Goal: Transaction & Acquisition: Book appointment/travel/reservation

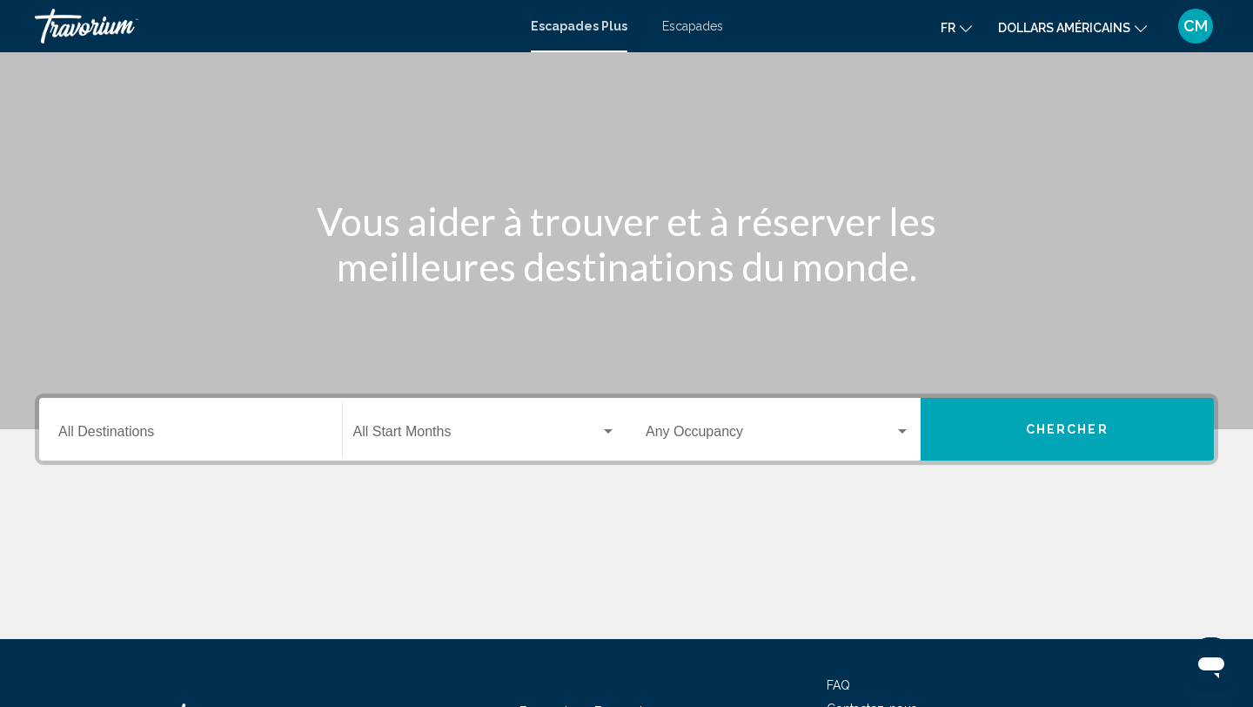
click at [193, 452] on div "Destination All Destinations" at bounding box center [190, 429] width 265 height 55
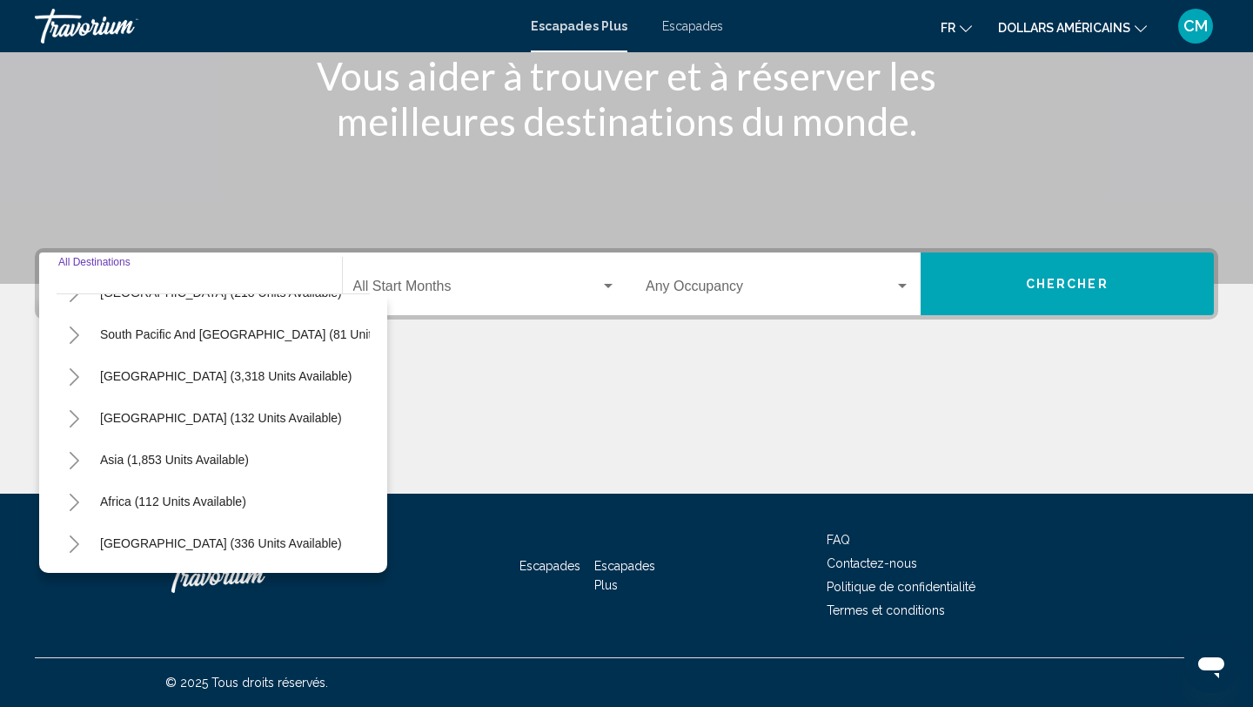
scroll to position [278, 0]
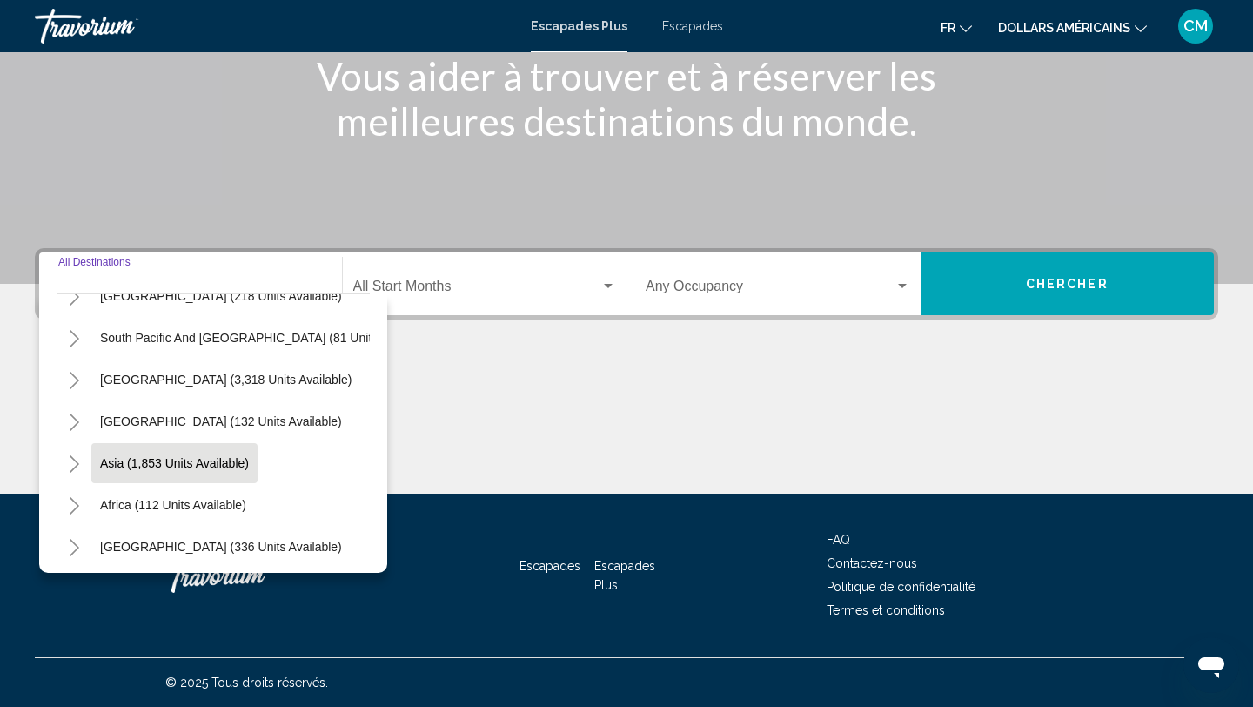
click at [199, 459] on span "Asia (1,853 units available)" at bounding box center [174, 463] width 149 height 14
type input "**********"
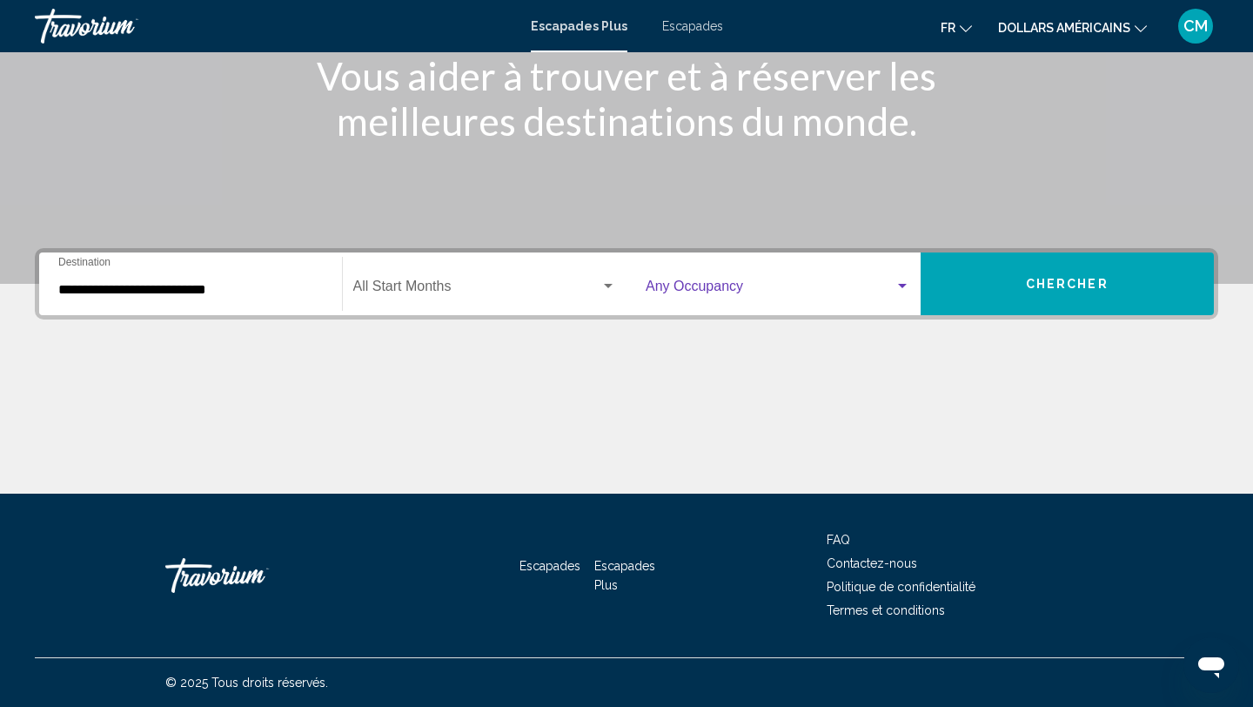
click at [902, 285] on div "Widget de recherche" at bounding box center [902, 286] width 9 height 4
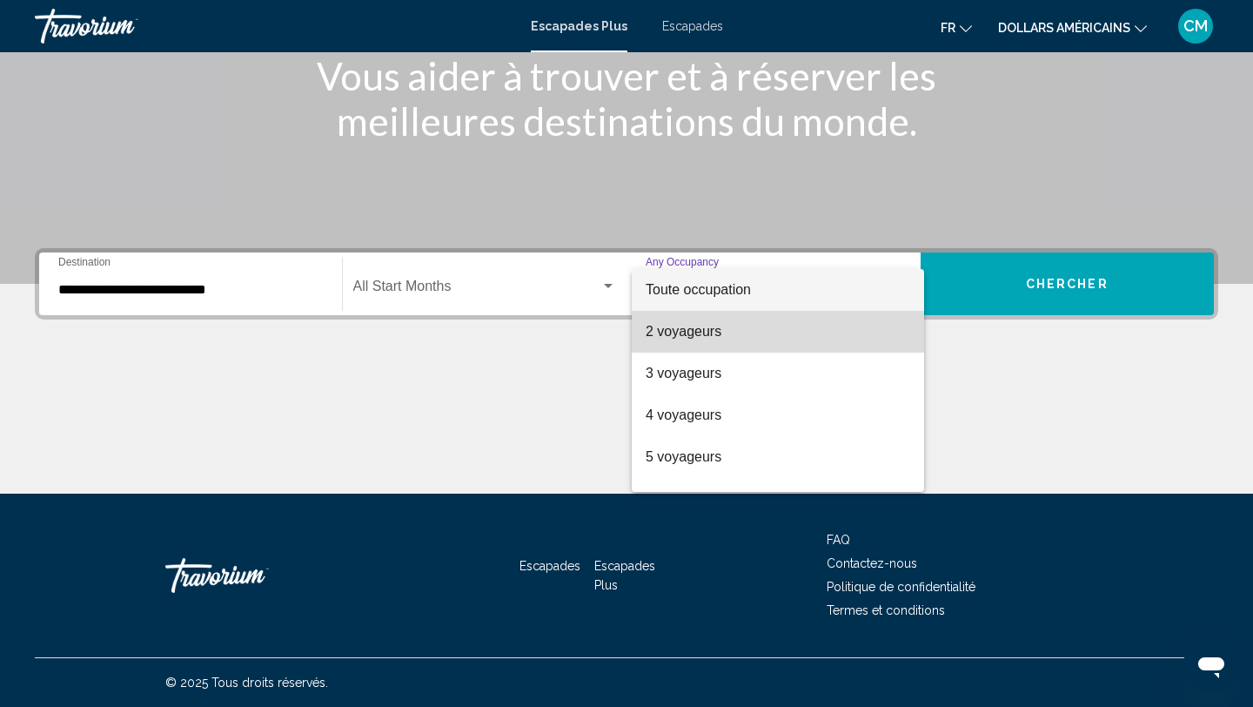
click at [828, 331] on span "2 voyageurs" at bounding box center [778, 332] width 265 height 42
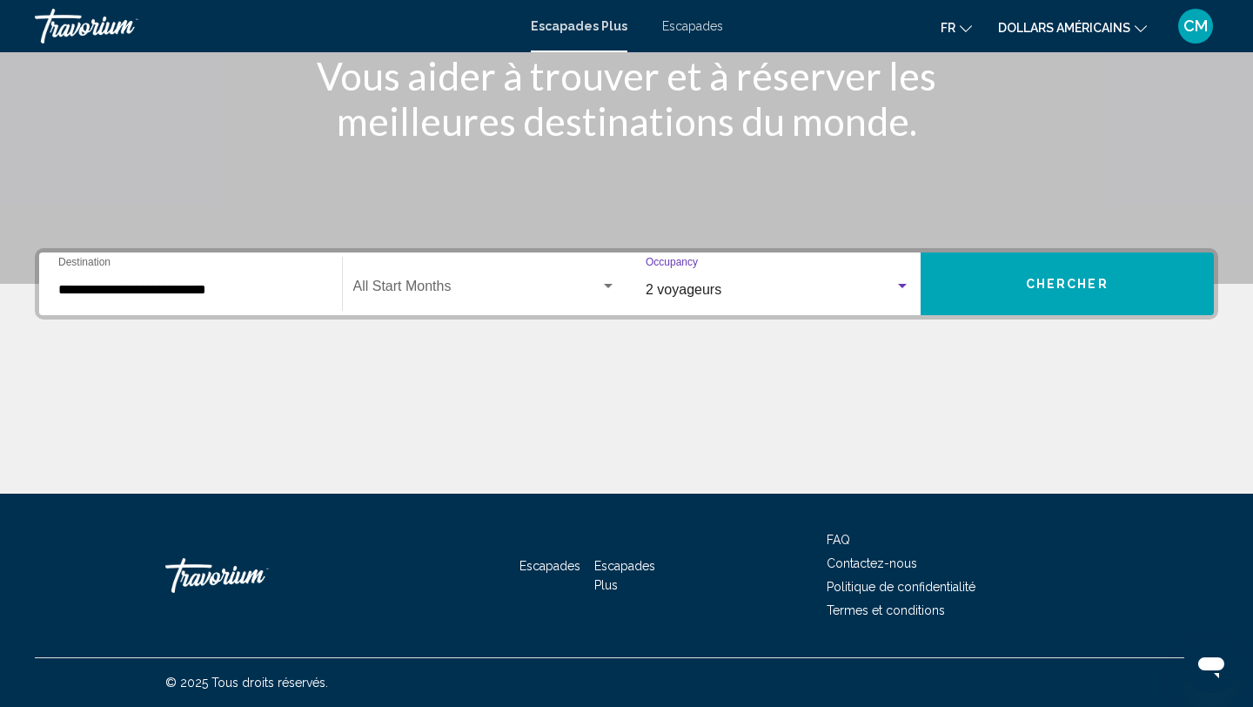
click at [1019, 285] on button "Chercher" at bounding box center [1068, 283] width 294 height 63
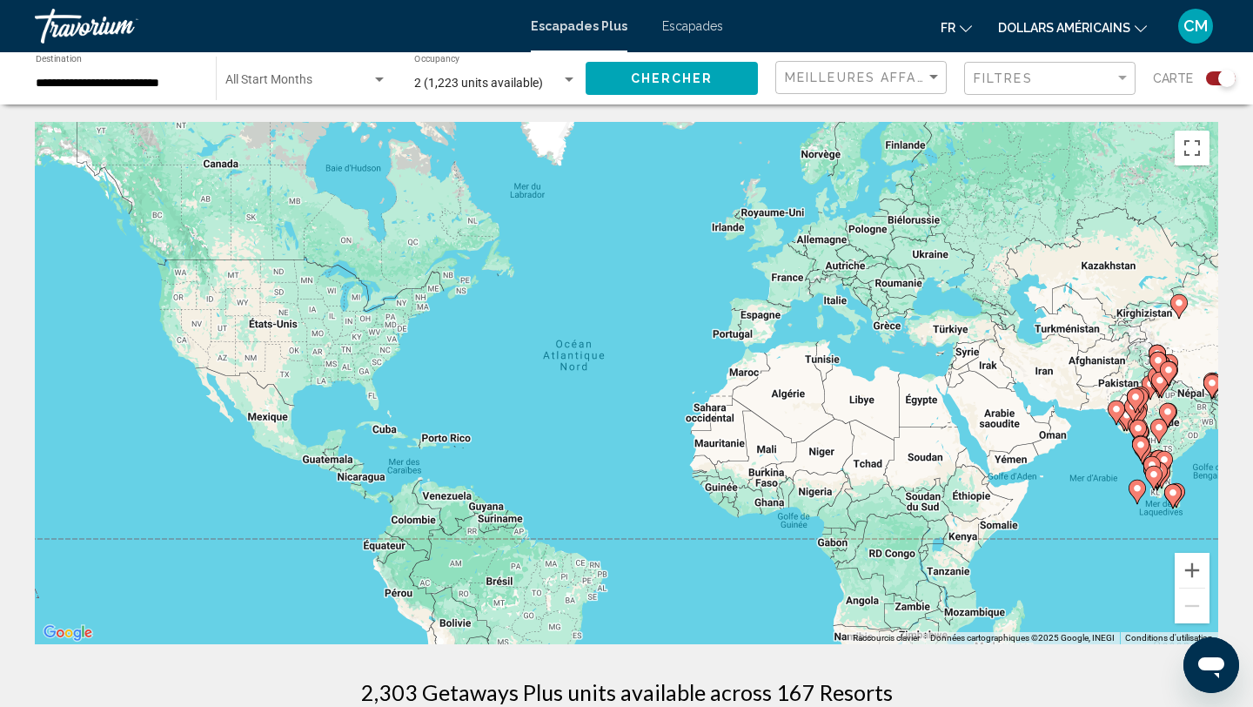
click at [920, 86] on div "Meilleures affaires" at bounding box center [863, 78] width 157 height 32
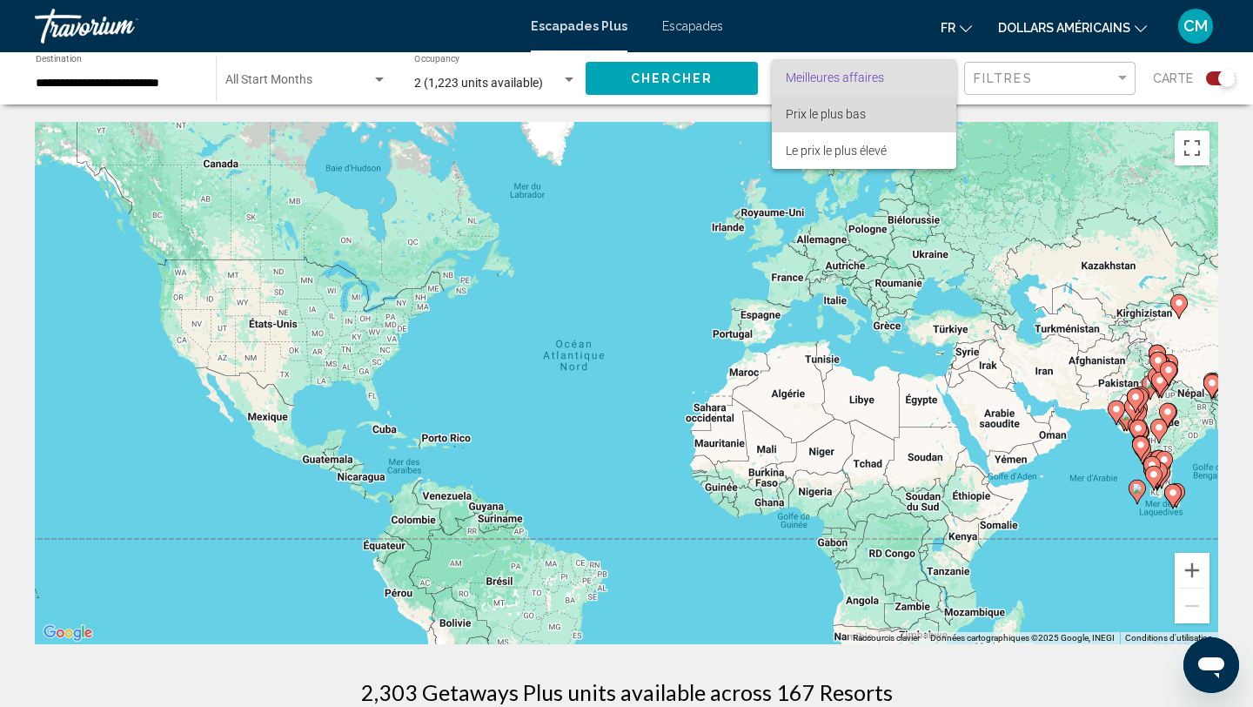
click at [897, 106] on span "Prix ​​le plus bas" at bounding box center [864, 114] width 157 height 37
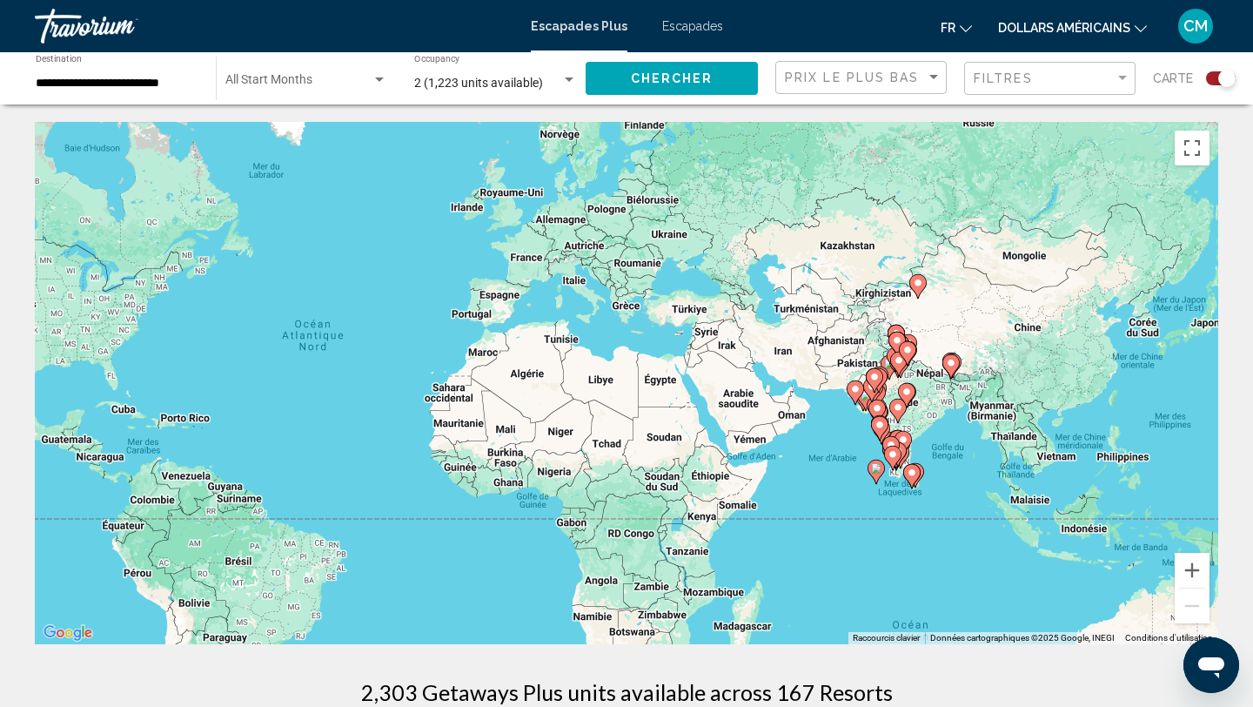
drag, startPoint x: 1133, startPoint y: 406, endPoint x: 869, endPoint y: 386, distance: 264.4
click at [869, 386] on gmp-advanced-marker "Contenu principal" at bounding box center [874, 380] width 17 height 26
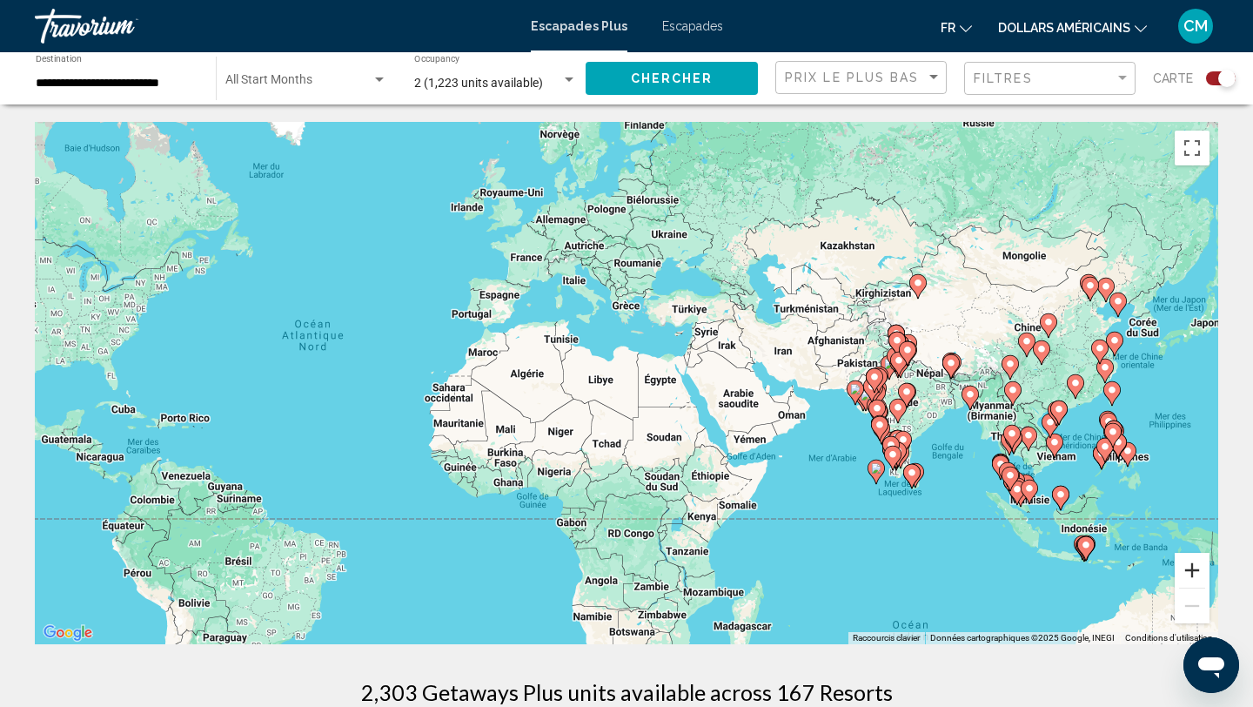
click at [1189, 571] on button "Zoom avant" at bounding box center [1192, 570] width 35 height 35
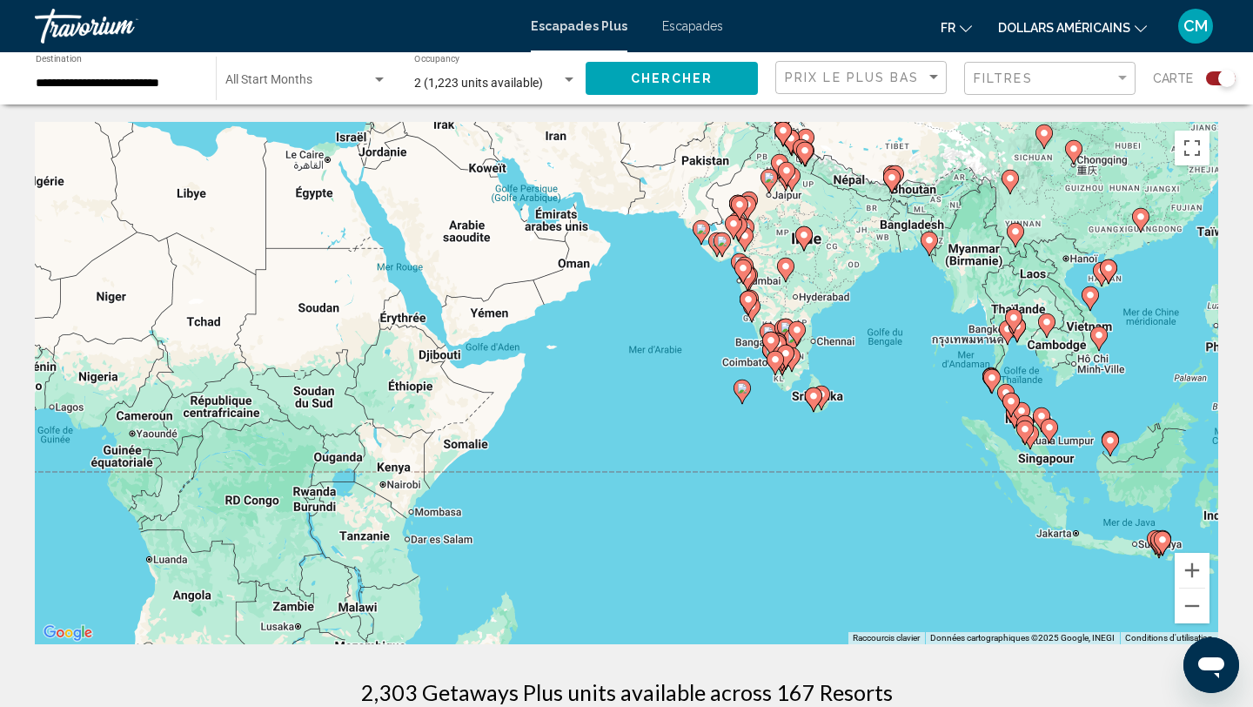
drag, startPoint x: 1017, startPoint y: 523, endPoint x: 625, endPoint y: 334, distance: 435.5
click at [625, 334] on div "Pour activer le glissement avec le clavier, appuyez sur Alt+Entrée. Une fois ce…" at bounding box center [626, 383] width 1183 height 522
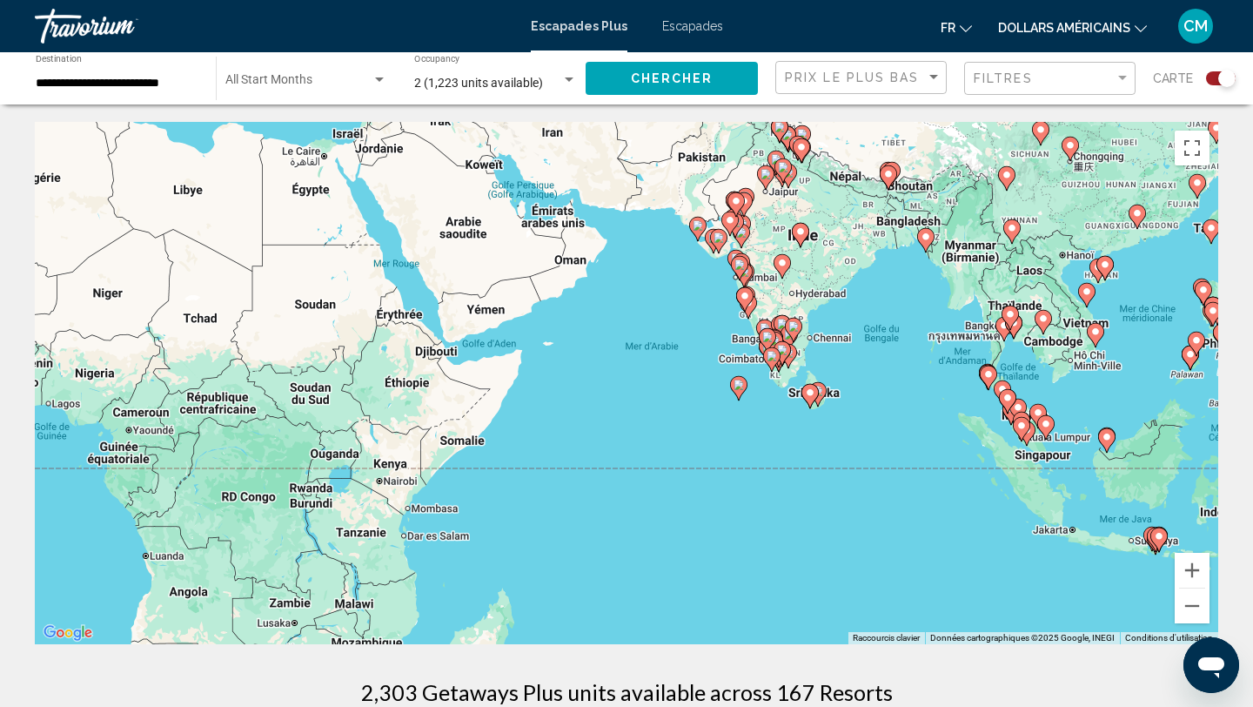
click at [737, 387] on image "Contenu principal" at bounding box center [738, 384] width 10 height 10
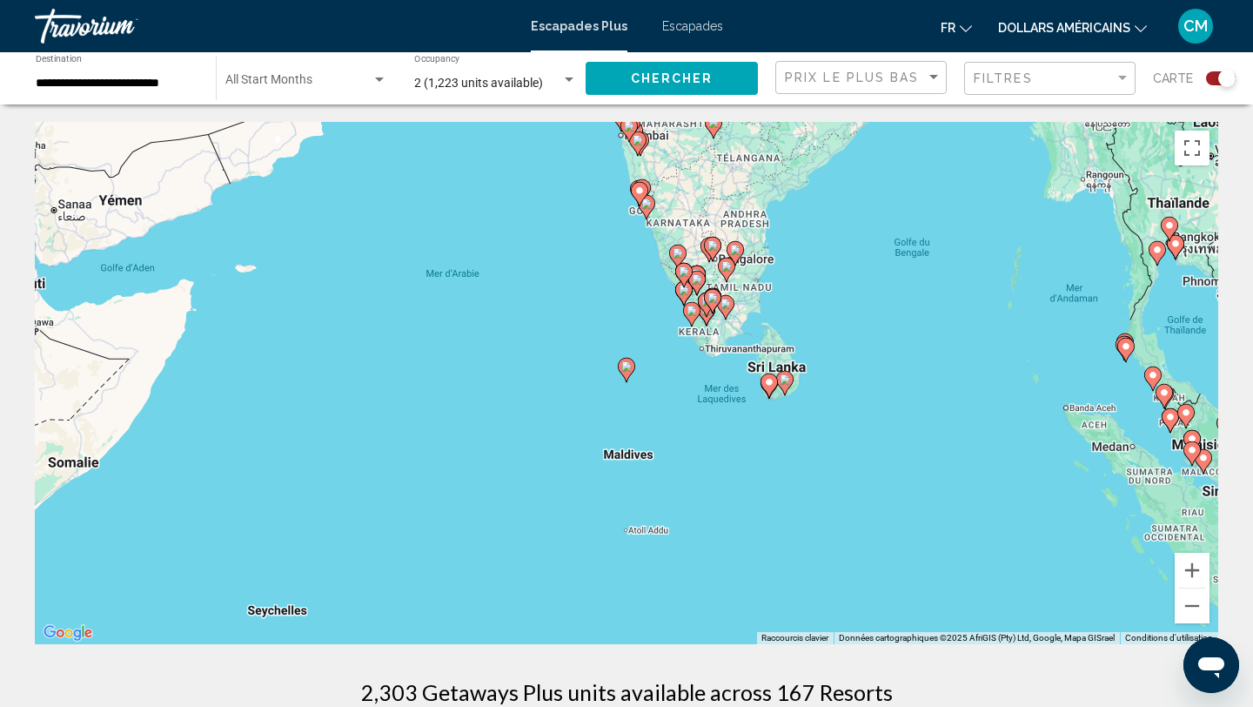
click at [629, 372] on icon "Contenu principal" at bounding box center [627, 369] width 16 height 23
type input "**********"
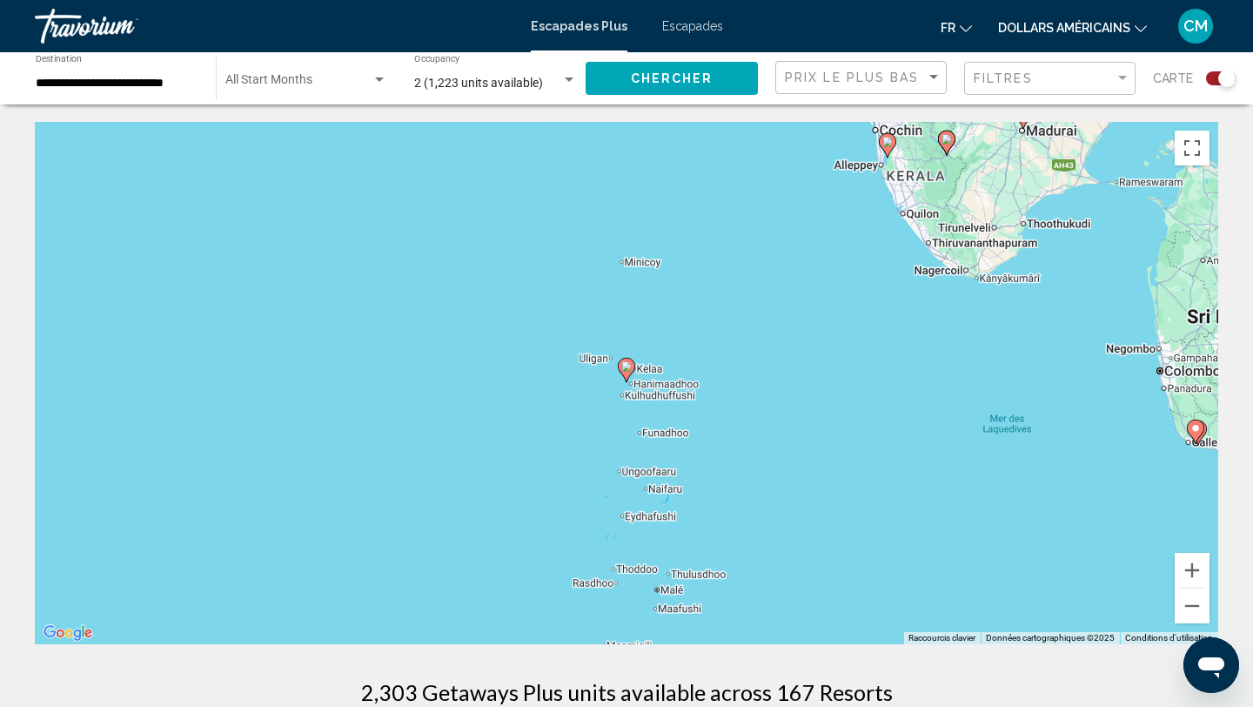
scroll to position [8, 0]
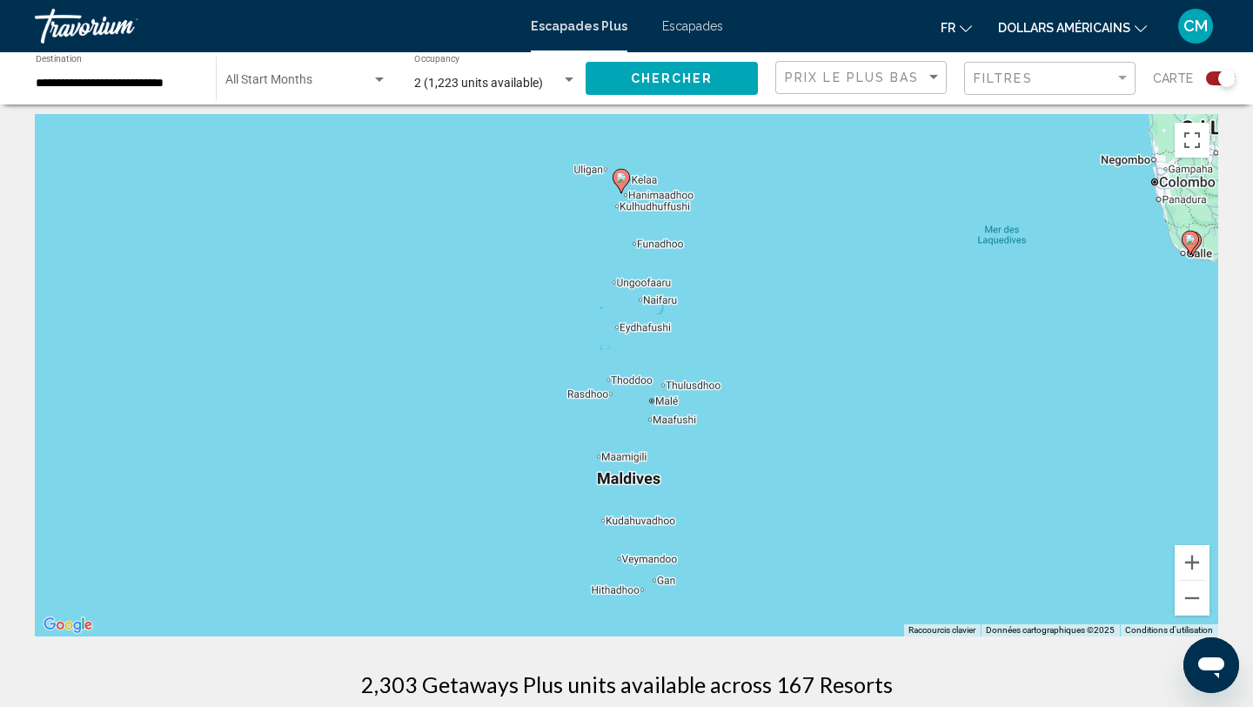
drag, startPoint x: 631, startPoint y: 506, endPoint x: 626, endPoint y: 323, distance: 183.7
click at [626, 173] on icon "Contenu principal" at bounding box center [621, 182] width 16 height 23
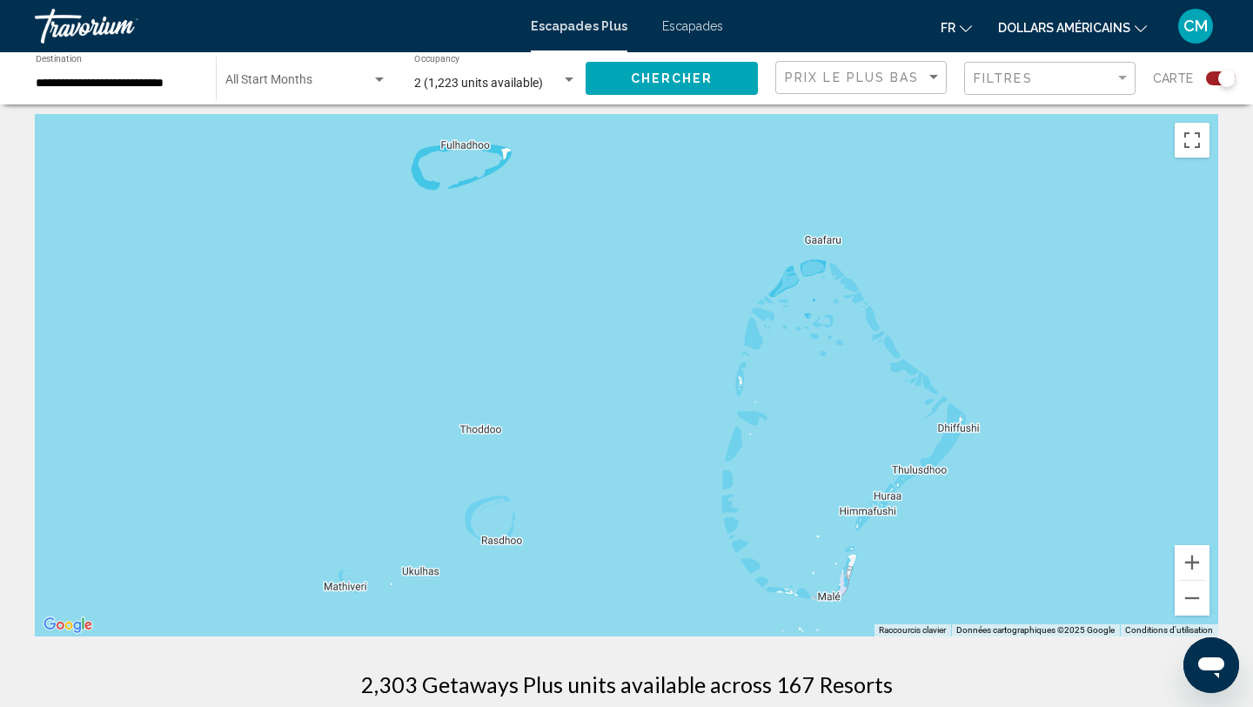
scroll to position [0, 0]
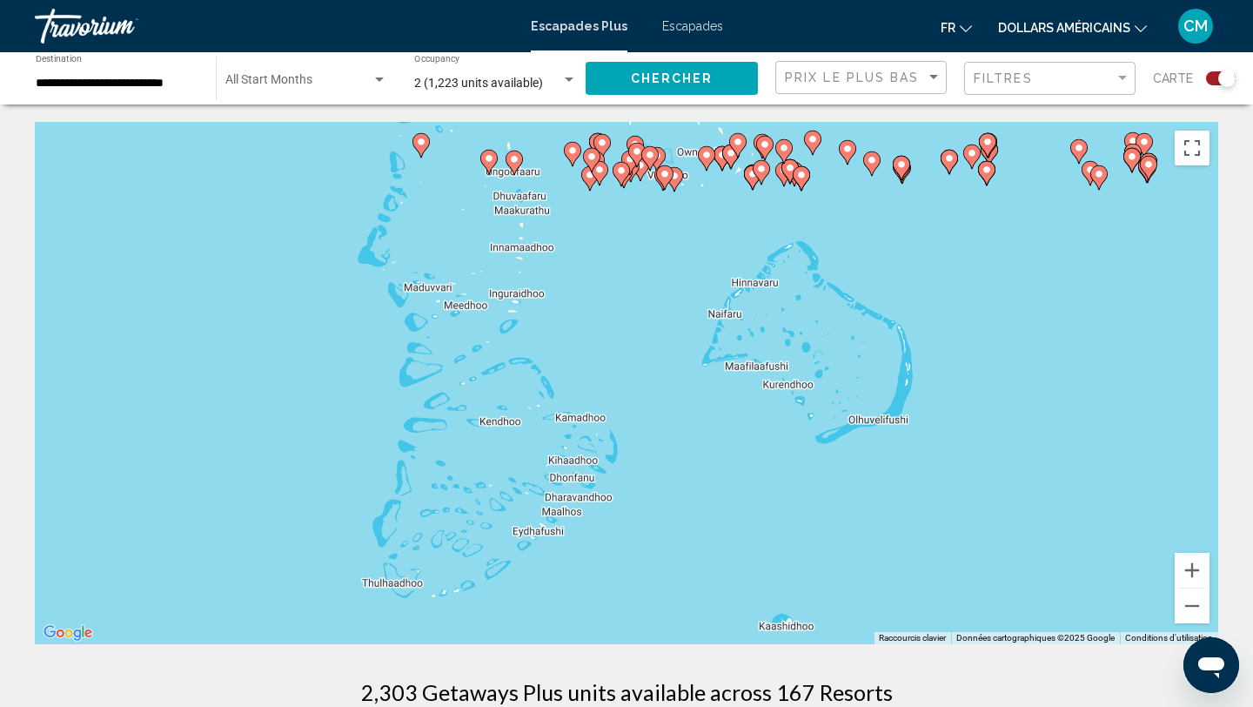
drag, startPoint x: 622, startPoint y: 182, endPoint x: 609, endPoint y: 706, distance: 524.0
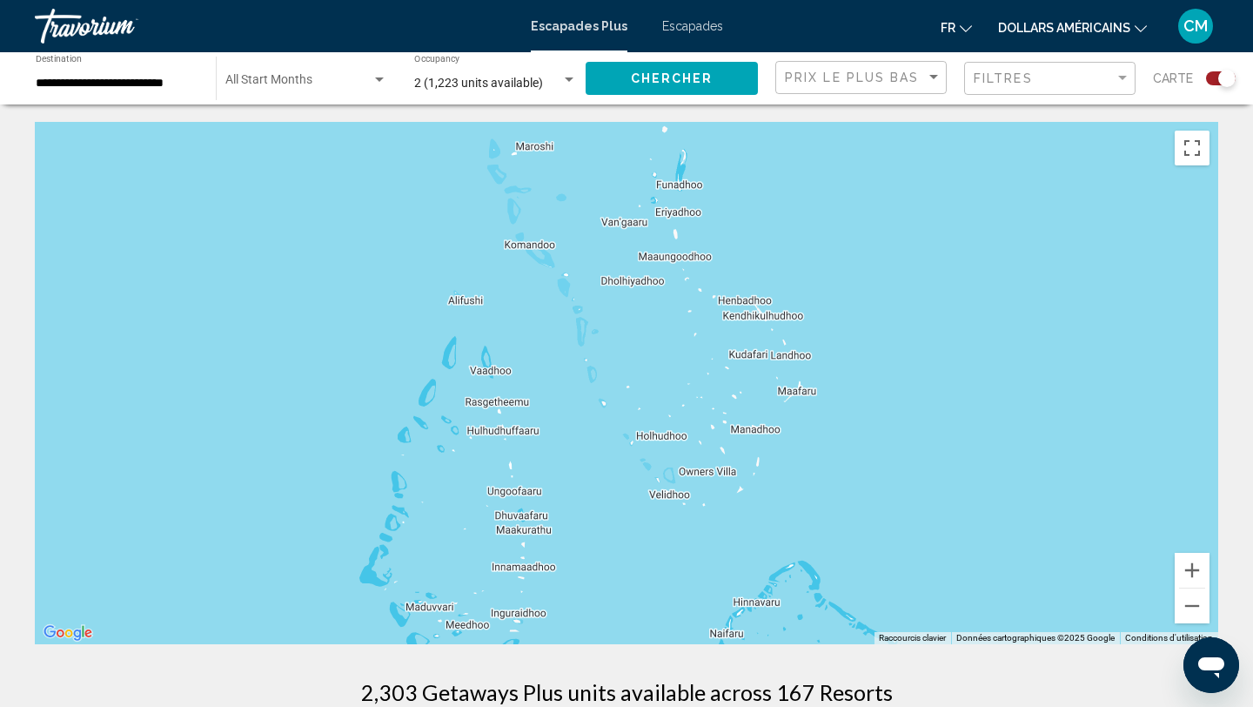
drag, startPoint x: 633, startPoint y: 384, endPoint x: 635, endPoint y: 706, distance: 321.9
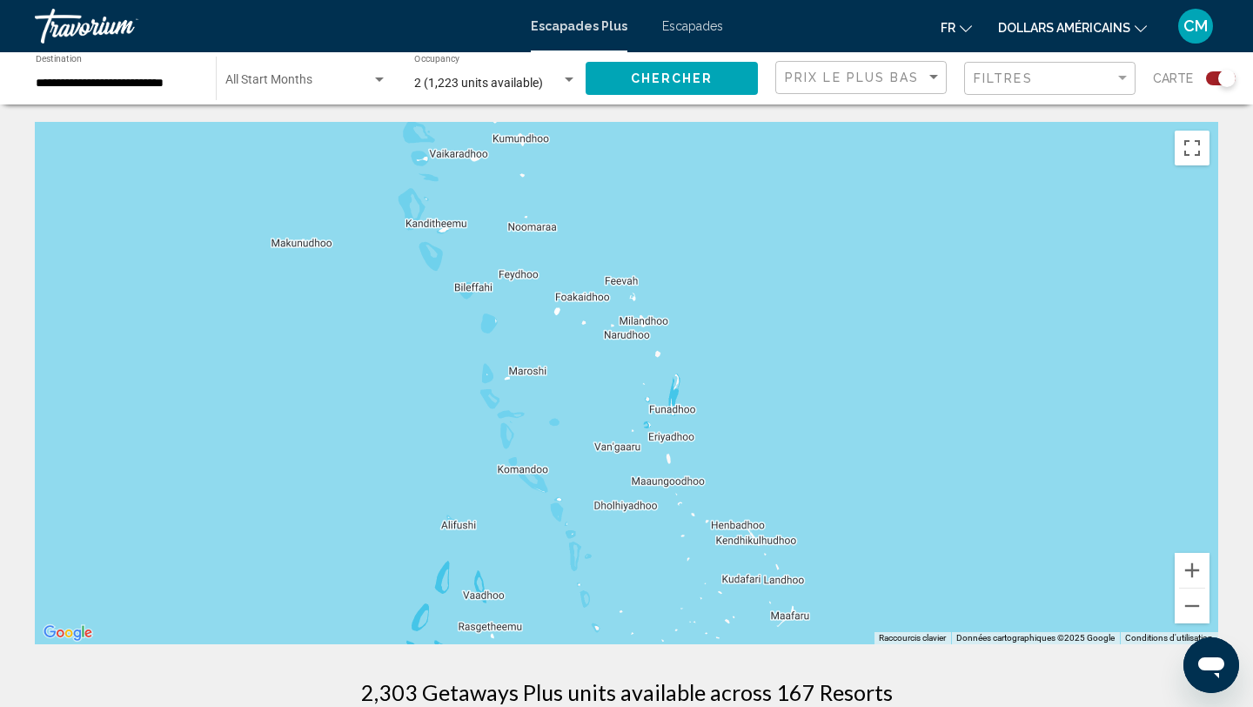
drag, startPoint x: 626, startPoint y: 410, endPoint x: 620, endPoint y: 640, distance: 229.8
click at [620, 640] on div "Pour naviguer, appuyez sur les touches fléchées. Pour activer le glissement ave…" at bounding box center [626, 383] width 1183 height 522
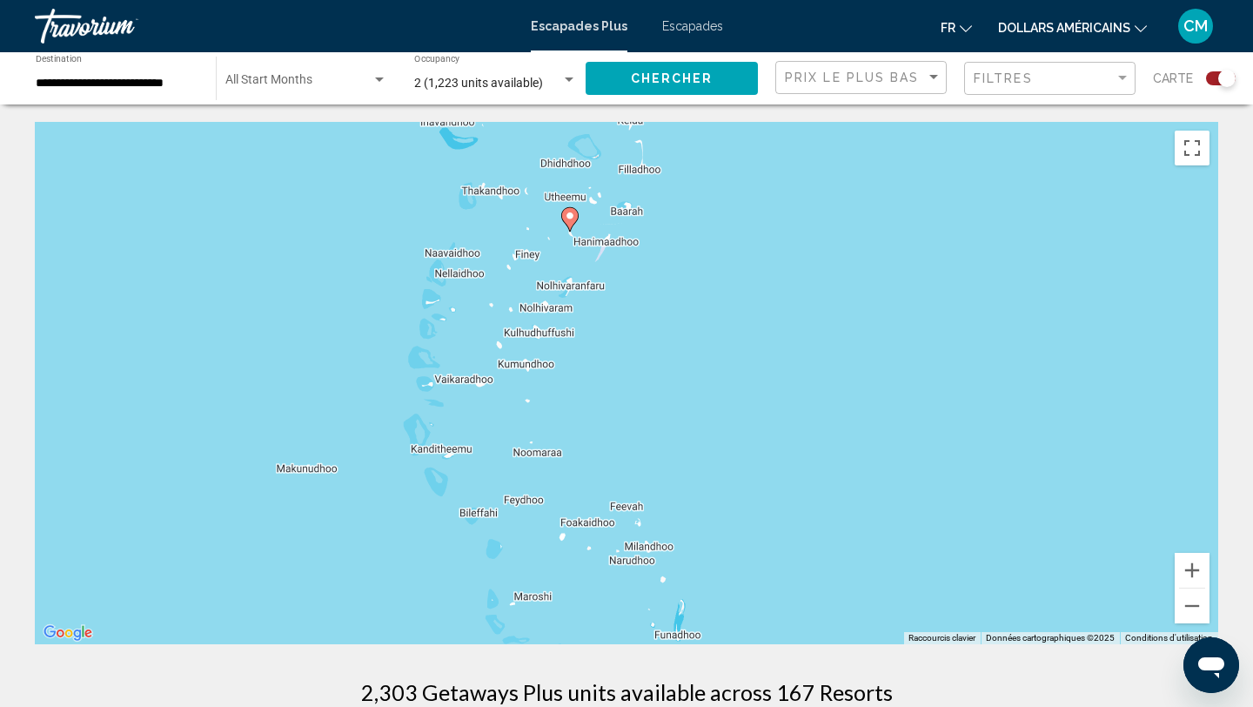
drag, startPoint x: 619, startPoint y: 378, endPoint x: 625, endPoint y: 619, distance: 241.1
click at [625, 619] on div "Pour naviguer, appuyez sur les touches fléchées. Pour activer le glissement ave…" at bounding box center [626, 383] width 1183 height 522
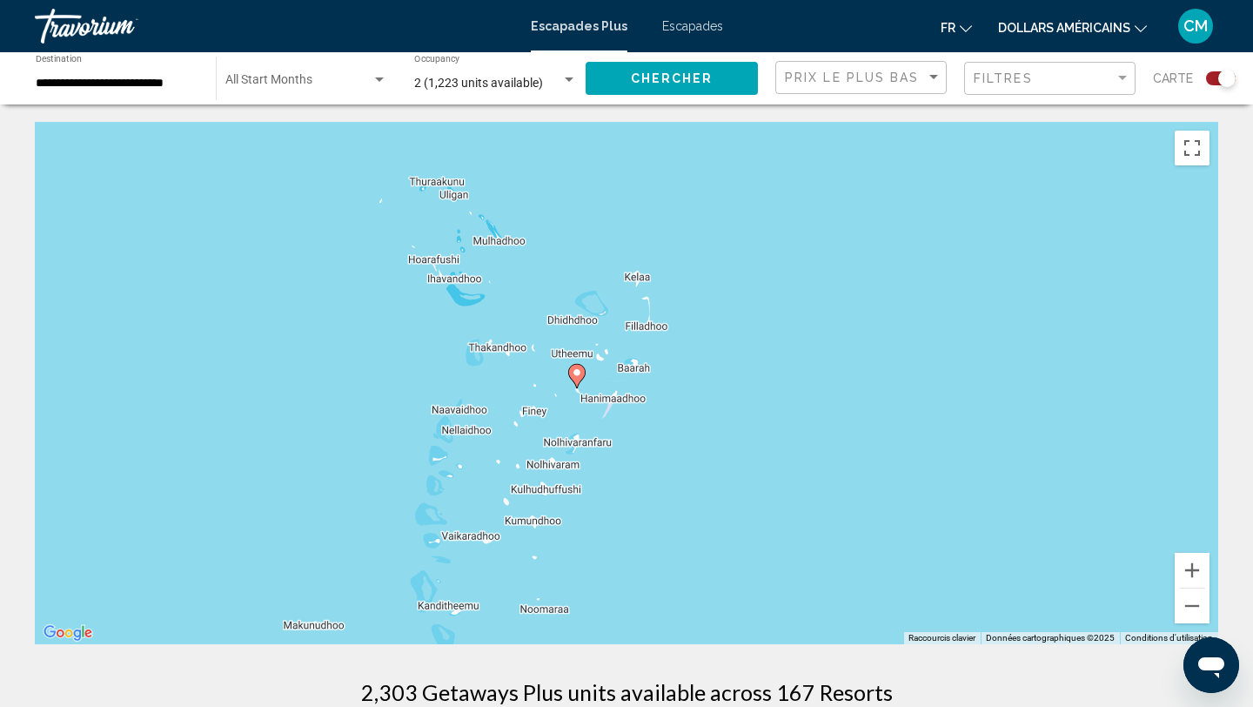
drag, startPoint x: 544, startPoint y: 243, endPoint x: 552, endPoint y: 392, distance: 149.0
click at [552, 392] on div "Pour naviguer, appuyez sur les touches fléchées. Pour activer le glissement ave…" at bounding box center [626, 383] width 1183 height 522
click at [577, 365] on icon "Contenu principal" at bounding box center [577, 376] width 16 height 23
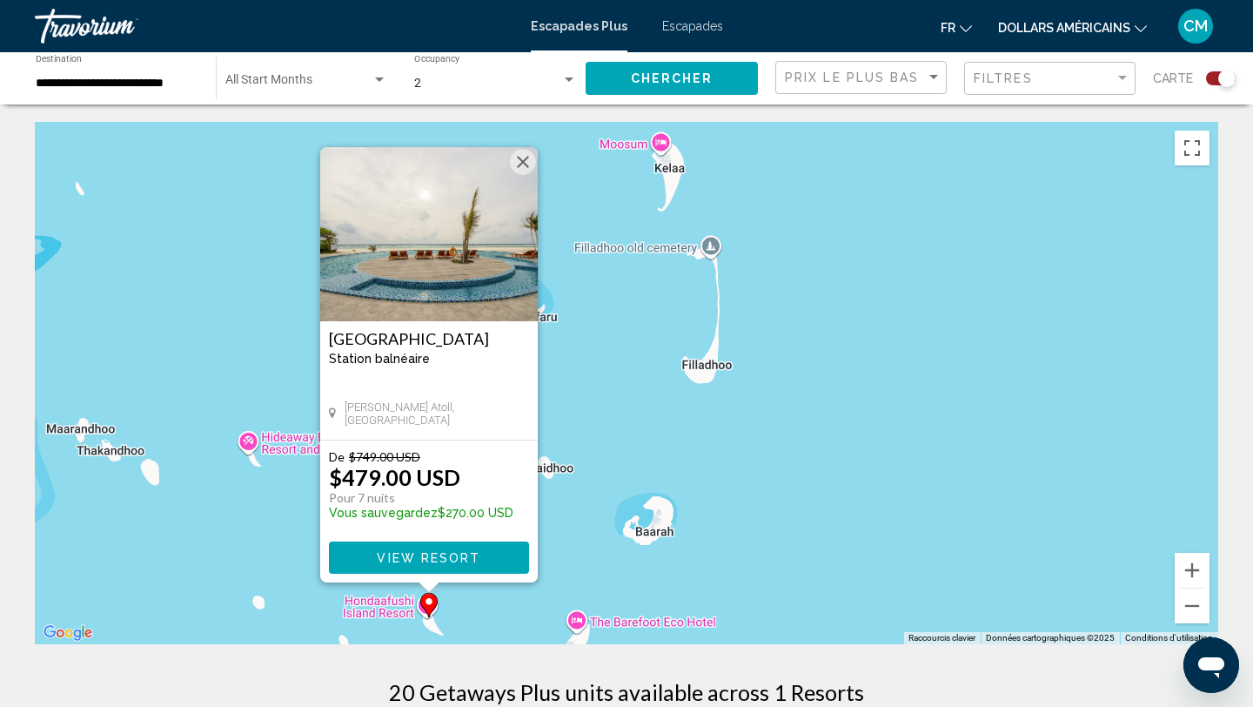
click at [450, 560] on span "View Resort" at bounding box center [429, 558] width 104 height 14
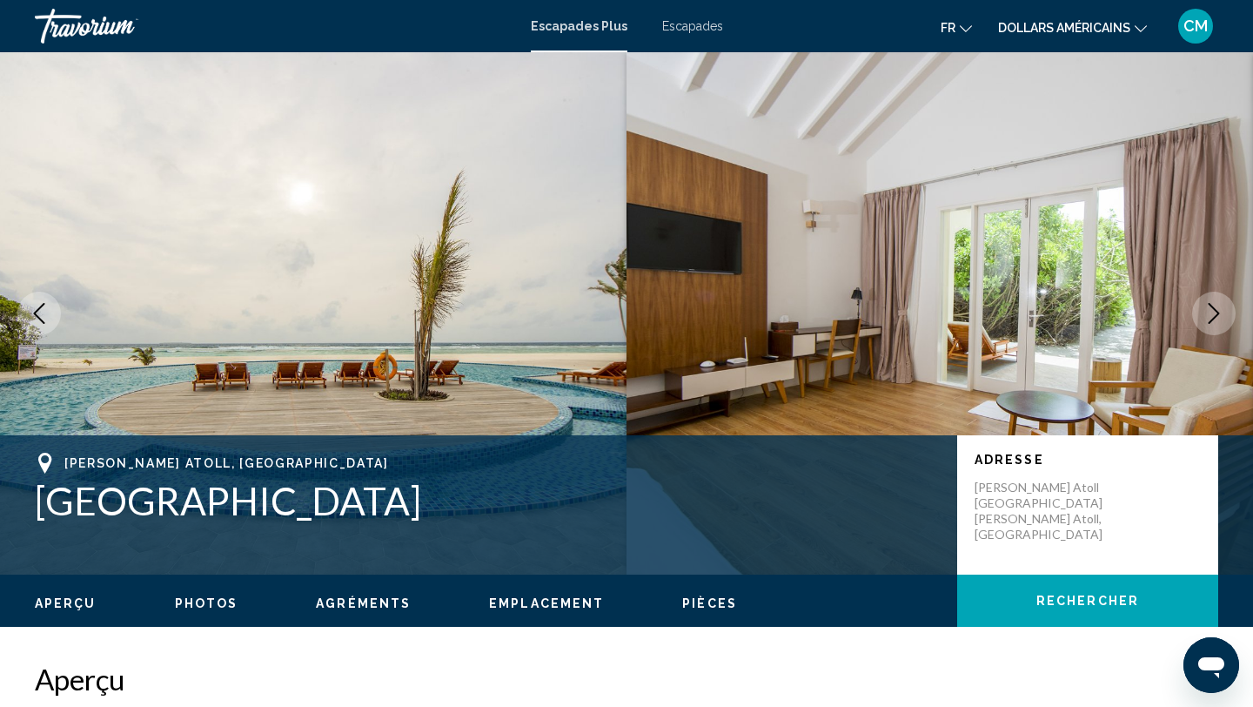
click at [1215, 311] on icon "Next image" at bounding box center [1213, 313] width 21 height 21
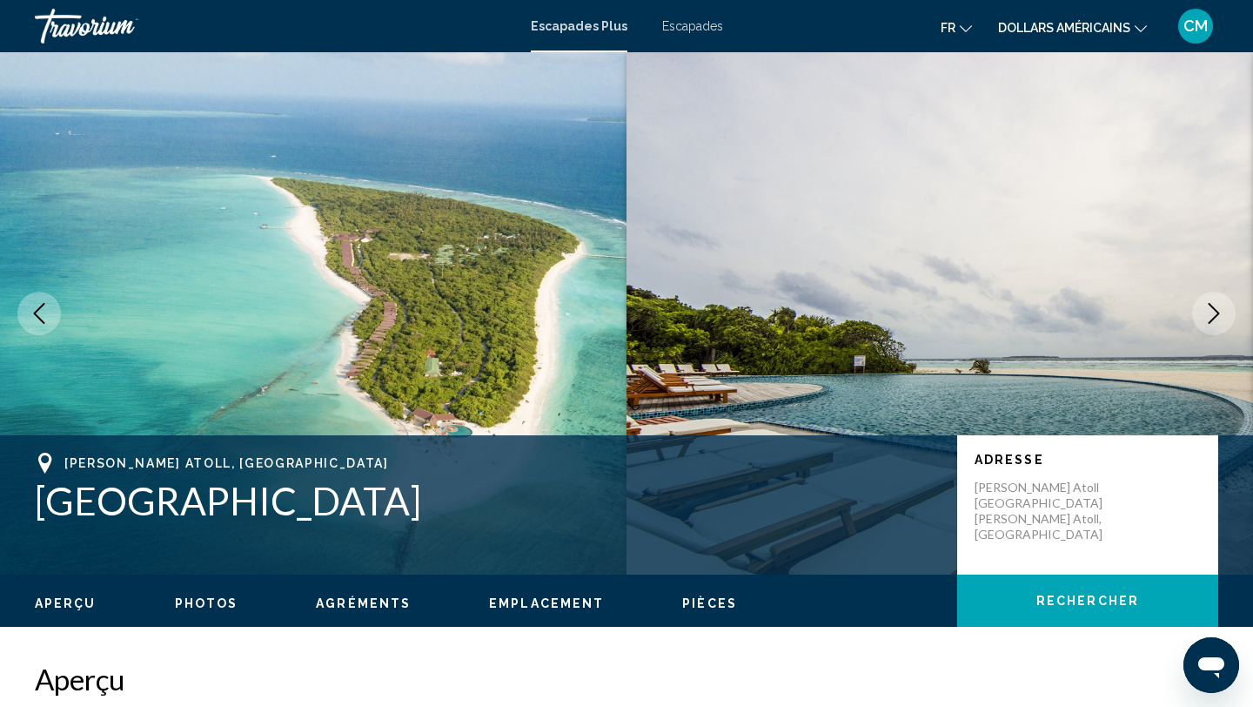
click at [1215, 311] on icon "Next image" at bounding box center [1213, 313] width 21 height 21
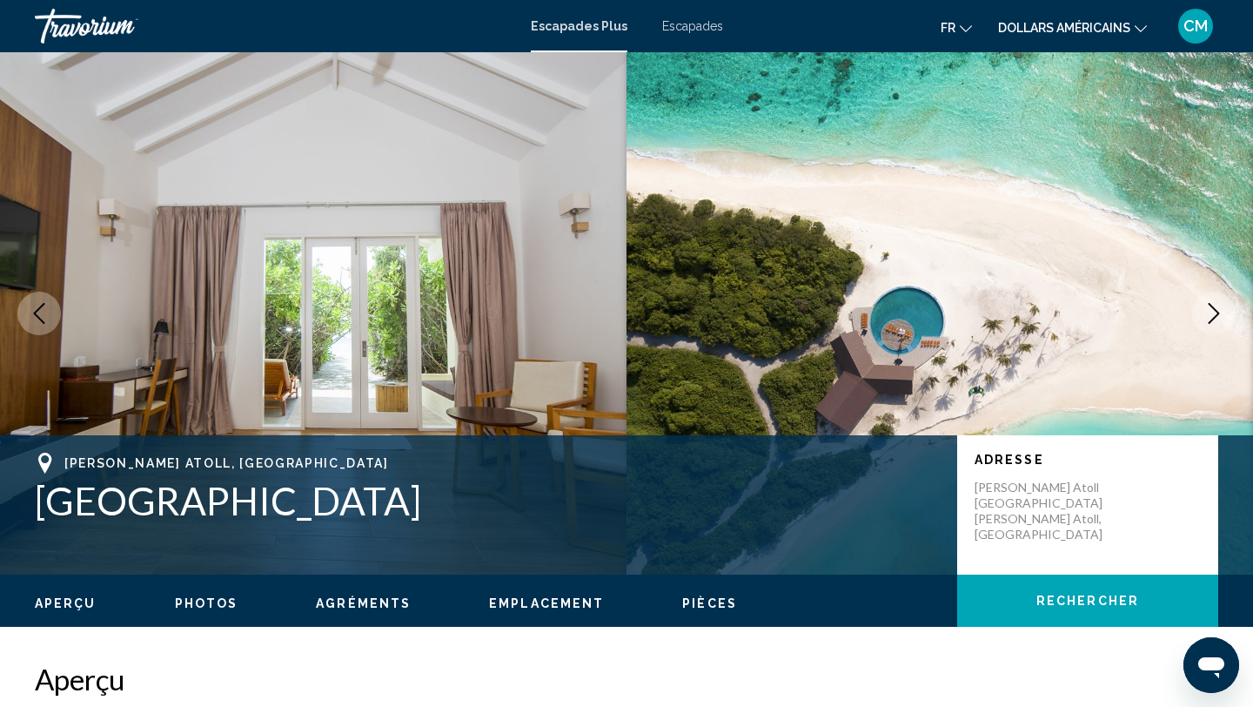
click at [1215, 311] on icon "Next image" at bounding box center [1213, 313] width 21 height 21
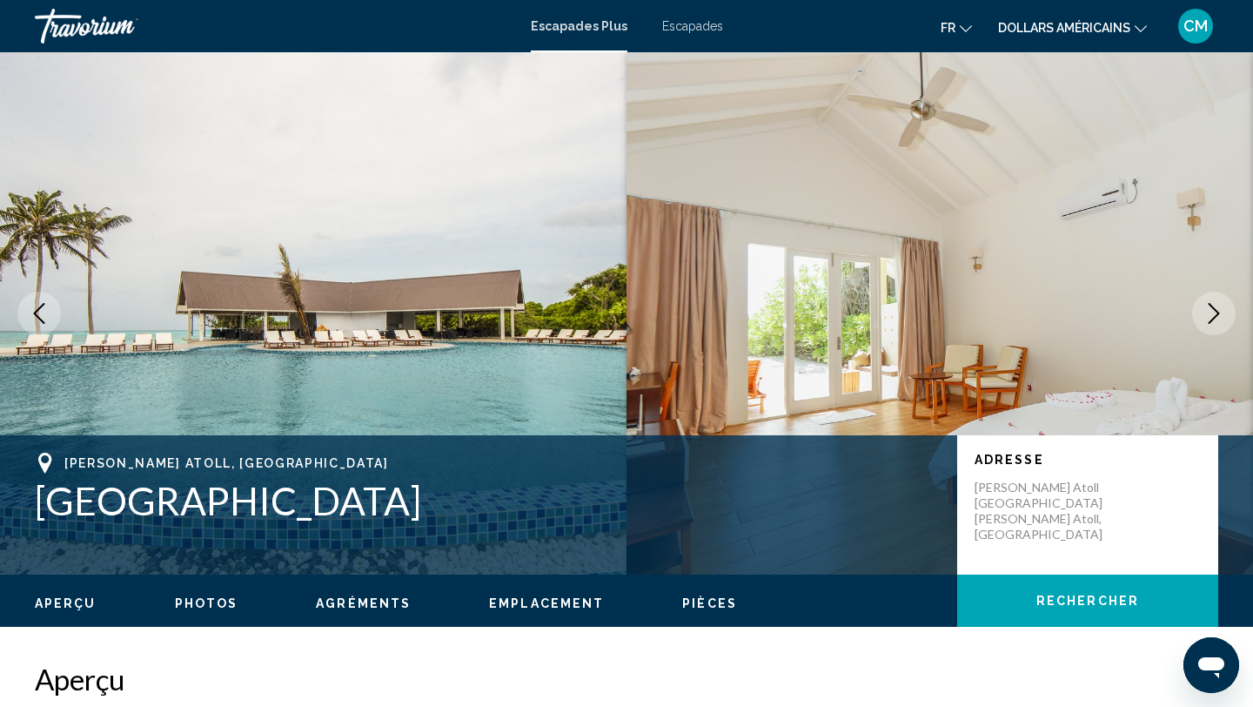
click at [1215, 311] on icon "Next image" at bounding box center [1213, 313] width 21 height 21
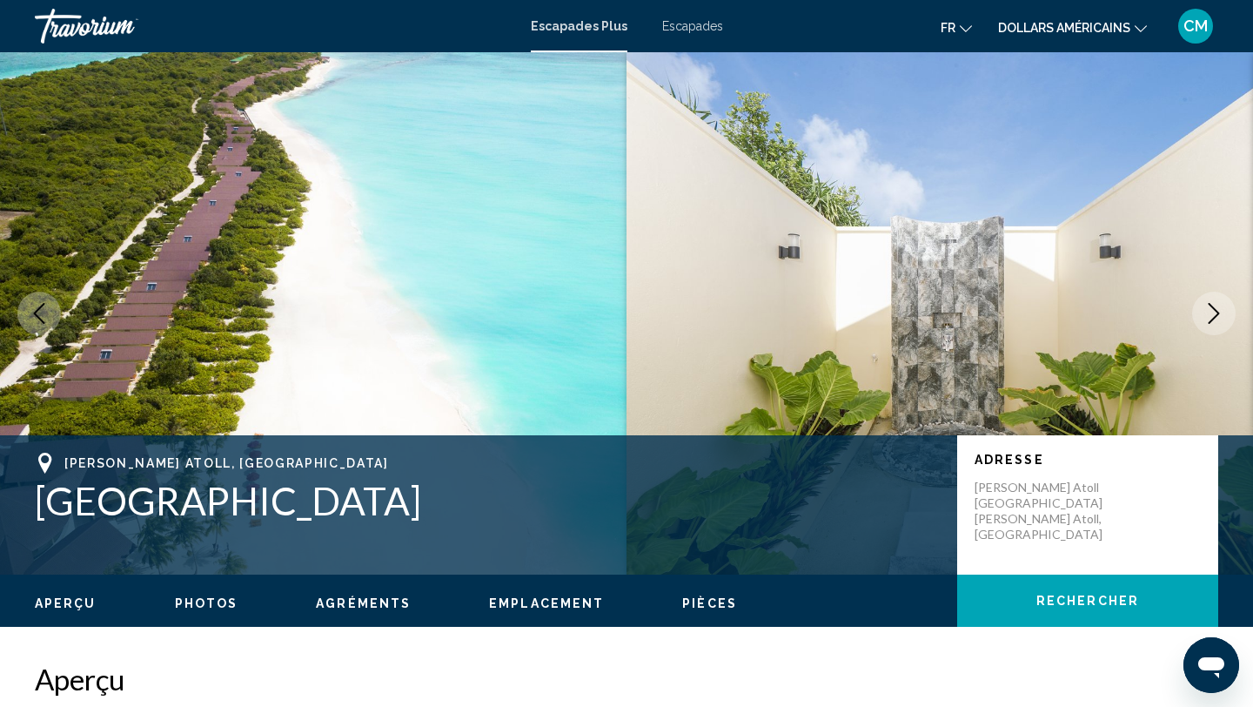
click at [1215, 311] on icon "Next image" at bounding box center [1213, 313] width 21 height 21
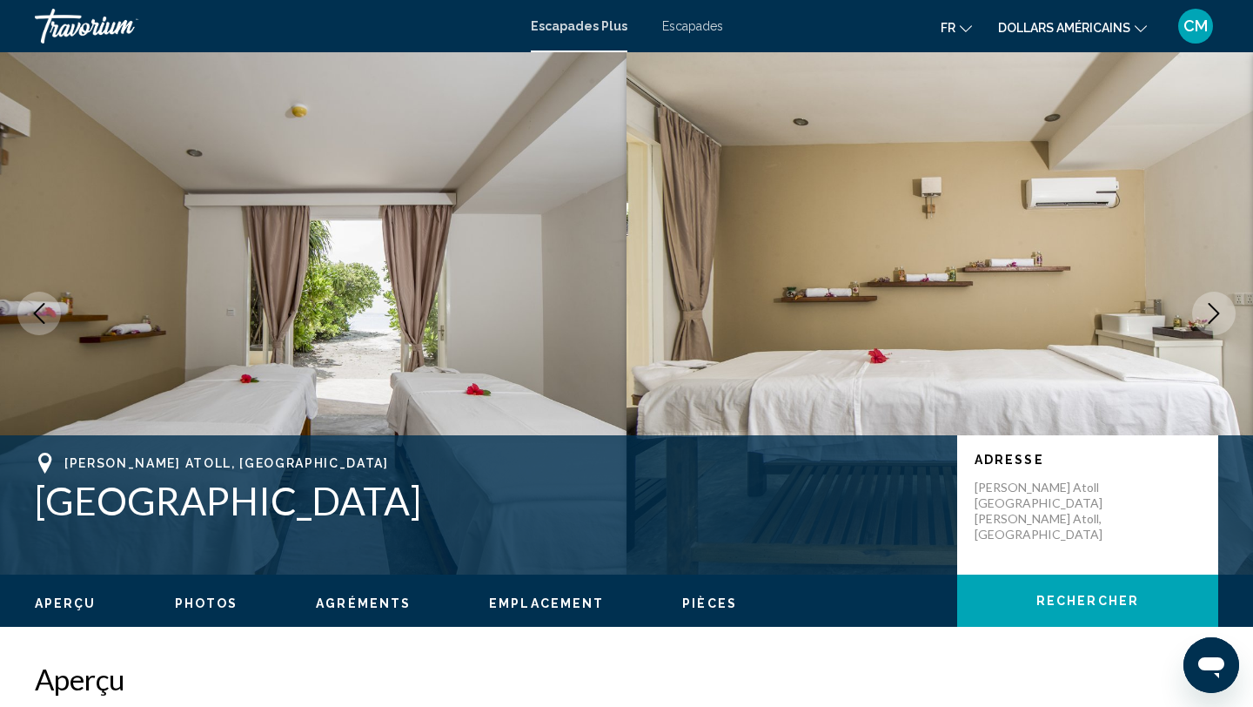
click at [1215, 311] on icon "Next image" at bounding box center [1213, 313] width 21 height 21
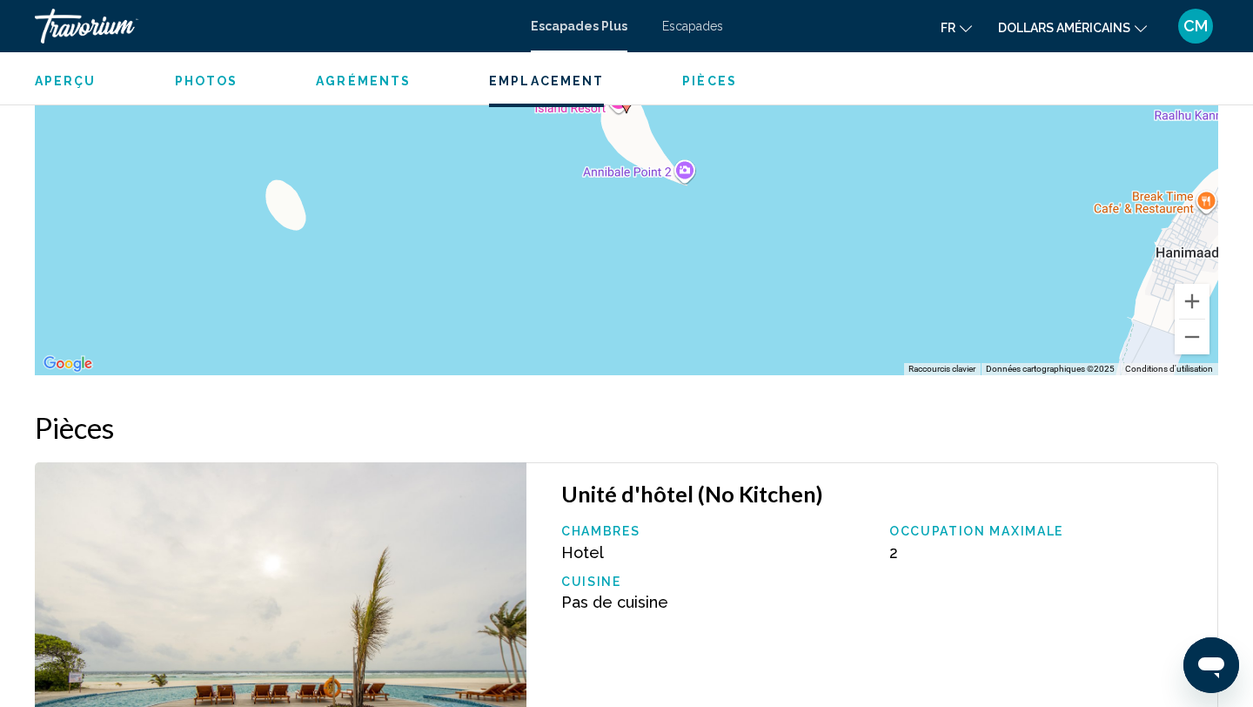
scroll to position [2987, 0]
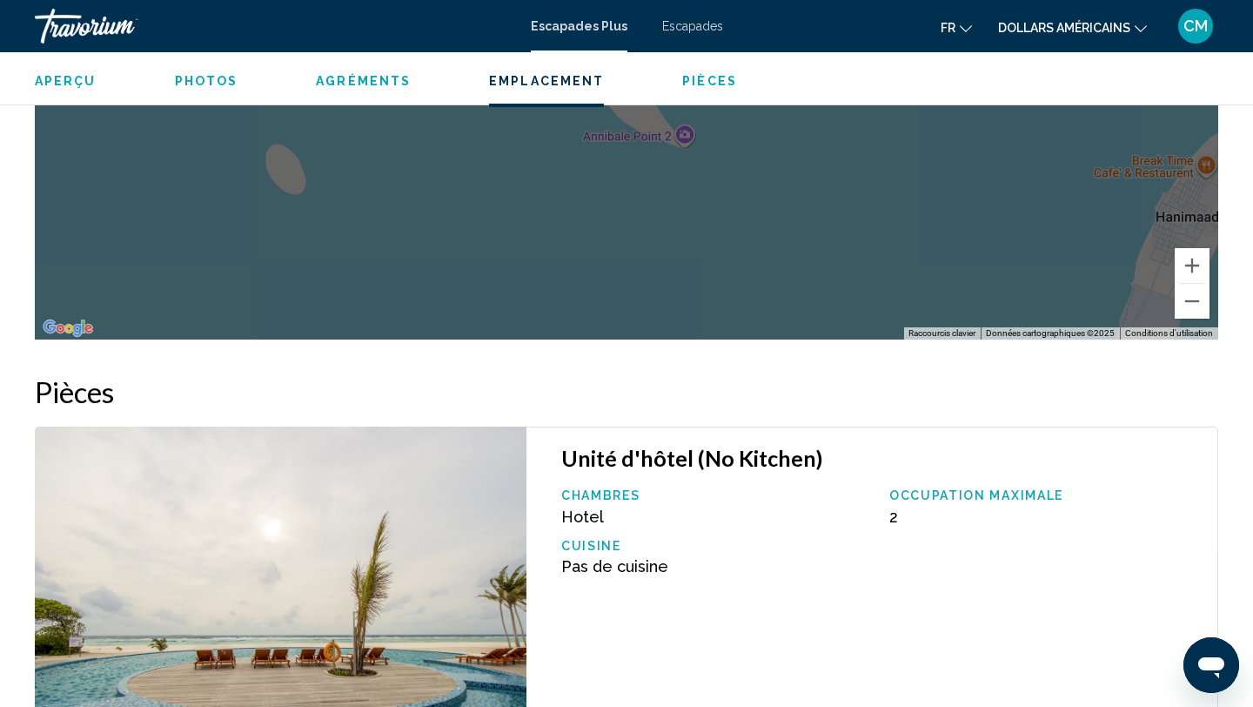
click at [1072, 35] on button "dollars américains USD ($) MXN (Mex$) CAD (Can$) GBP (£) EUR (€) AUD (A$) NZD (…" at bounding box center [1072, 27] width 149 height 25
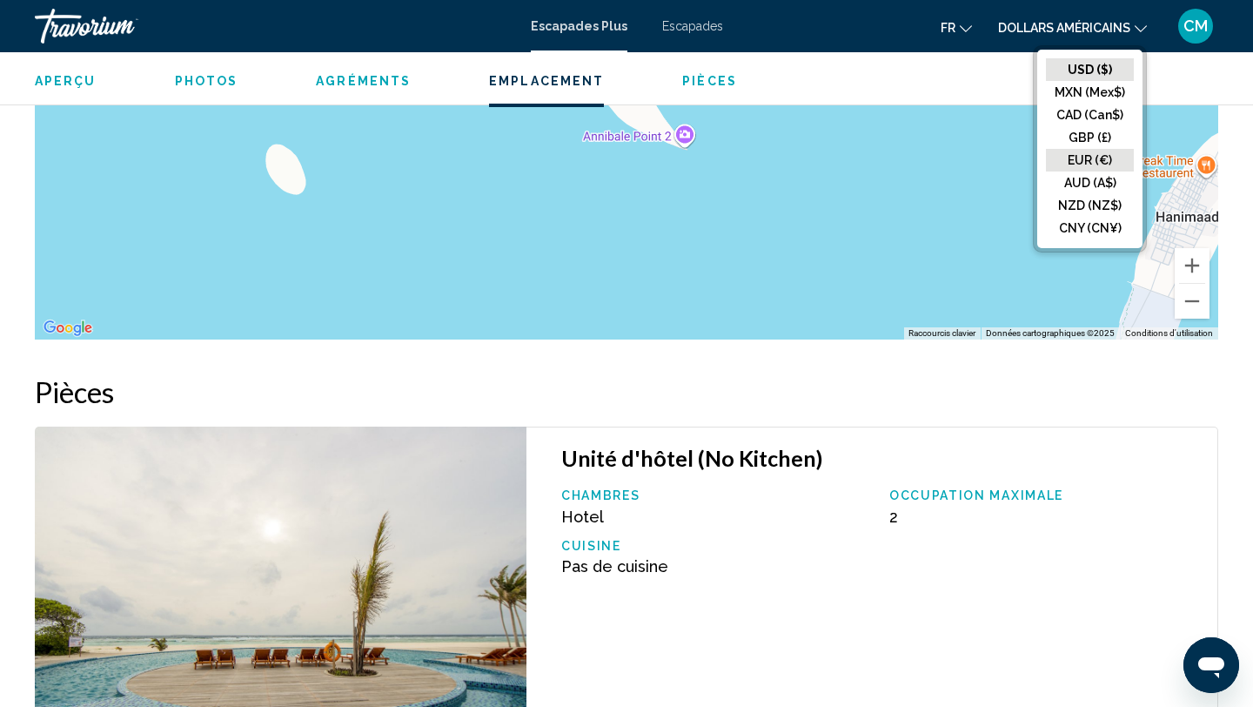
click at [1070, 159] on button "EUR (€)" at bounding box center [1090, 160] width 88 height 23
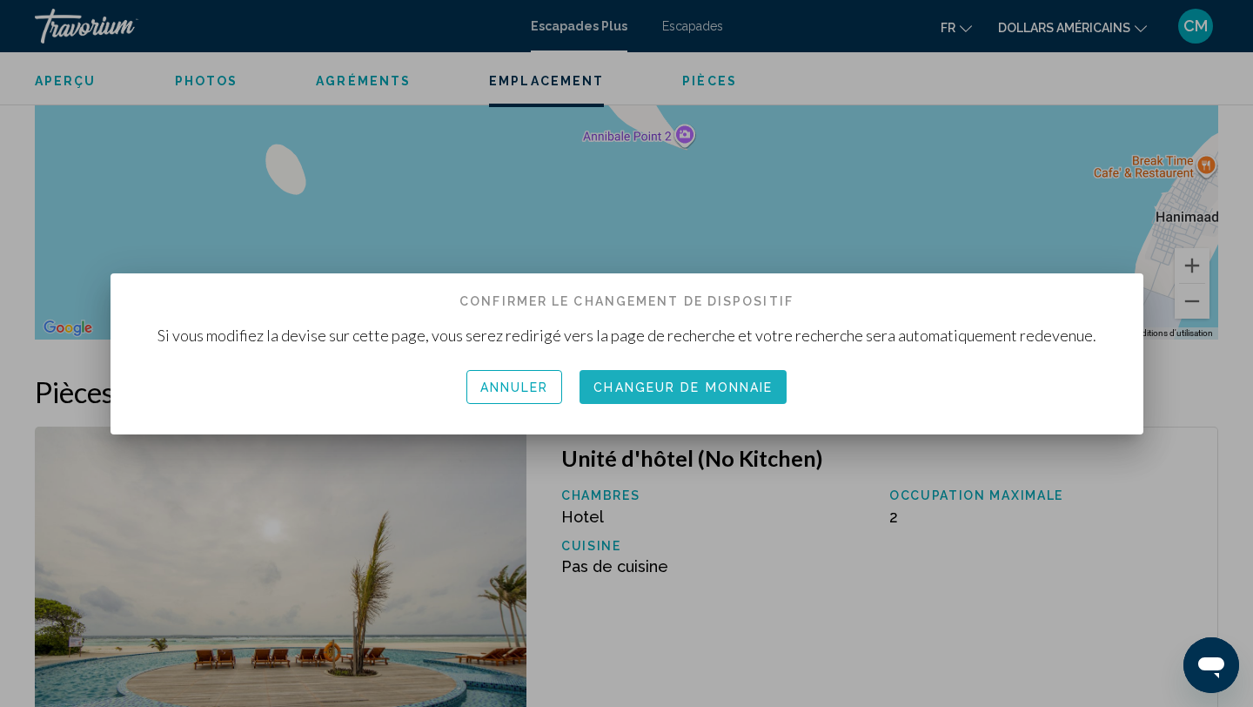
click at [683, 385] on font "Changeur de monnaie" at bounding box center [682, 388] width 179 height 14
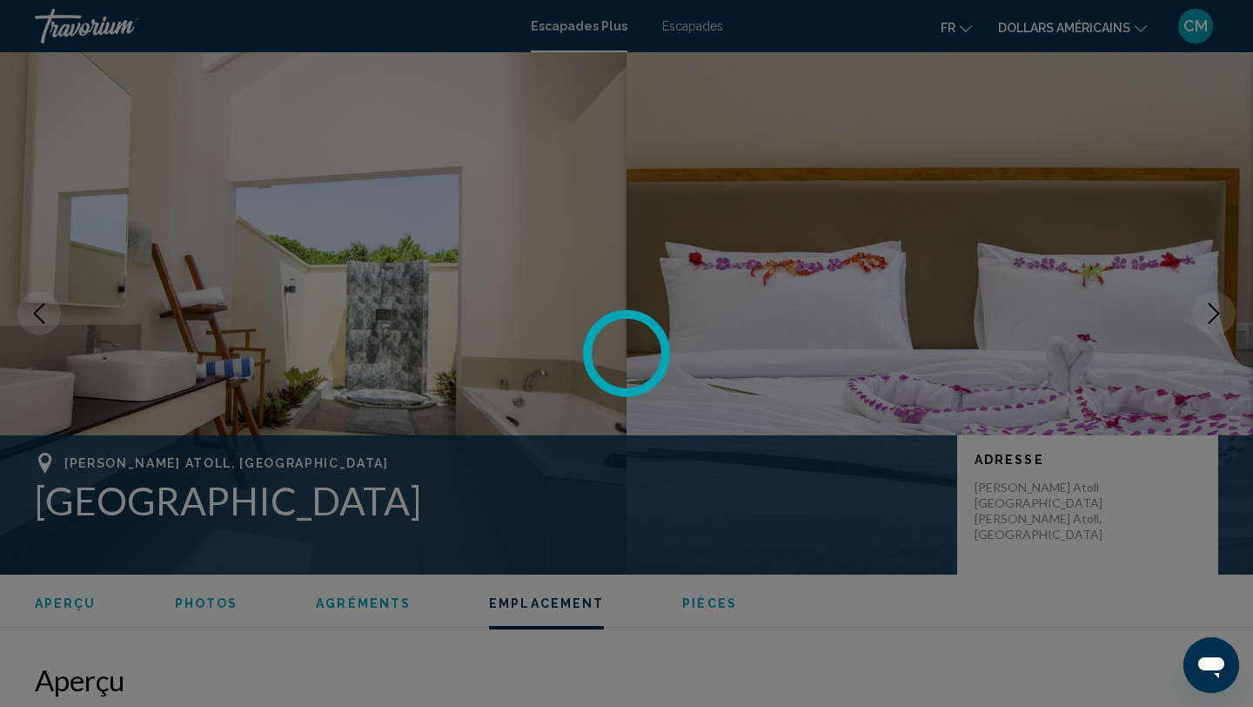
scroll to position [2987, 0]
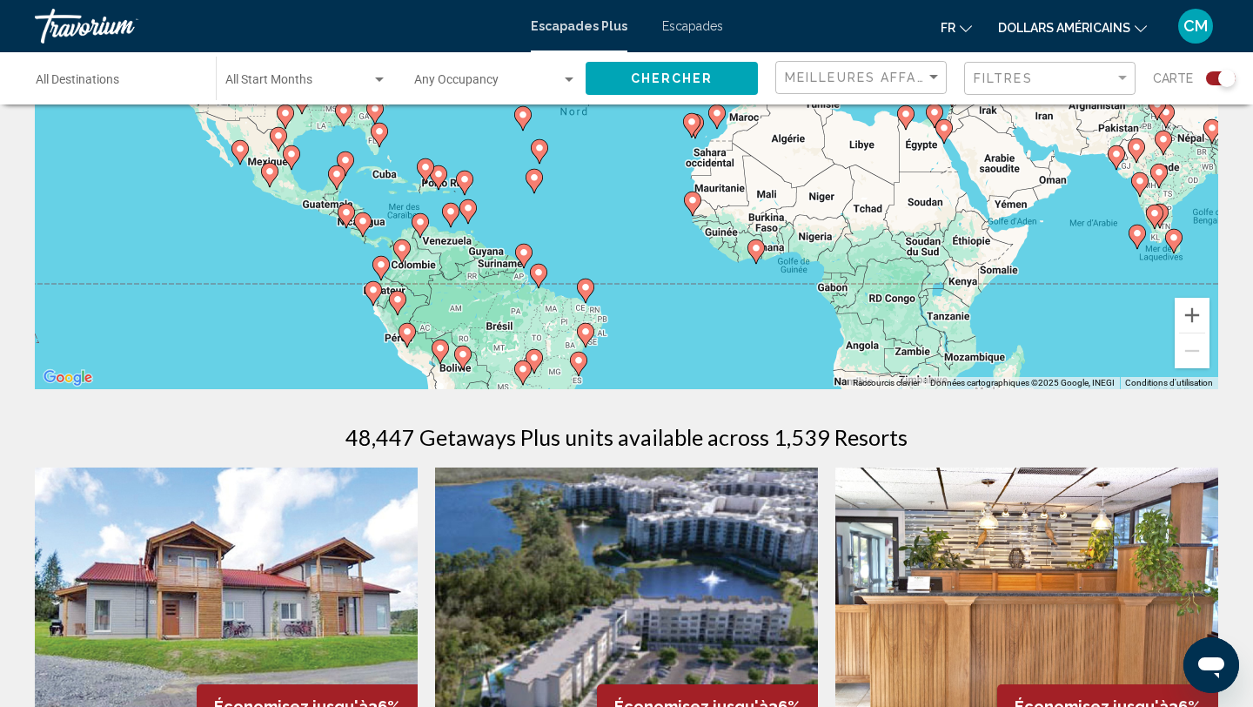
scroll to position [254, 0]
click at [1135, 231] on image "Contenu principal" at bounding box center [1137, 234] width 10 height 10
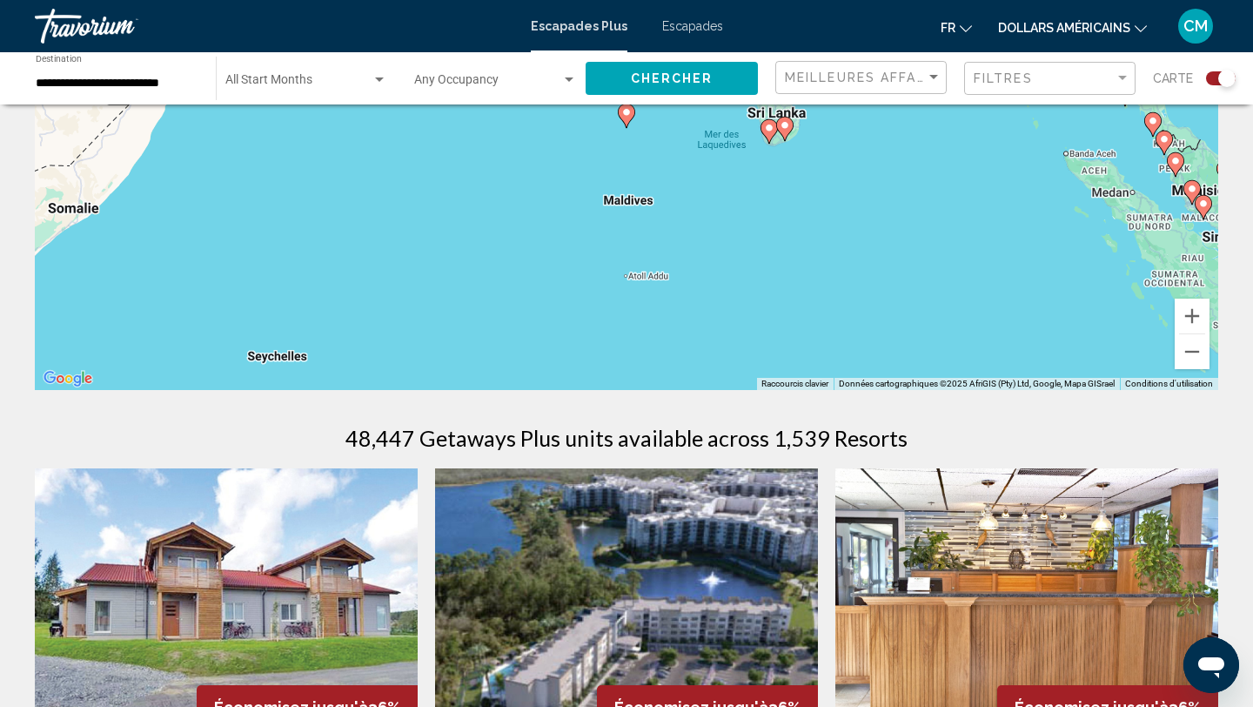
click at [626, 116] on image "Contenu principal" at bounding box center [626, 112] width 10 height 10
type input "**********"
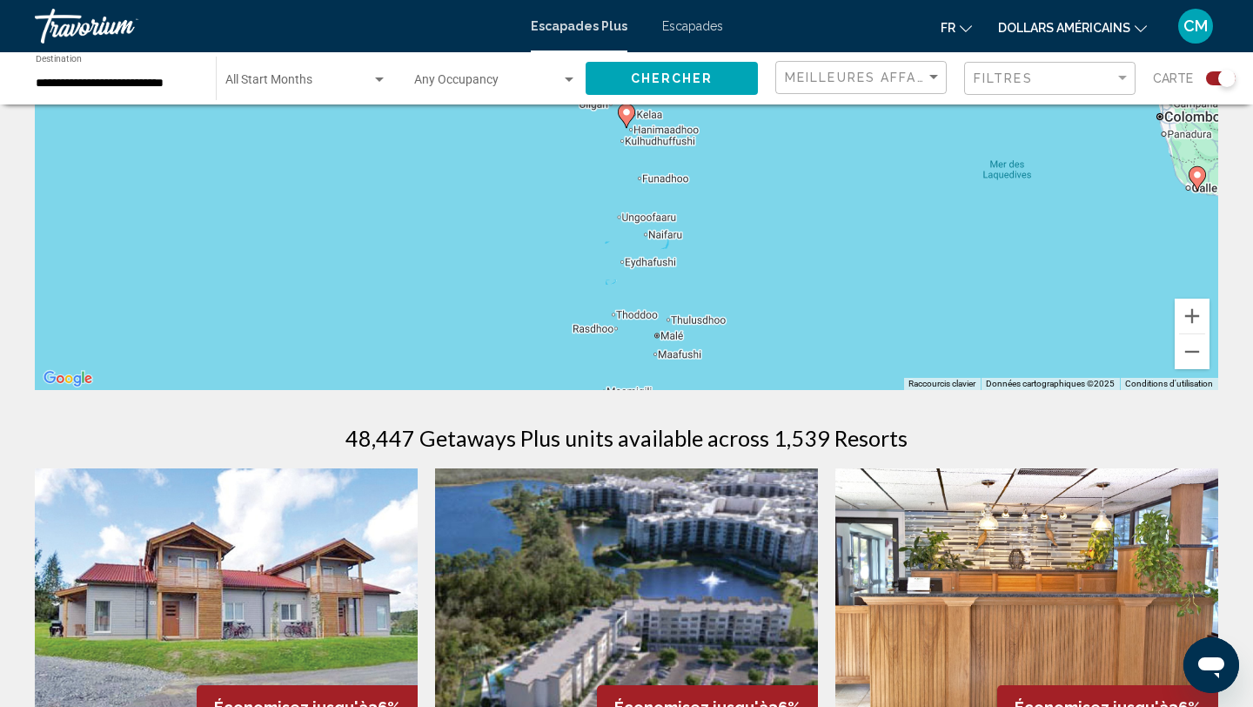
click at [626, 116] on image "Contenu principal" at bounding box center [626, 112] width 10 height 10
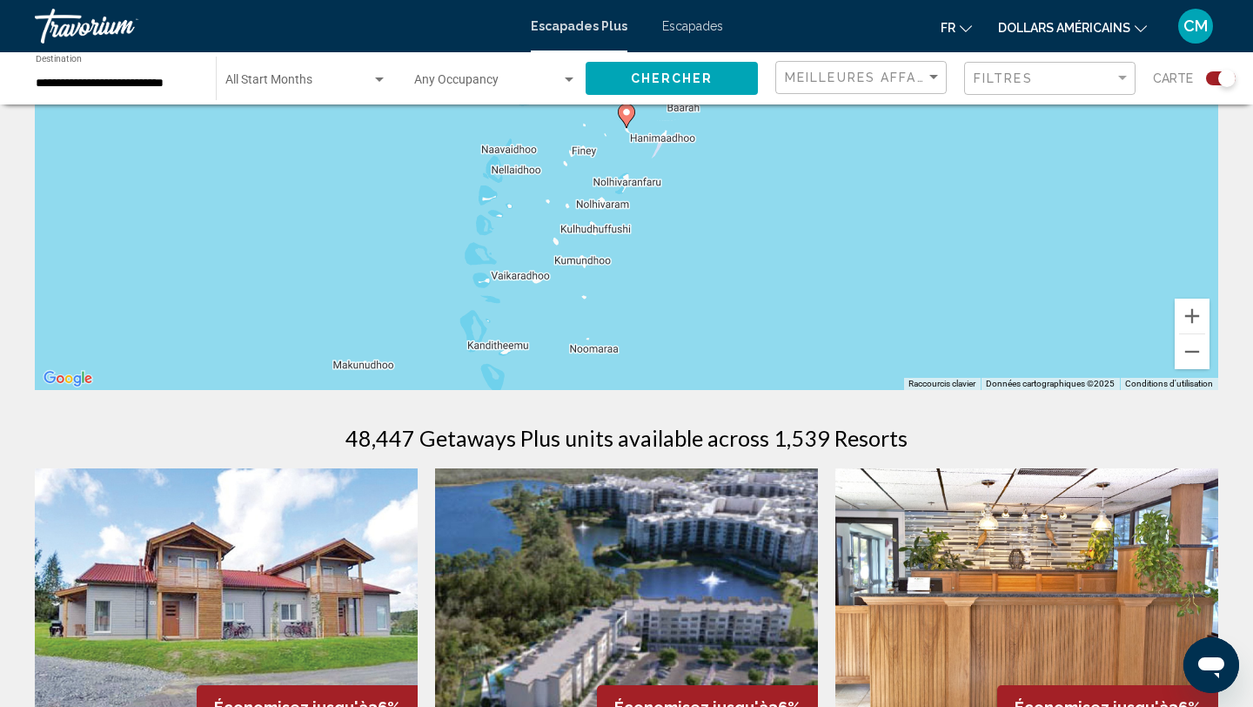
click at [626, 116] on image "Contenu principal" at bounding box center [626, 112] width 10 height 10
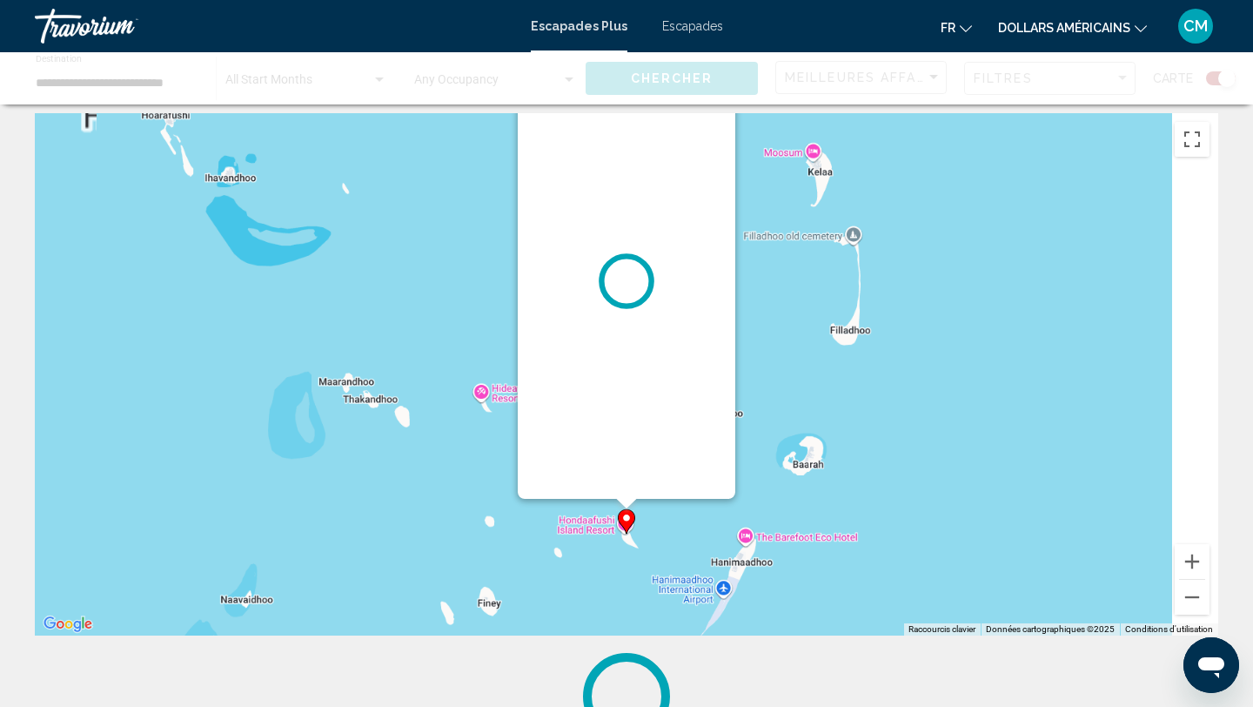
scroll to position [0, 0]
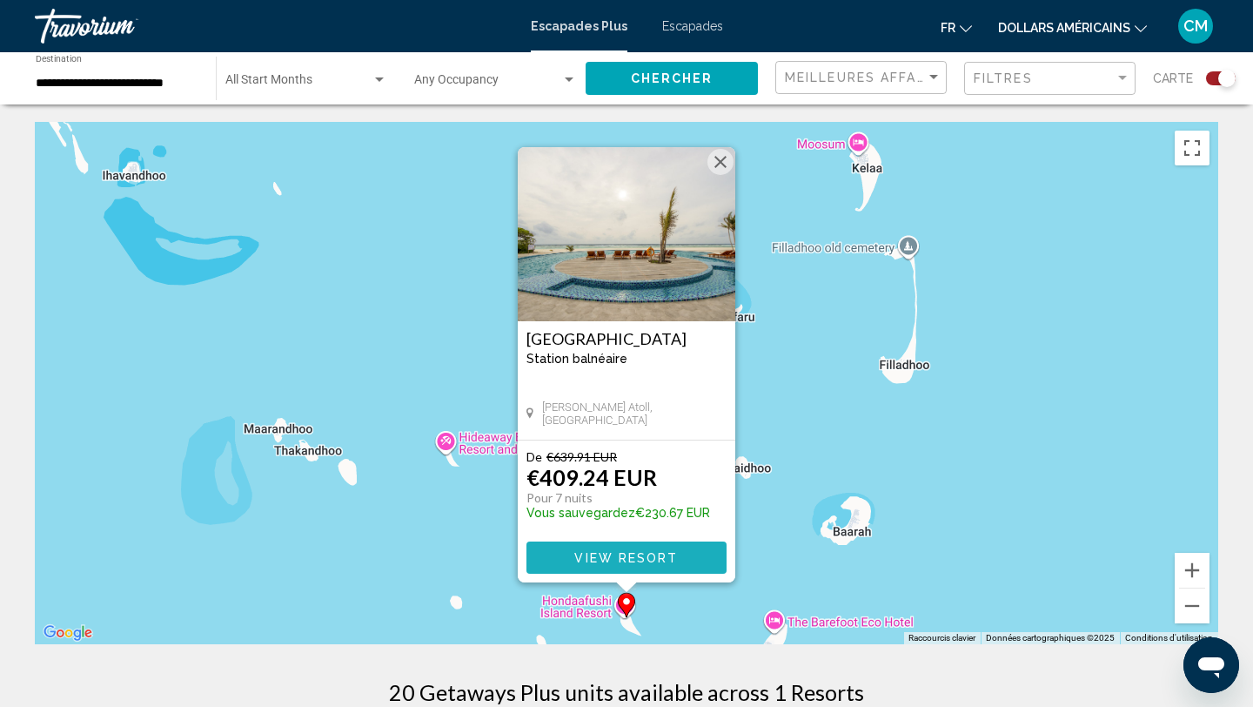
click at [620, 553] on span "View Resort" at bounding box center [626, 558] width 104 height 14
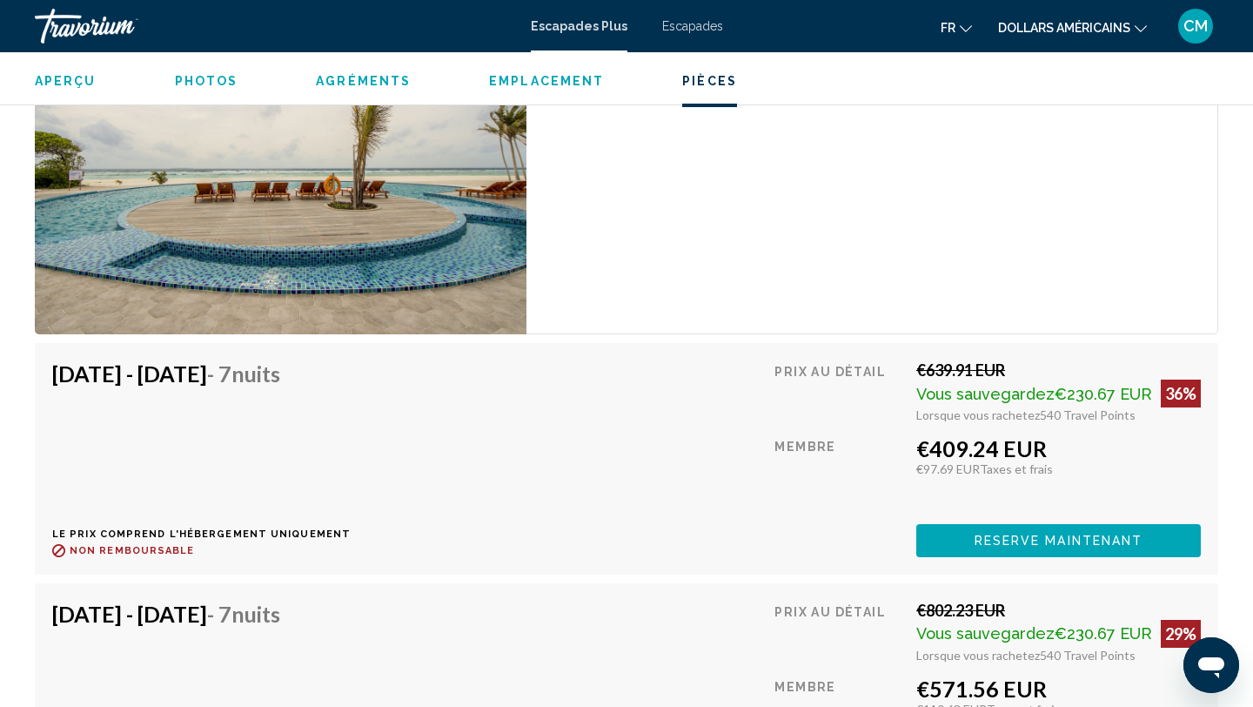
scroll to position [3452, 0]
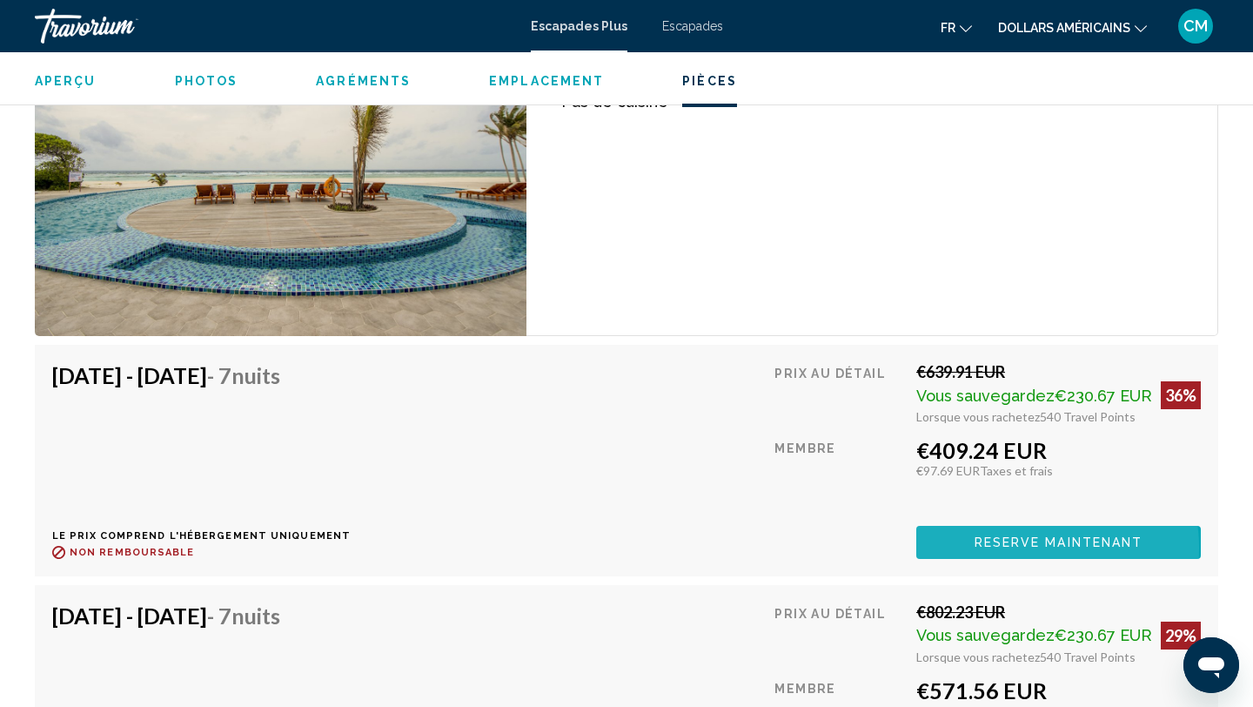
click at [1038, 547] on span "Reserve maintenant" at bounding box center [1058, 543] width 169 height 14
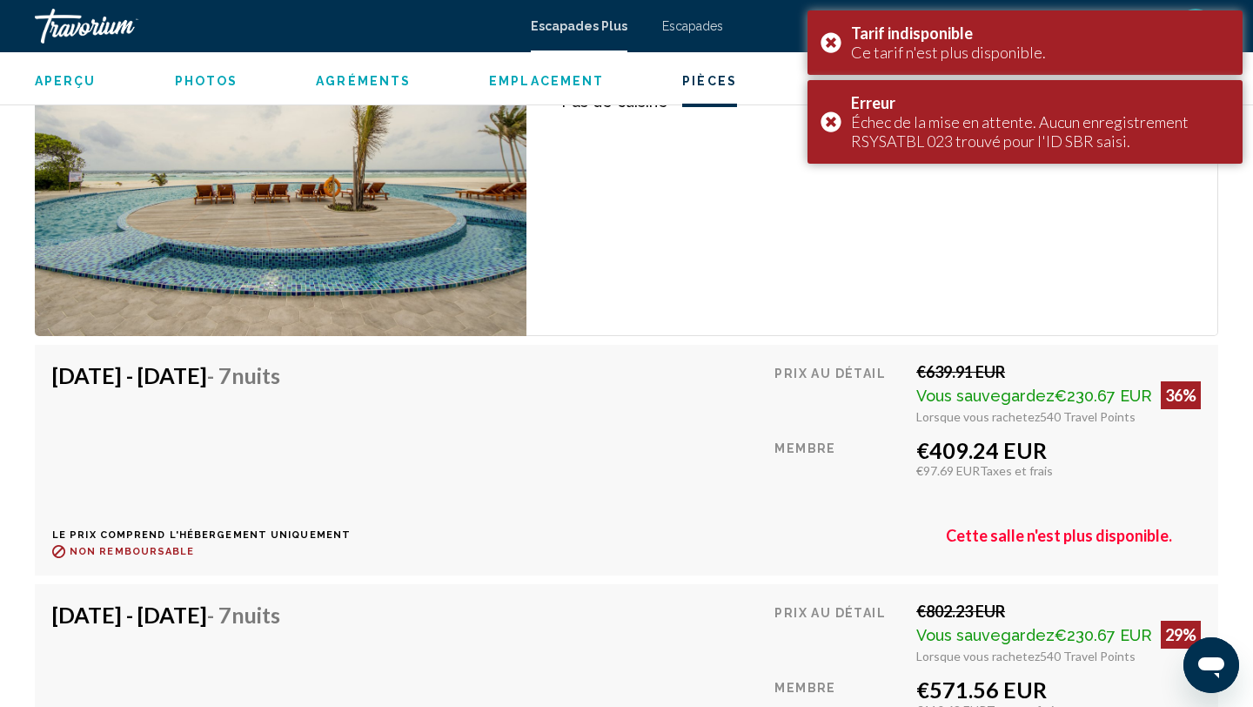
click at [821, 492] on div "Membre" at bounding box center [838, 475] width 129 height 76
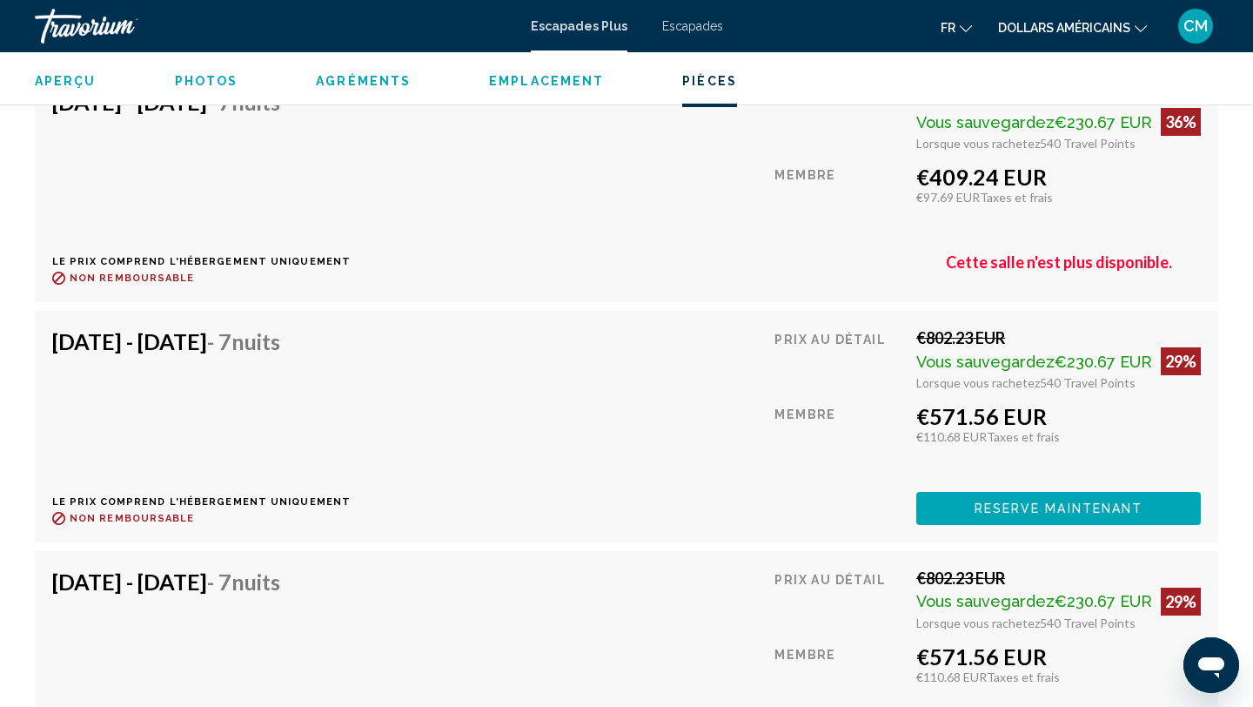
scroll to position [3724, 0]
click at [1015, 499] on button "Reserve maintenant" at bounding box center [1058, 508] width 285 height 32
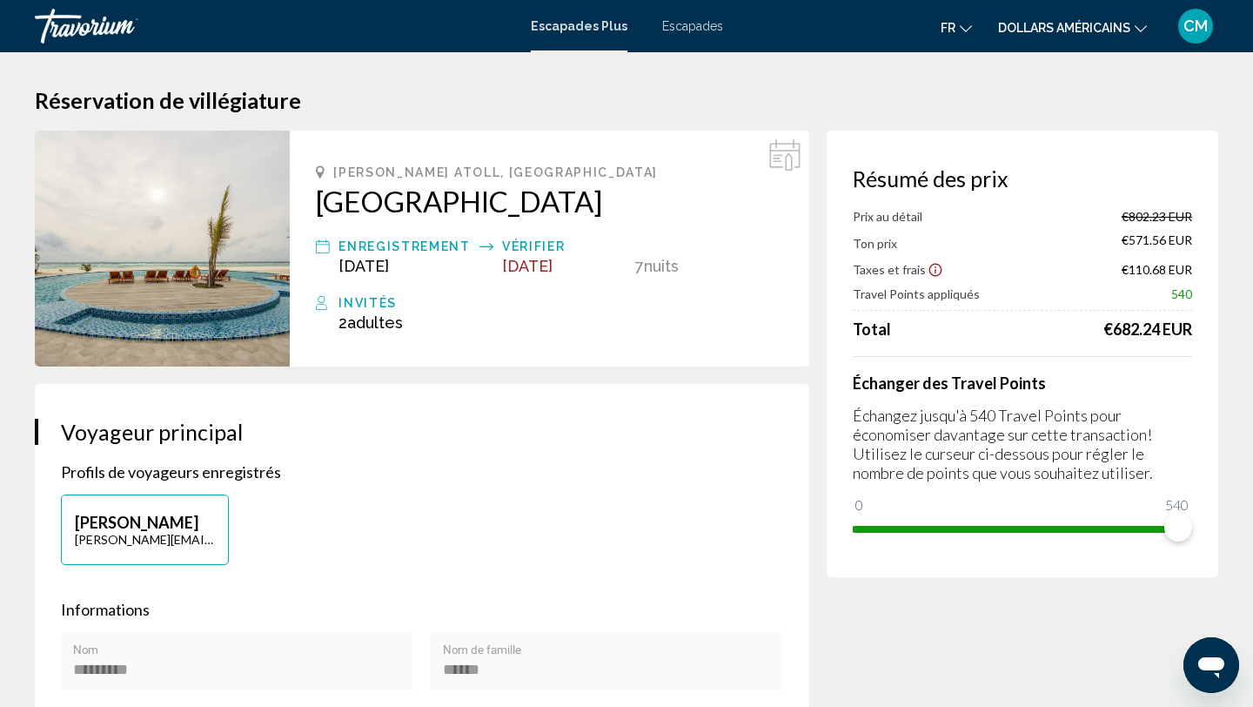
copy div "[GEOGRAPHIC_DATA]"
drag, startPoint x: 506, startPoint y: 209, endPoint x: 812, endPoint y: 16, distance: 361.4
click at [0, 0] on div "Passer au contenu principal Escapades Plus Escapades fr English Español Françai…" at bounding box center [626, 353] width 1253 height 707
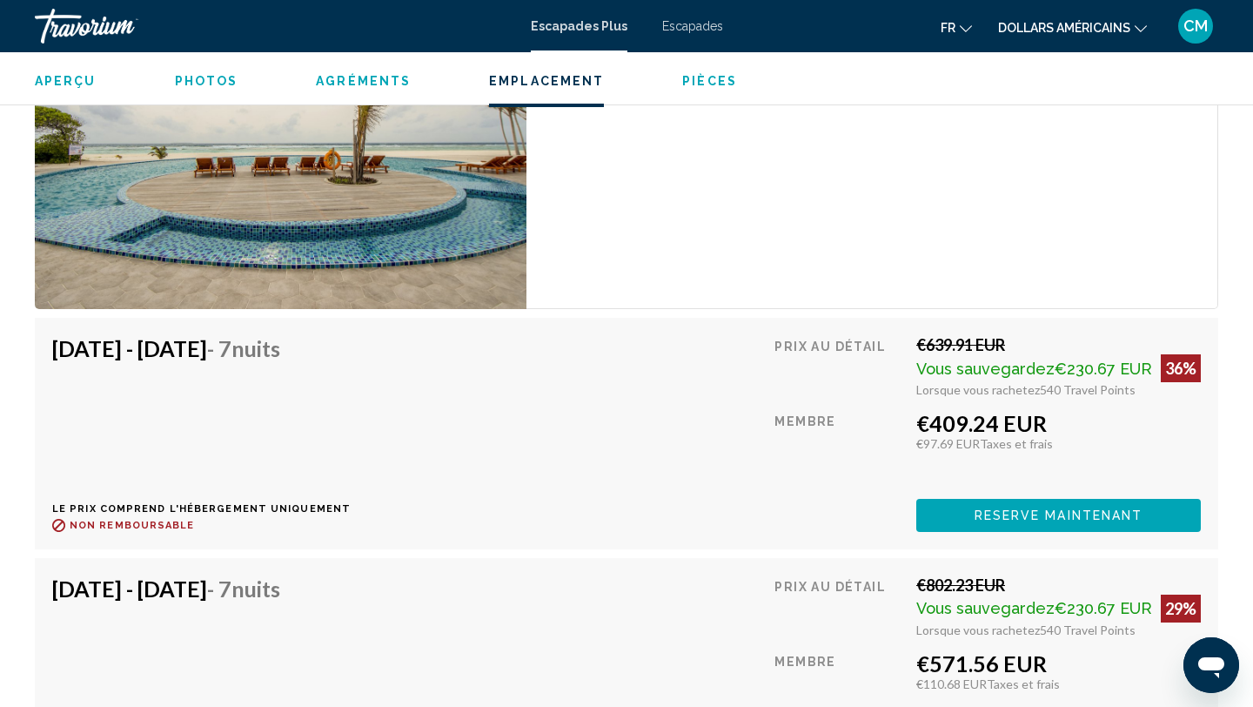
scroll to position [3475, 0]
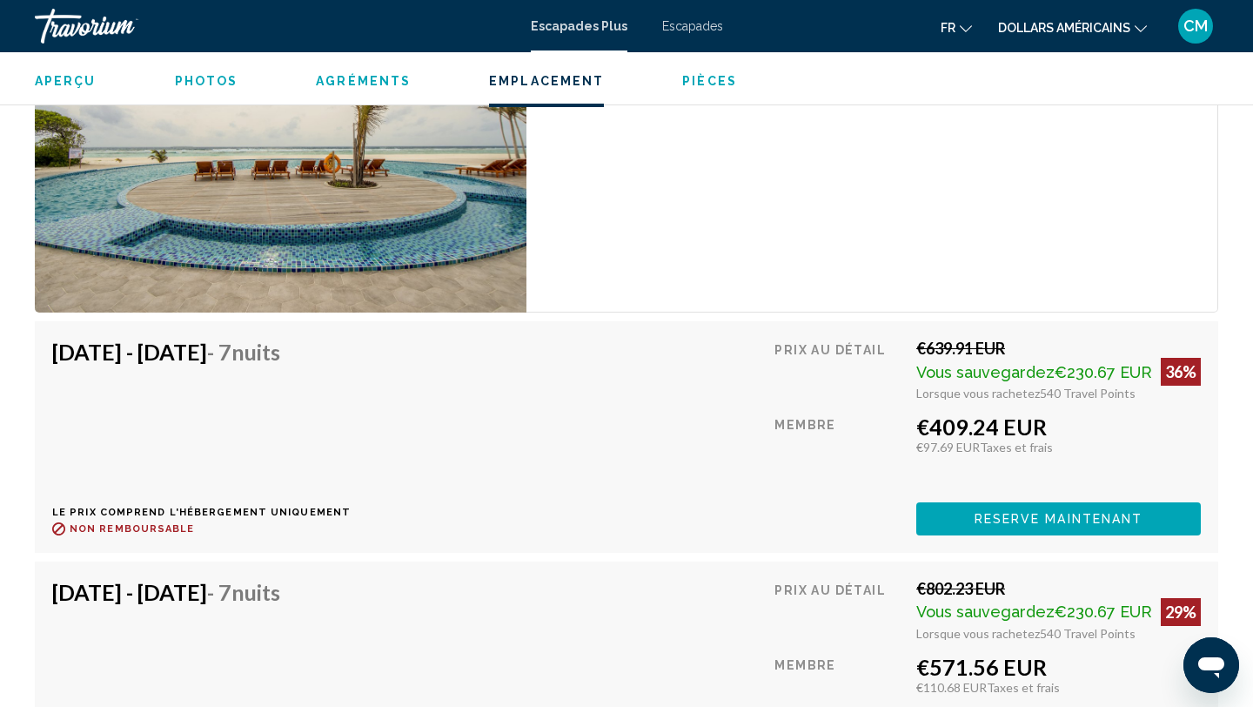
click at [1013, 519] on span "Reserve maintenant" at bounding box center [1058, 519] width 169 height 14
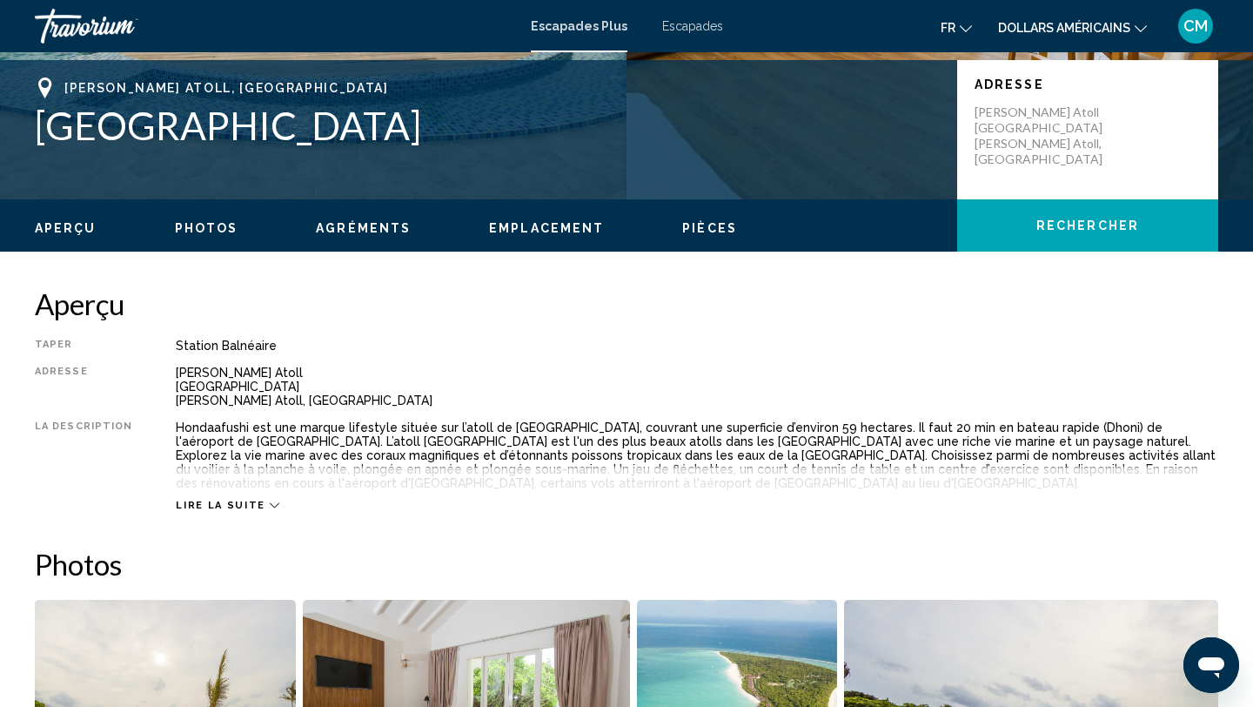
scroll to position [376, 0]
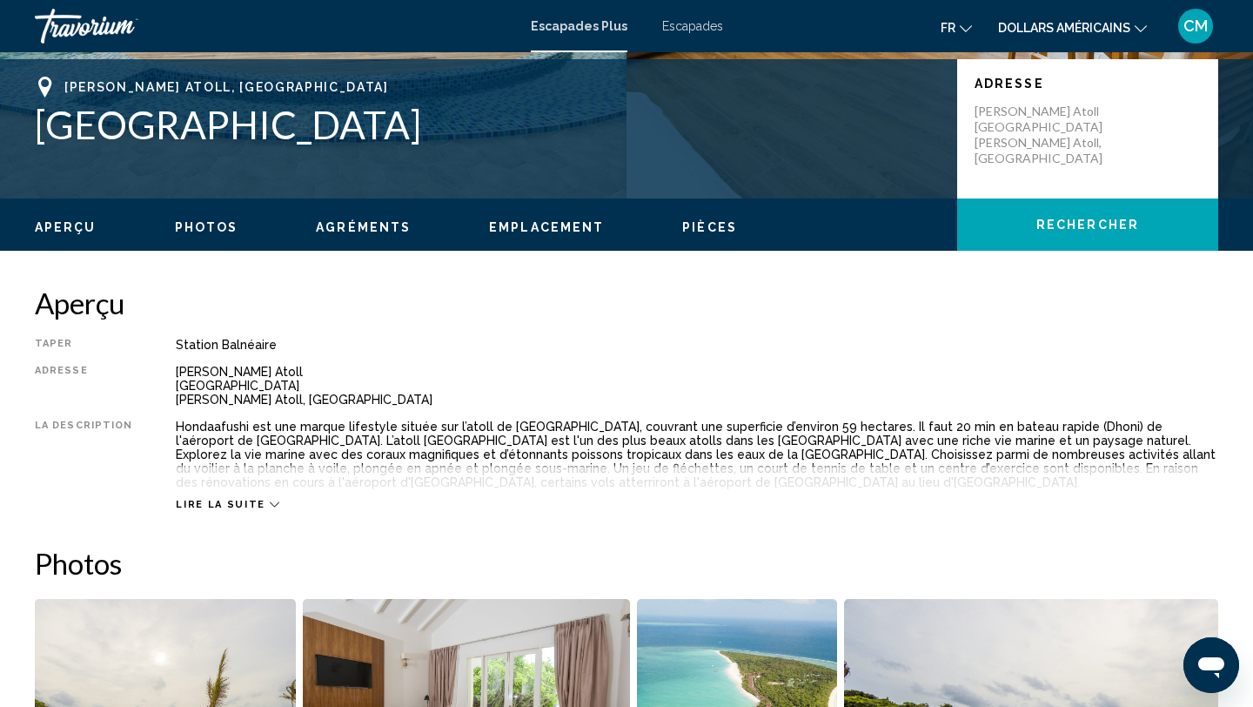
click at [240, 501] on span "Lire la suite" at bounding box center [220, 504] width 89 height 11
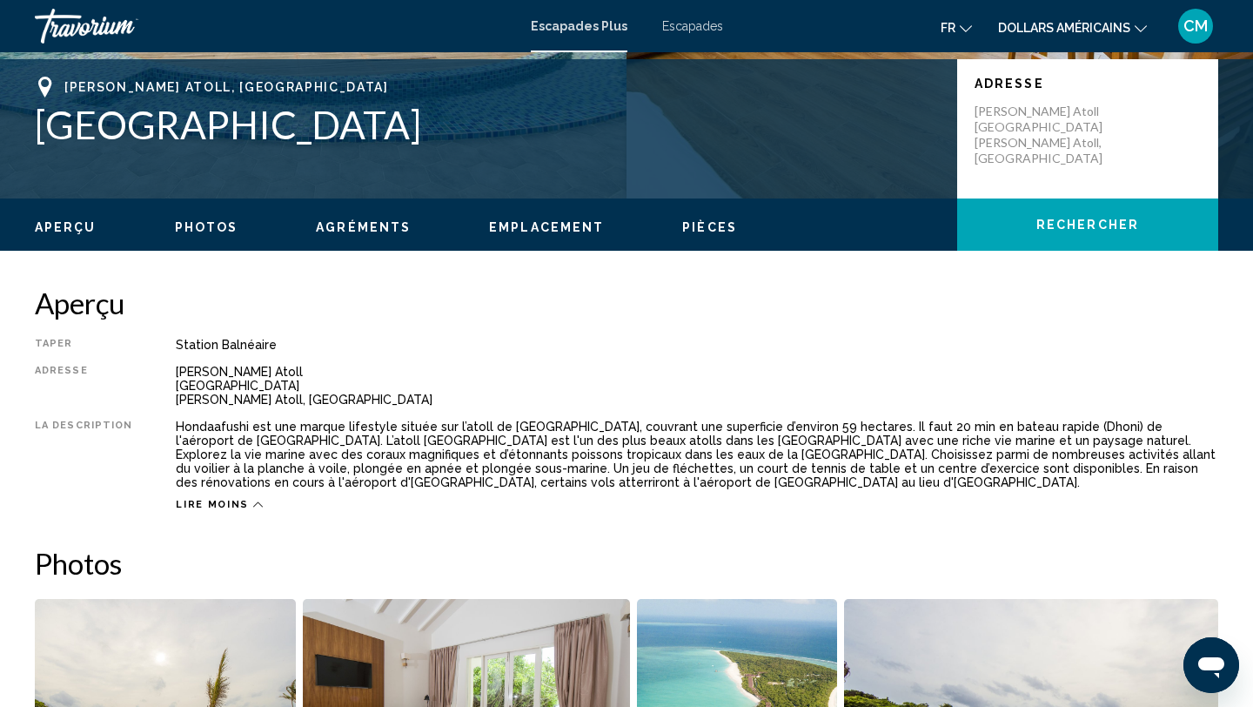
click at [707, 238] on div "Aperçu Photos Agréments Emplacement Pièces Rechercher" at bounding box center [626, 225] width 1253 height 54
click at [702, 230] on span "Pièces" at bounding box center [709, 227] width 55 height 14
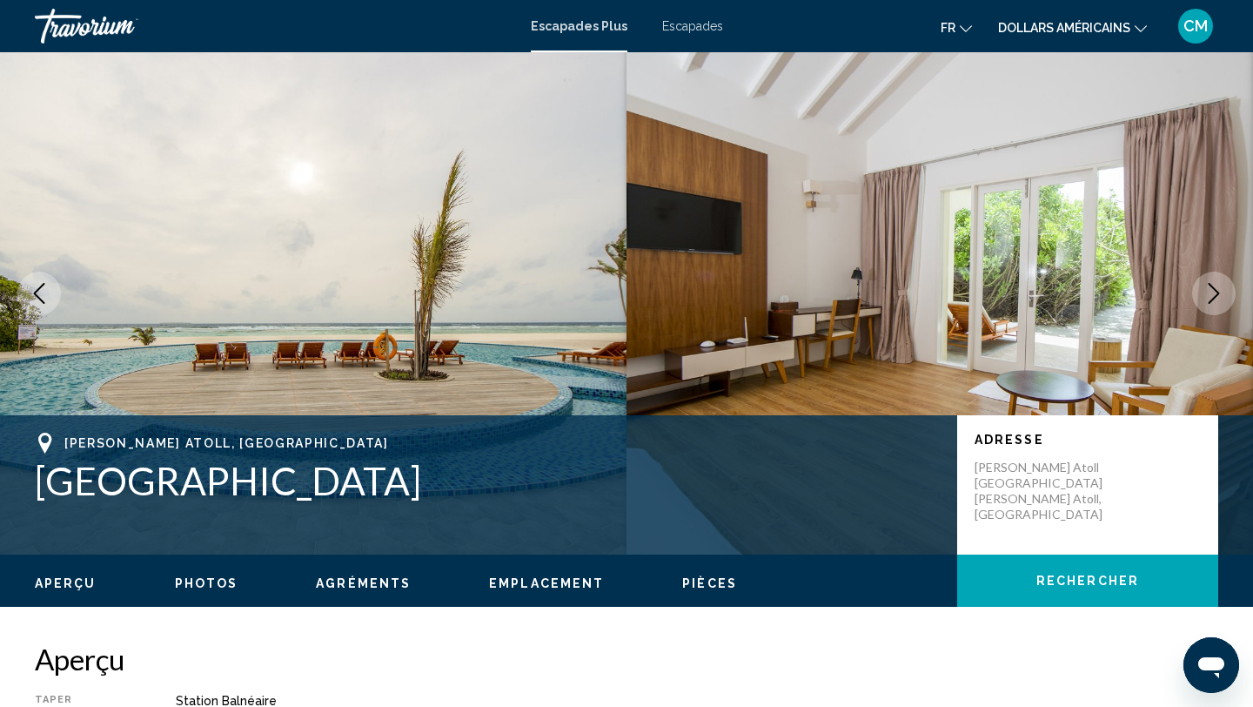
scroll to position [0, 0]
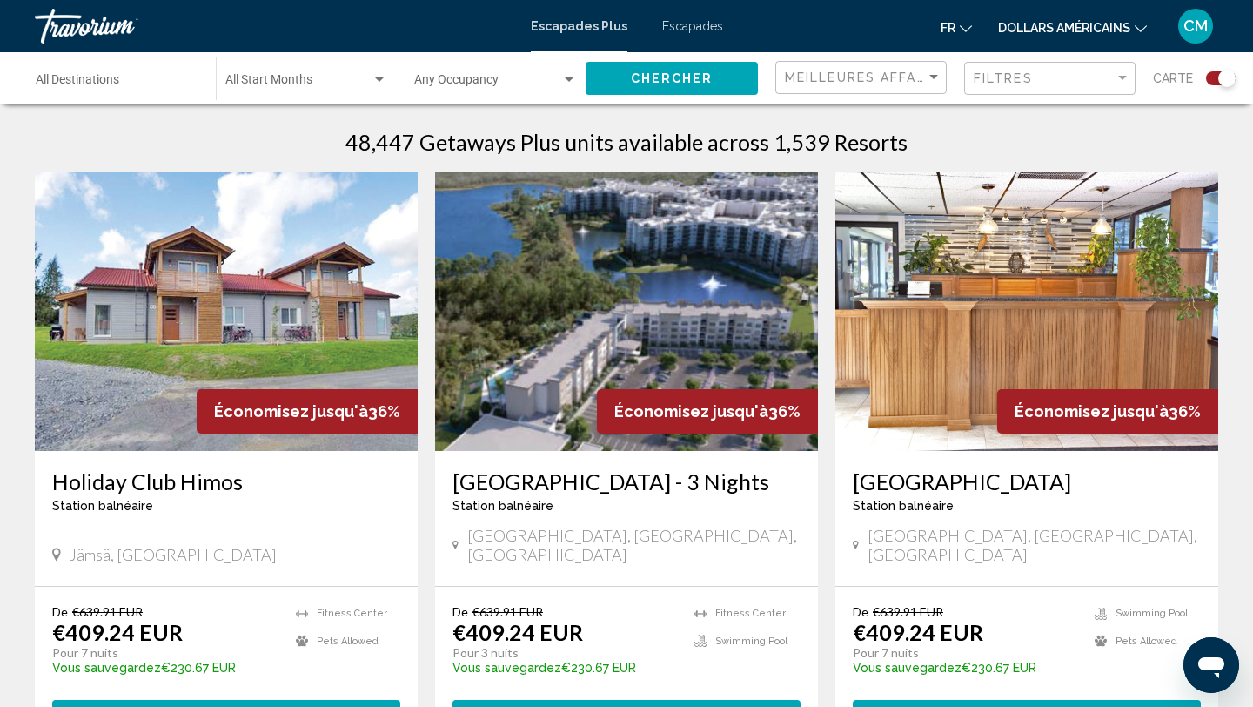
scroll to position [533, 0]
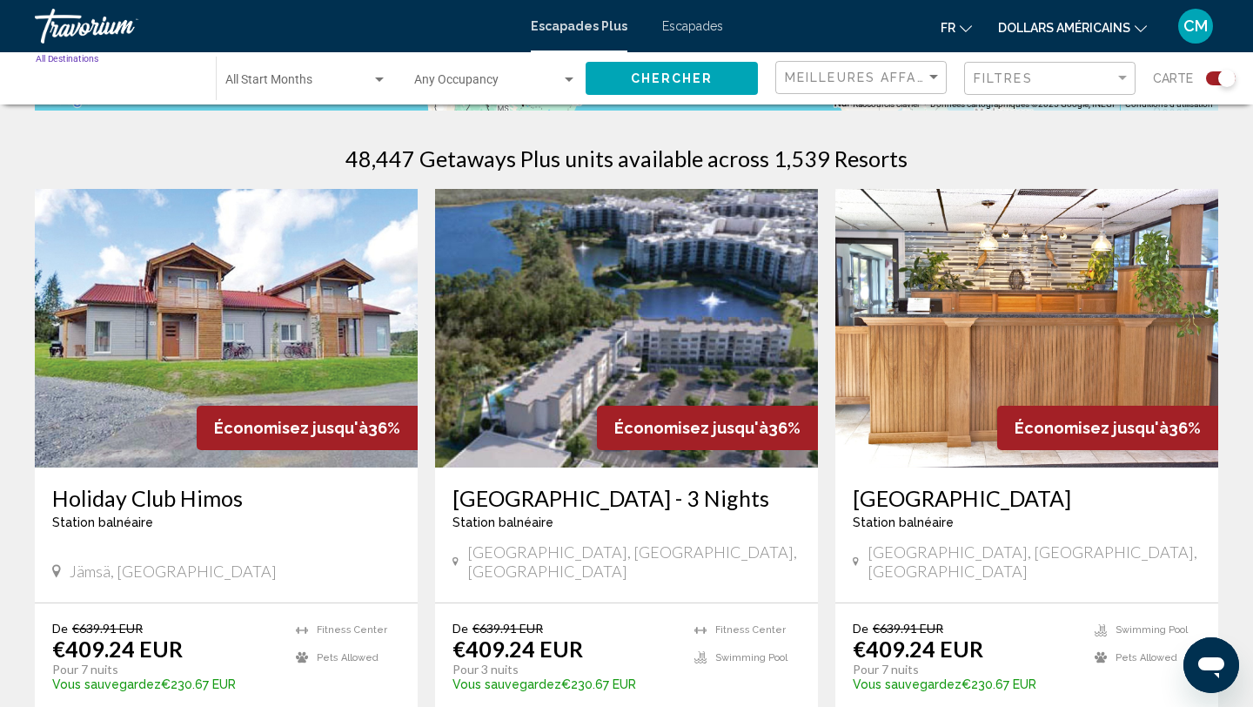
click at [90, 79] on input "Destination All Destinations" at bounding box center [117, 84] width 163 height 14
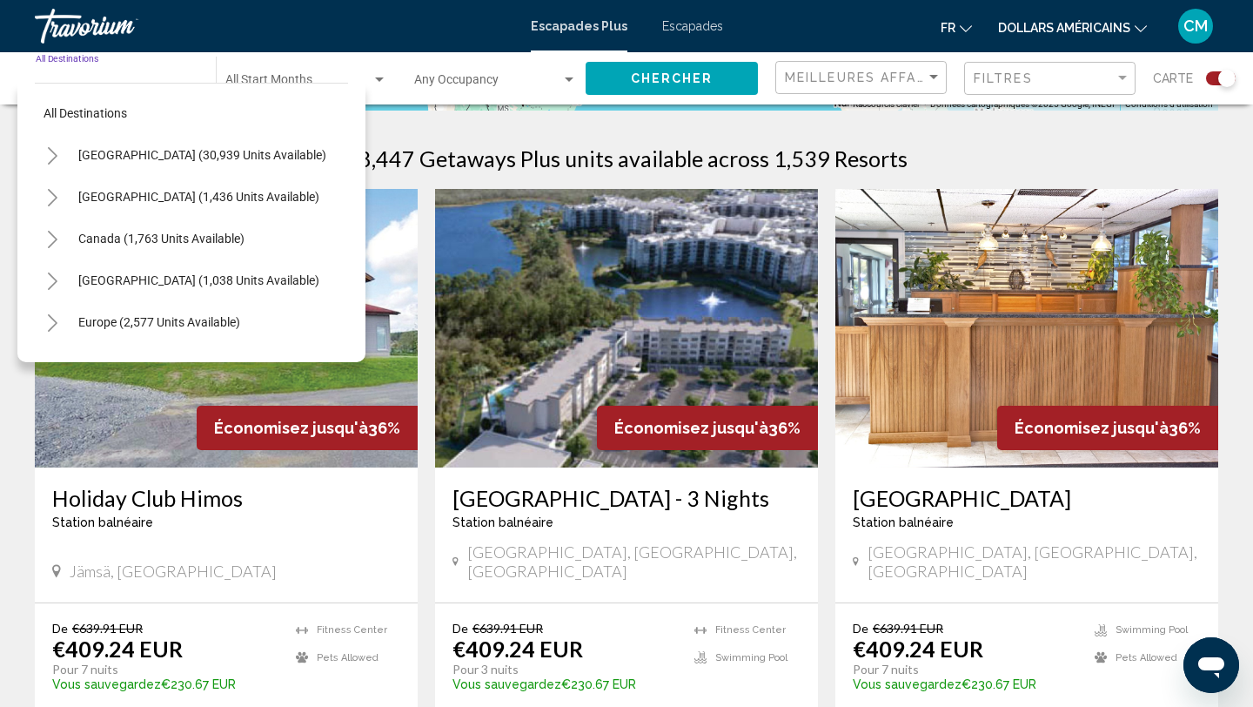
click at [90, 79] on input "Destination All Destinations" at bounding box center [117, 84] width 163 height 14
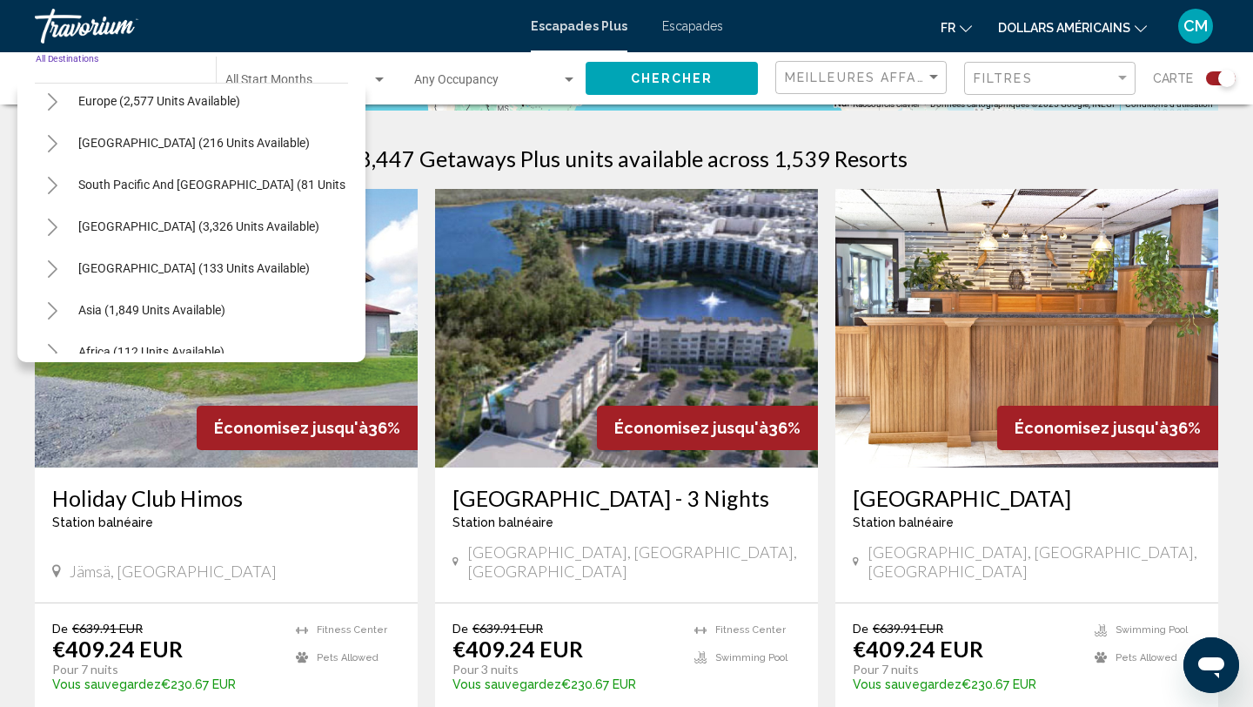
scroll to position [265, 0]
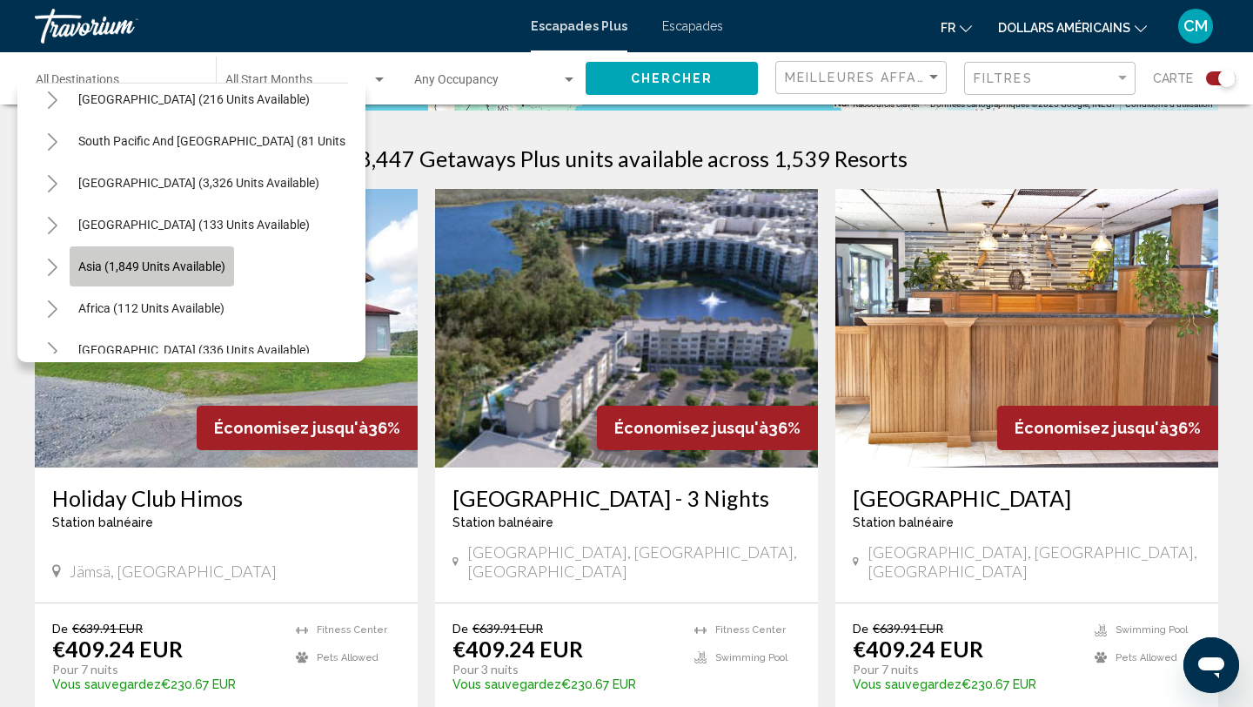
click at [165, 265] on span "Asia (1,849 units available)" at bounding box center [151, 266] width 147 height 14
type input "**********"
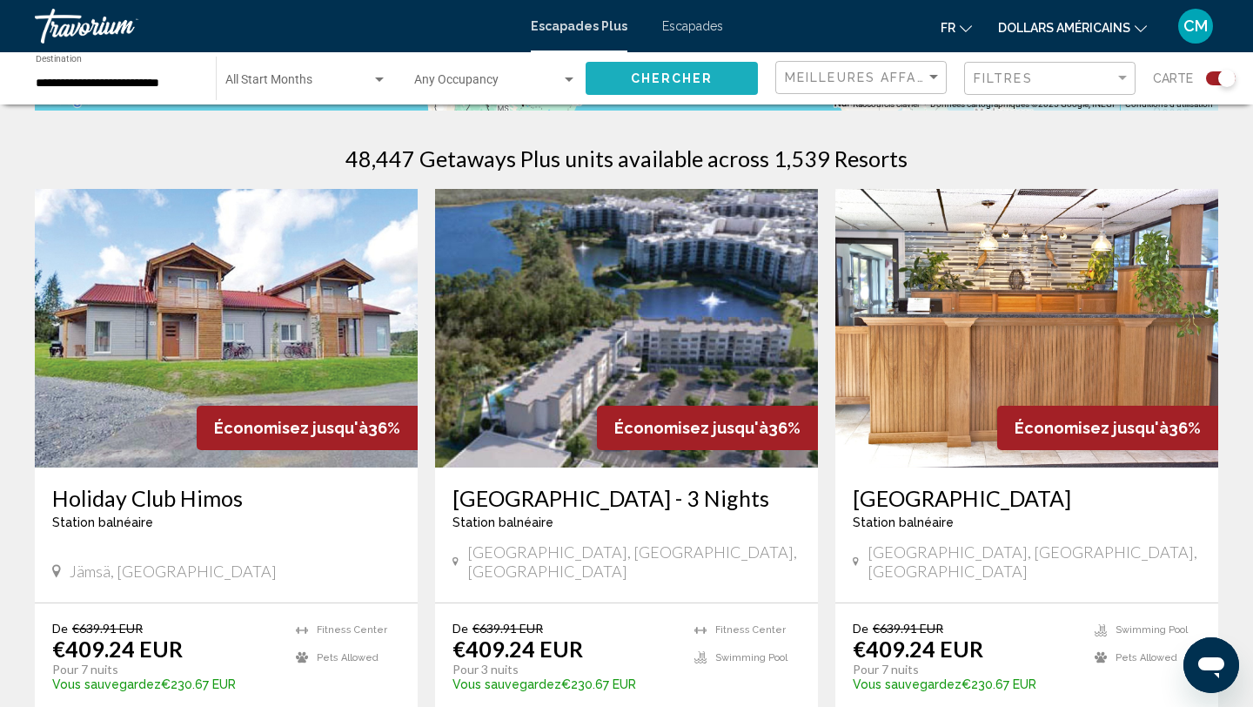
click at [675, 77] on span "Chercher" at bounding box center [672, 79] width 83 height 14
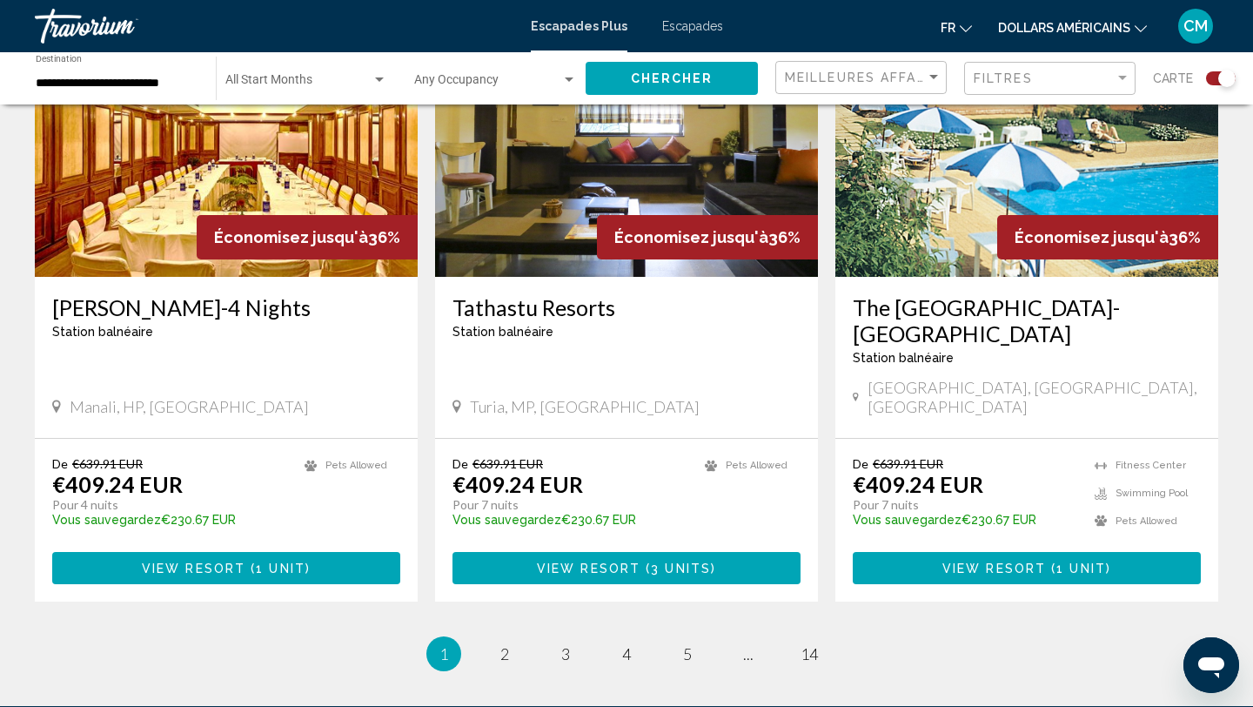
scroll to position [2675, 0]
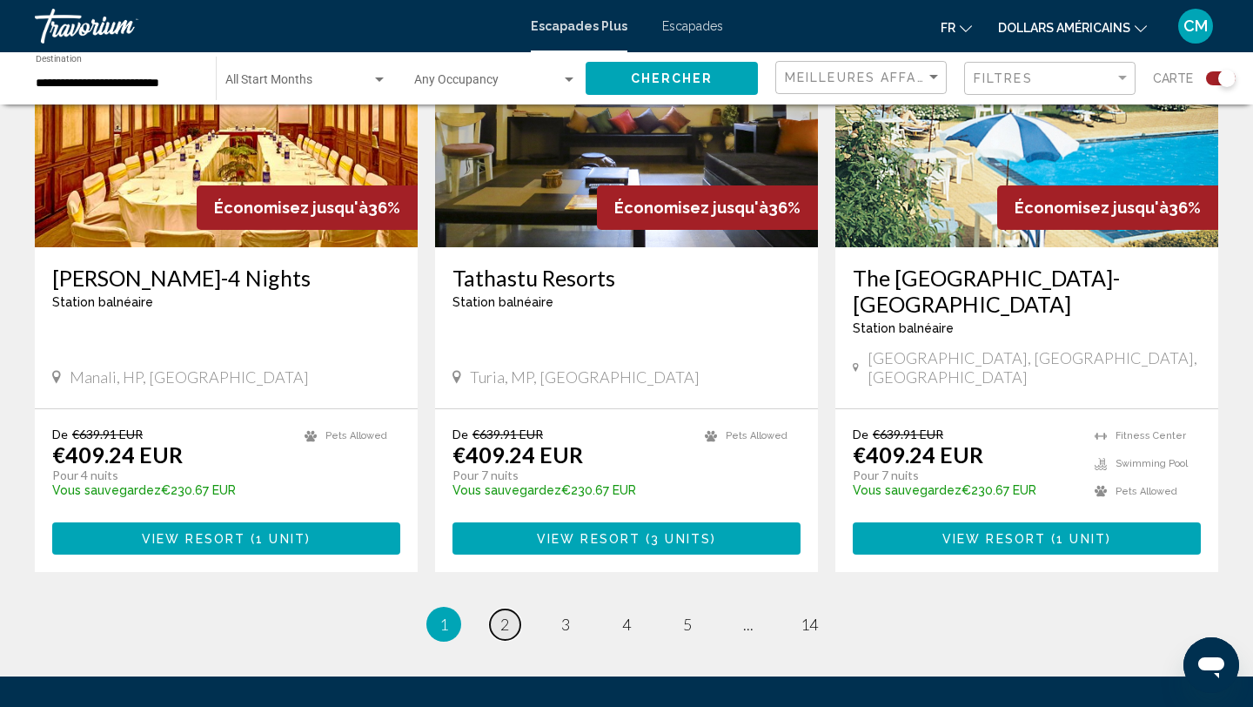
click at [503, 614] on span "2" at bounding box center [504, 623] width 9 height 19
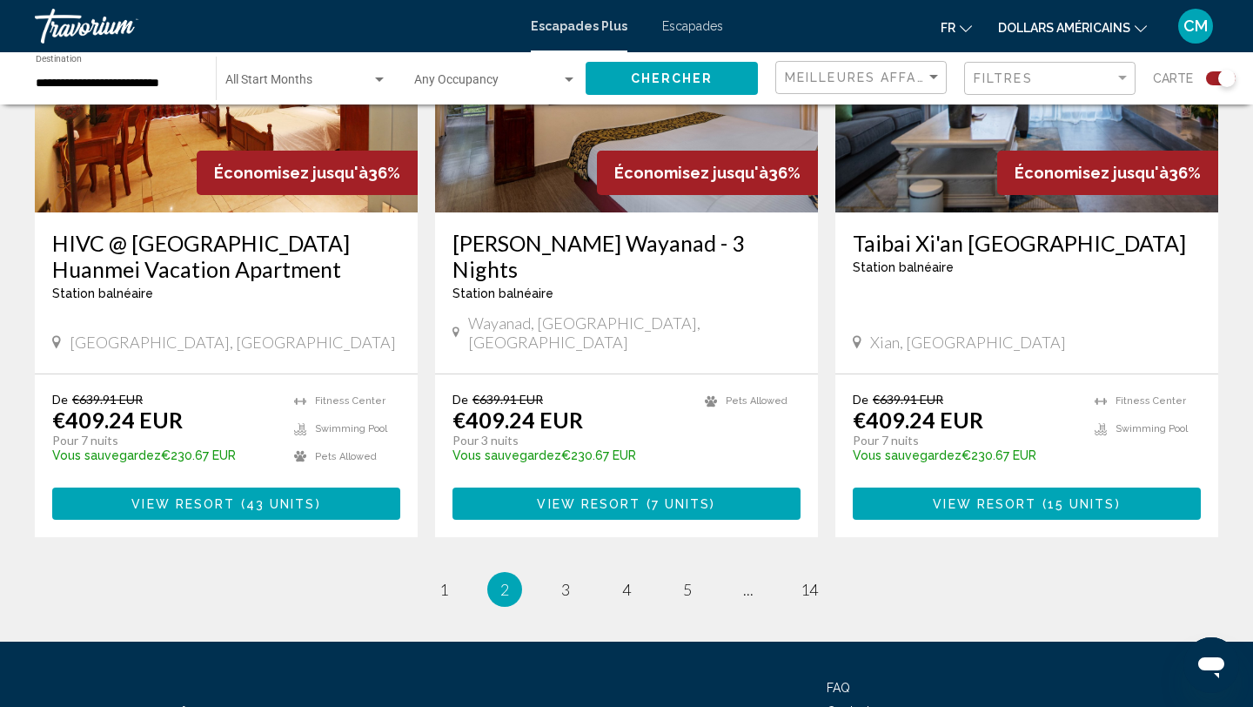
scroll to position [2694, 0]
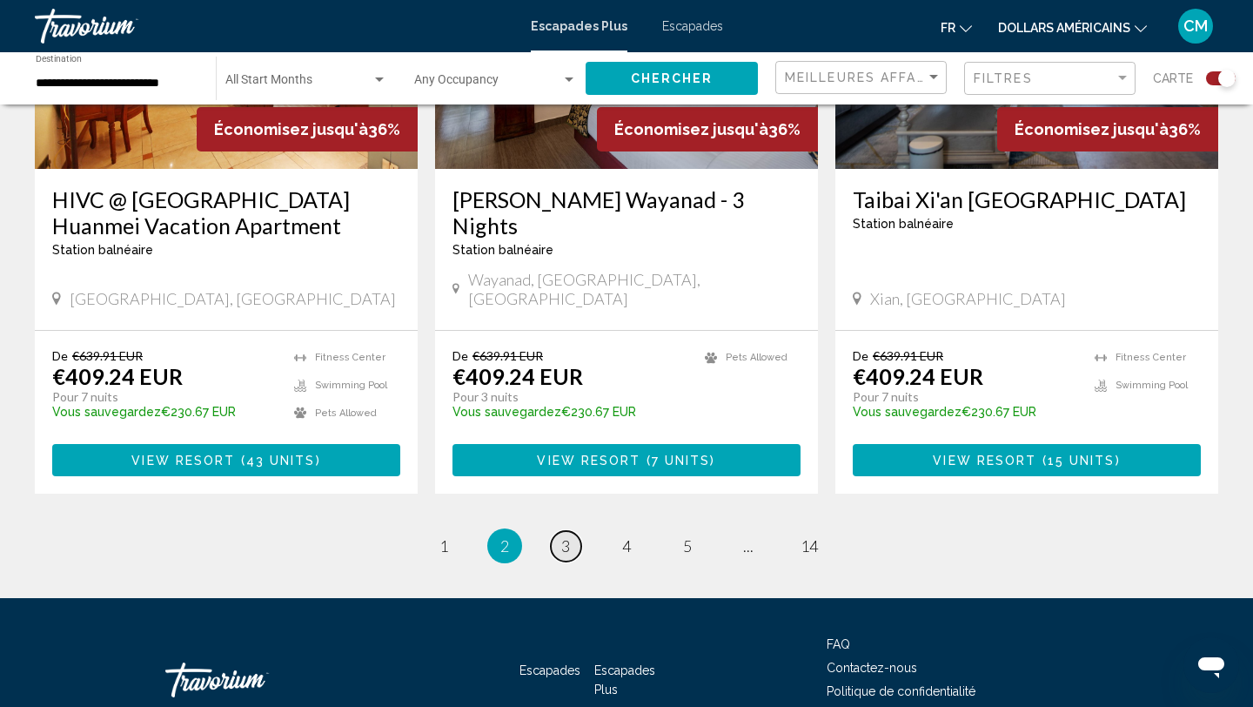
click at [565, 536] on span "3" at bounding box center [565, 545] width 9 height 19
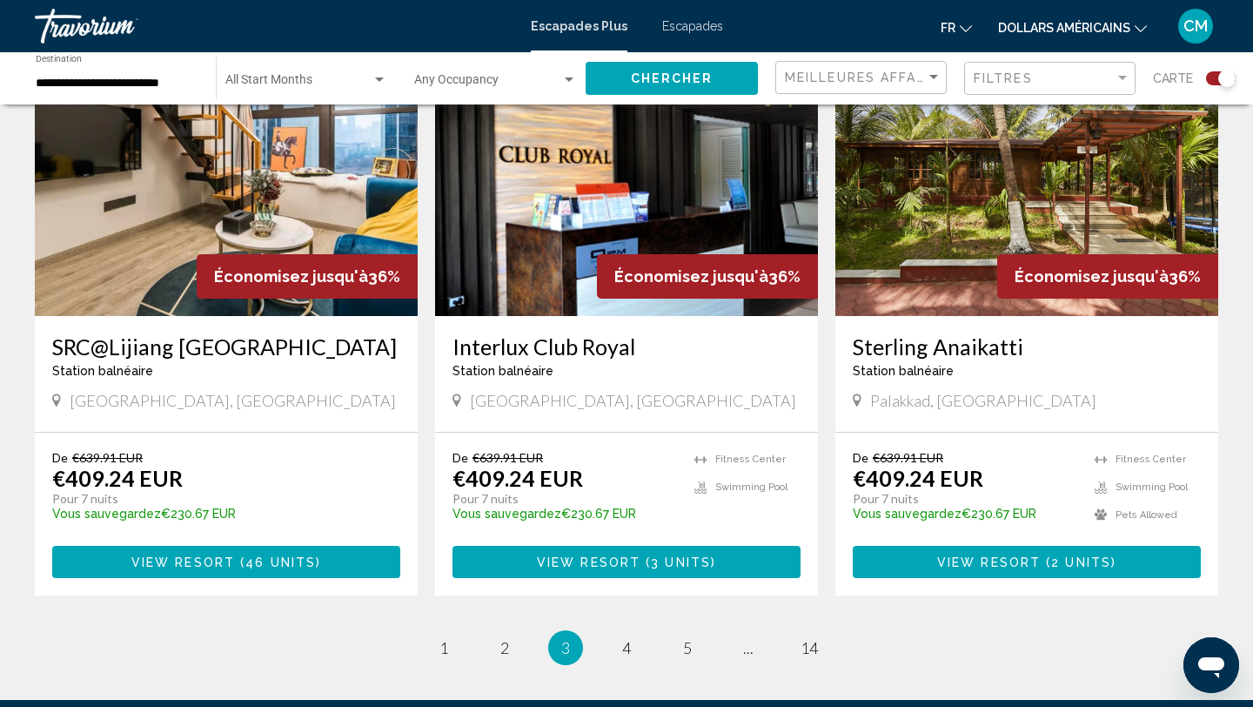
scroll to position [2694, 0]
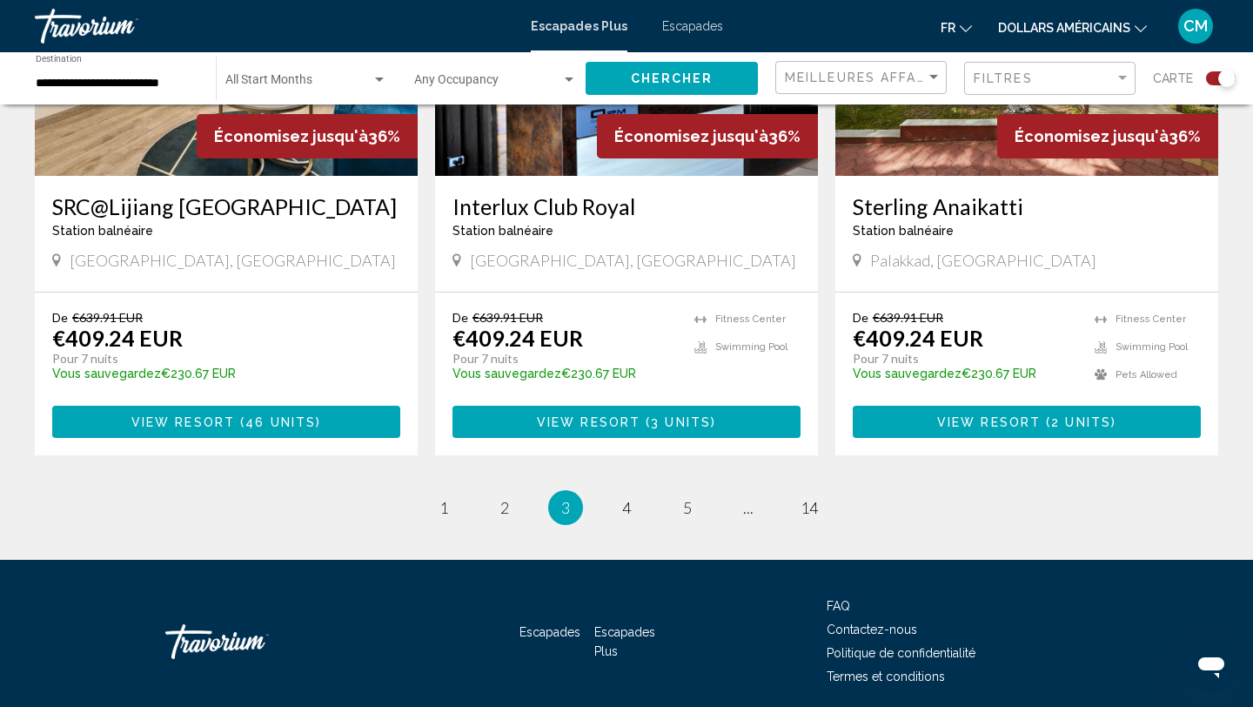
click at [624, 498] on span "4" at bounding box center [626, 507] width 9 height 19
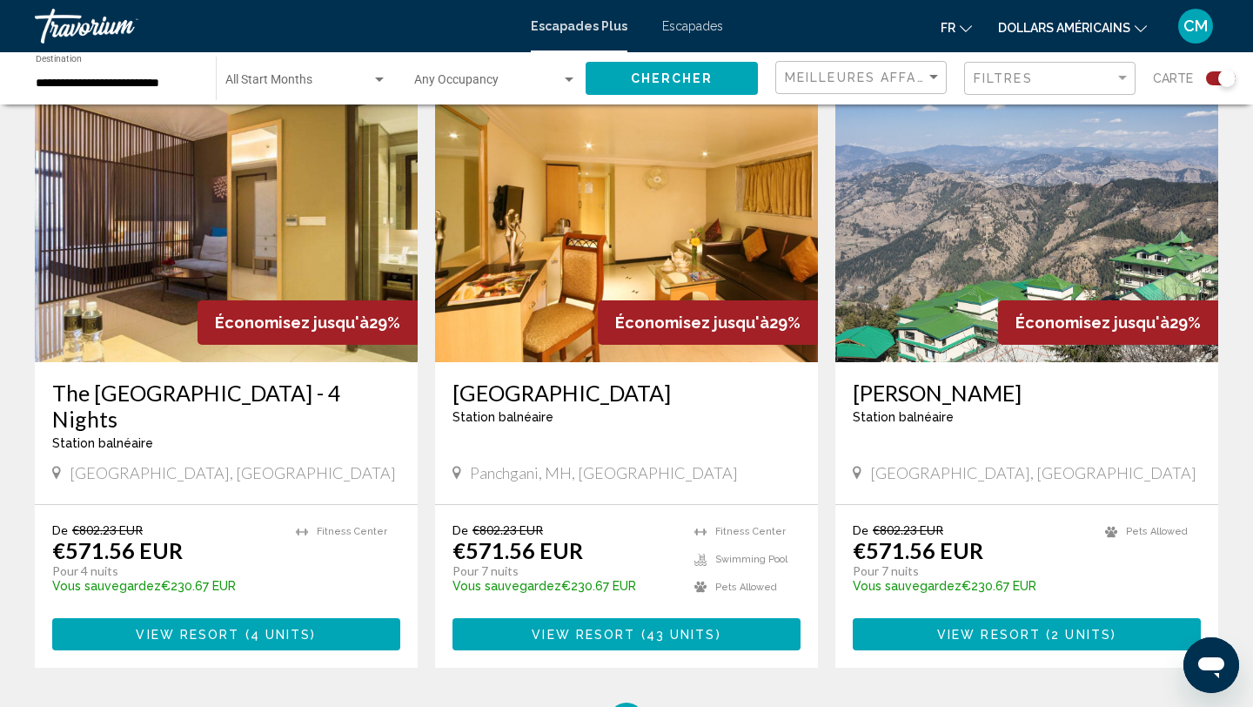
scroll to position [2570, 0]
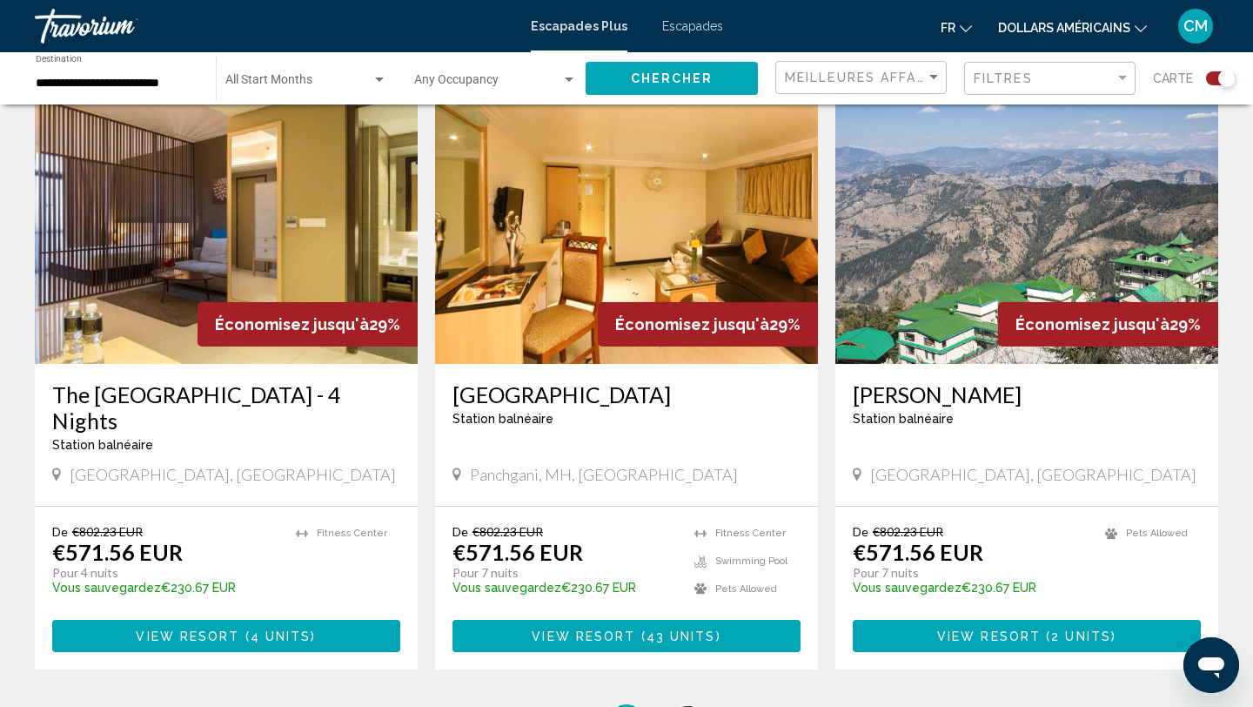
click at [688, 706] on span "5" at bounding box center [687, 721] width 9 height 19
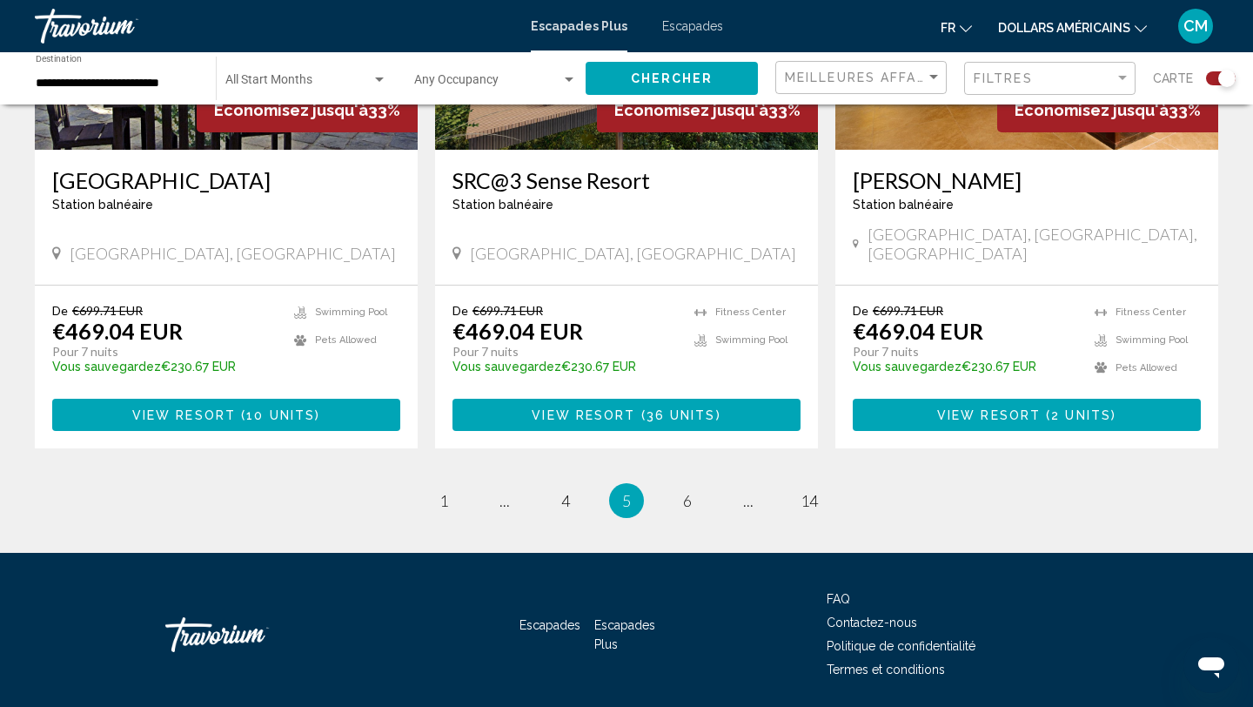
scroll to position [2691, 0]
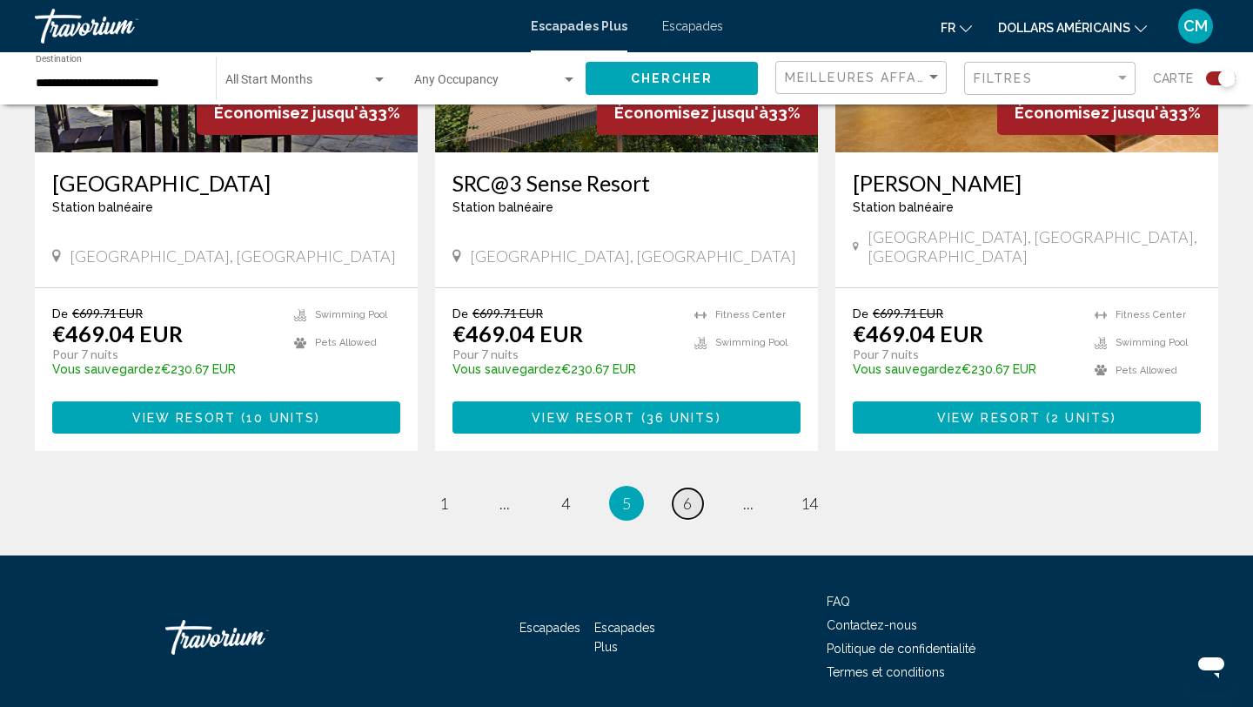
click at [684, 493] on span "6" at bounding box center [687, 502] width 9 height 19
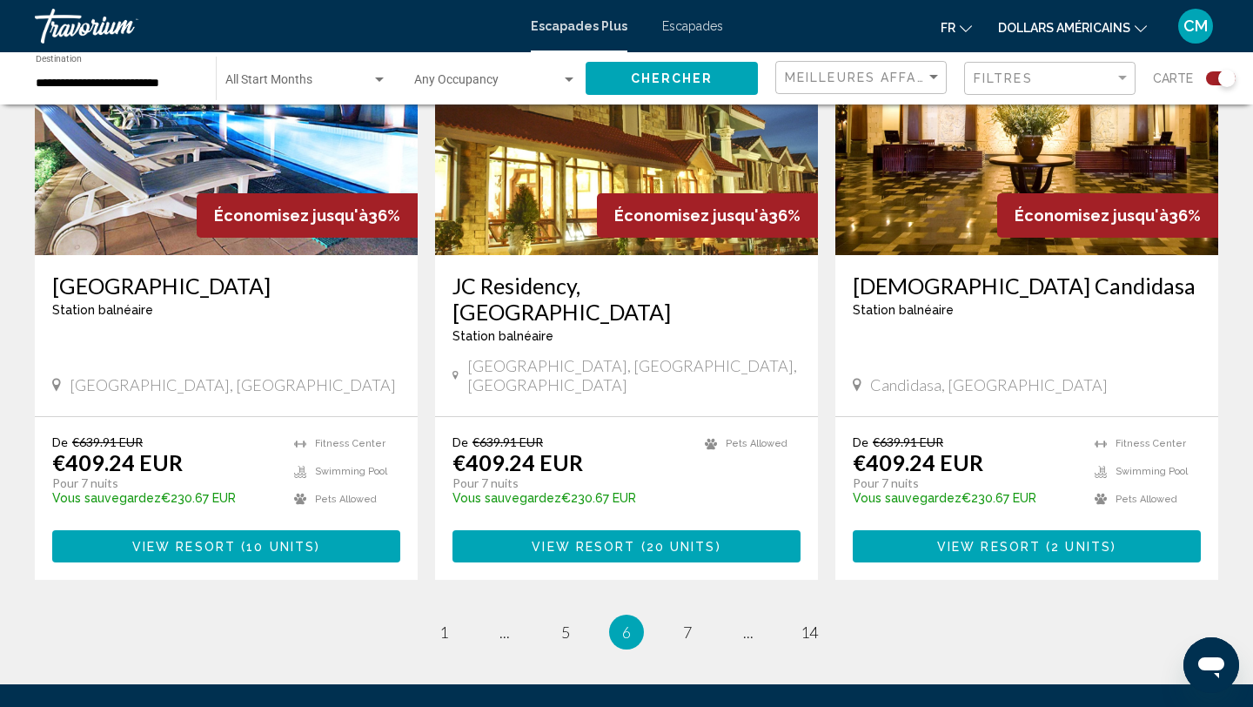
scroll to position [2668, 0]
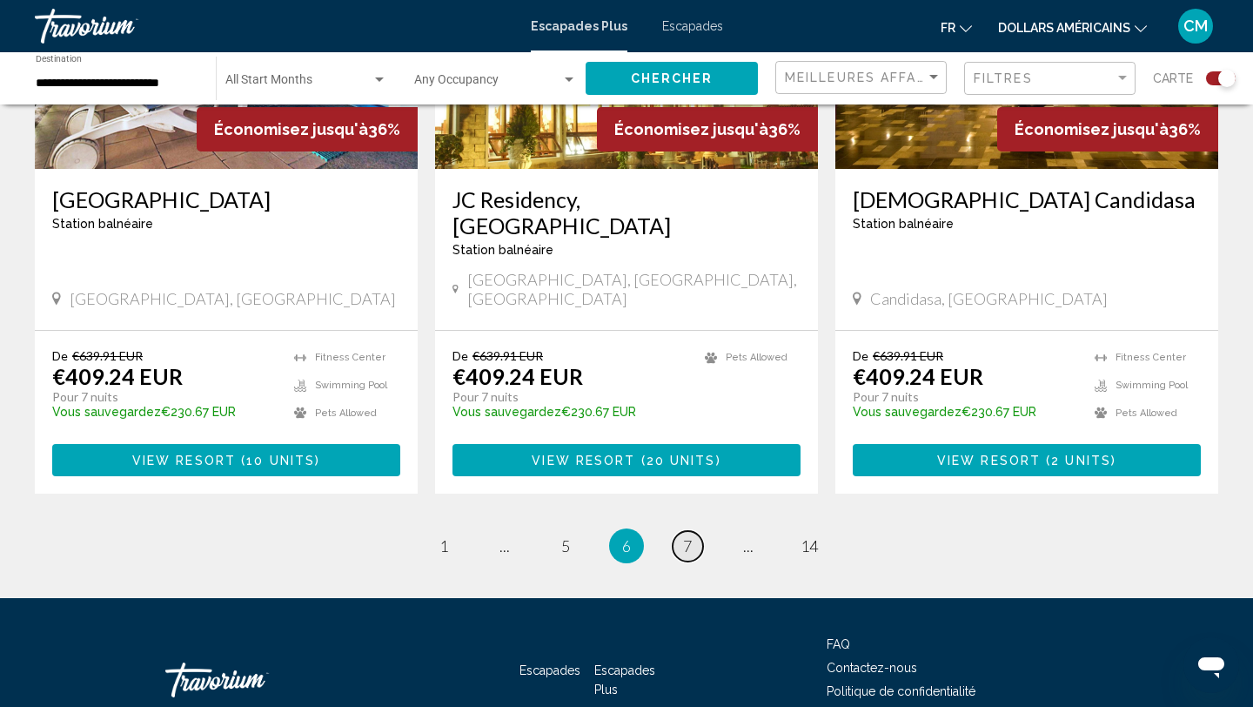
click at [684, 536] on span "7" at bounding box center [687, 545] width 9 height 19
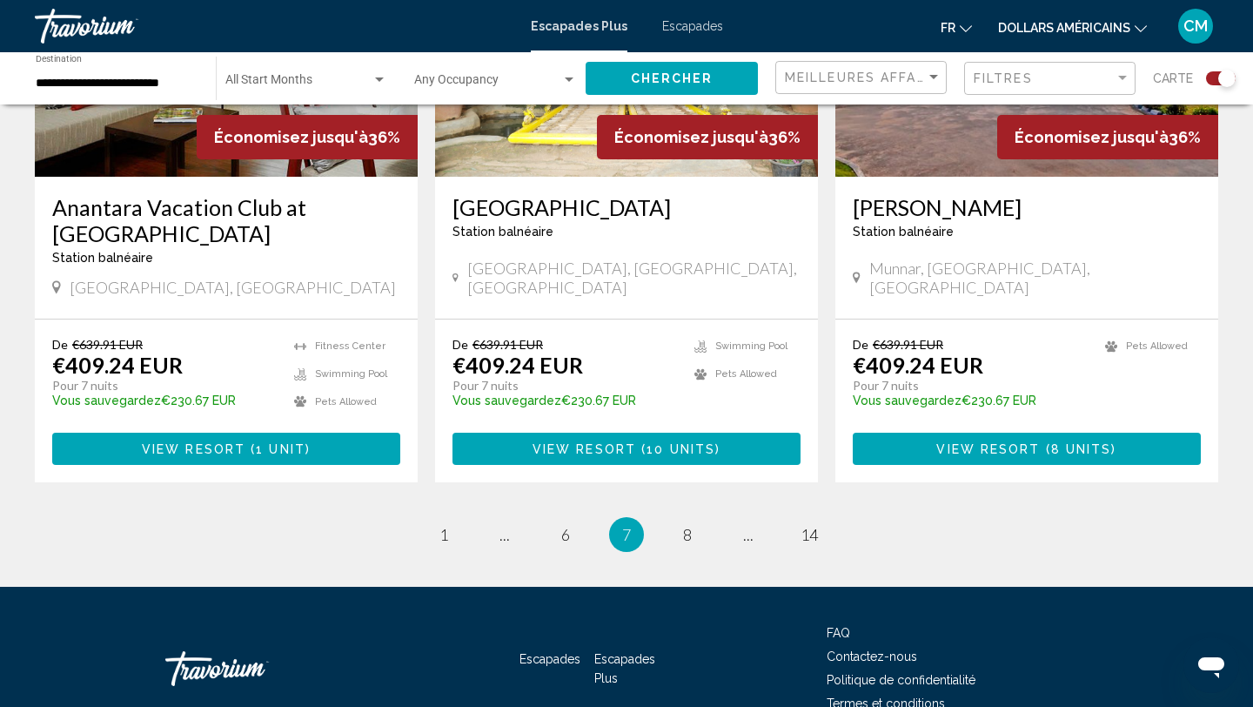
scroll to position [2694, 0]
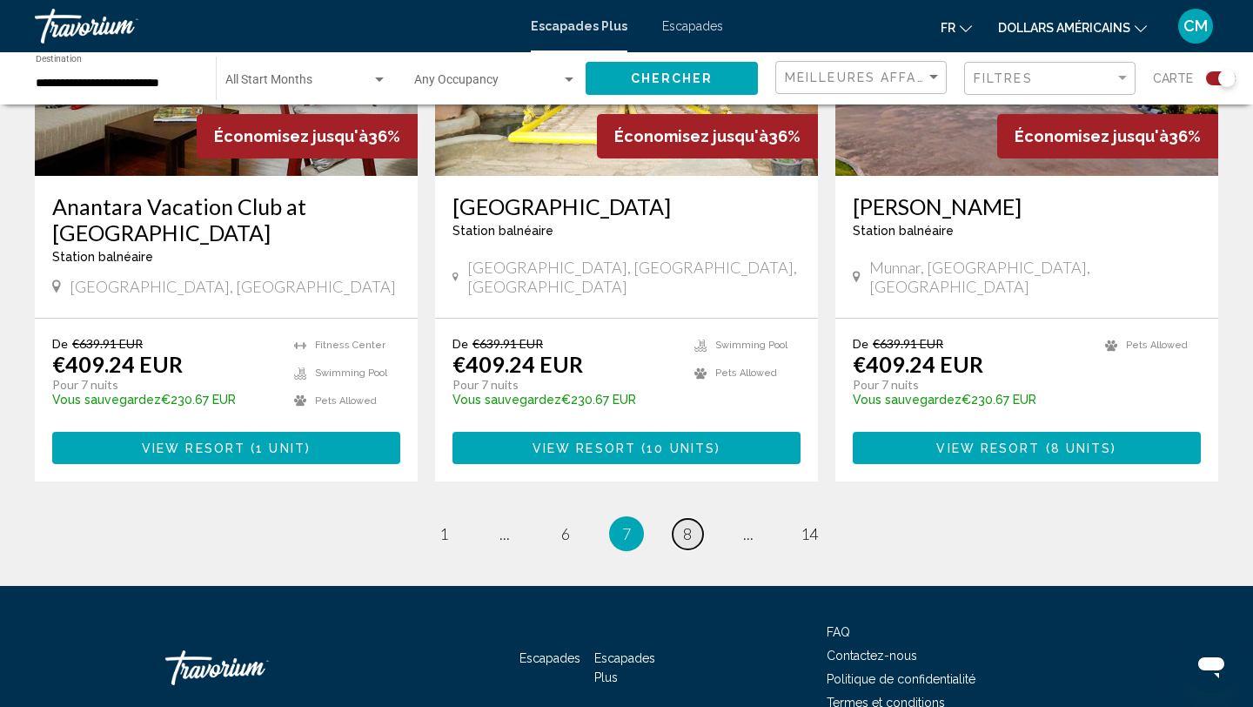
click at [687, 524] on span "8" at bounding box center [687, 533] width 9 height 19
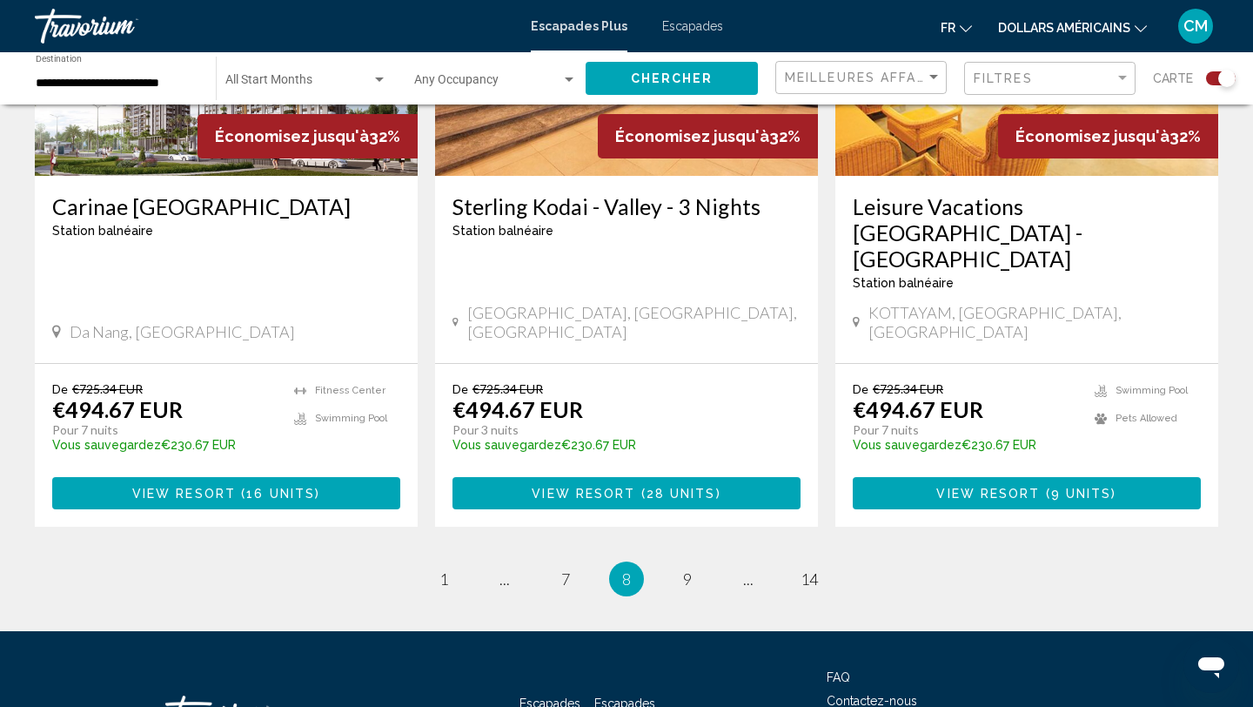
scroll to position [2547, 0]
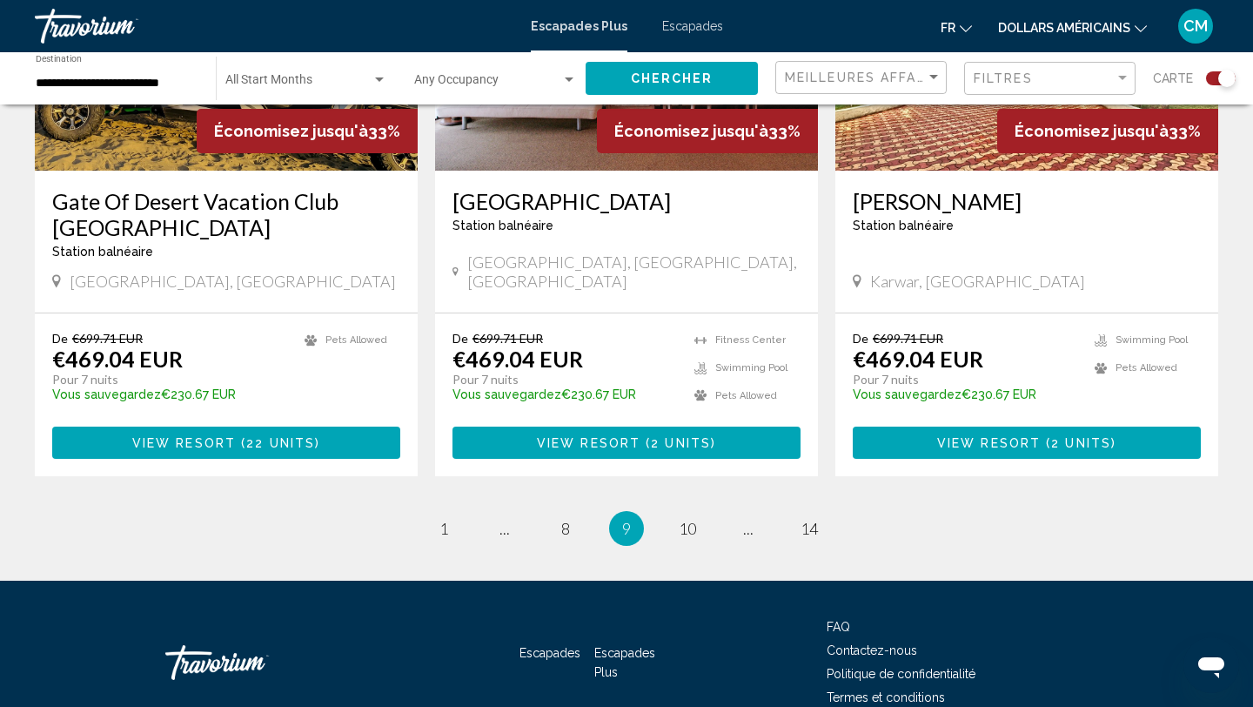
scroll to position [2680, 0]
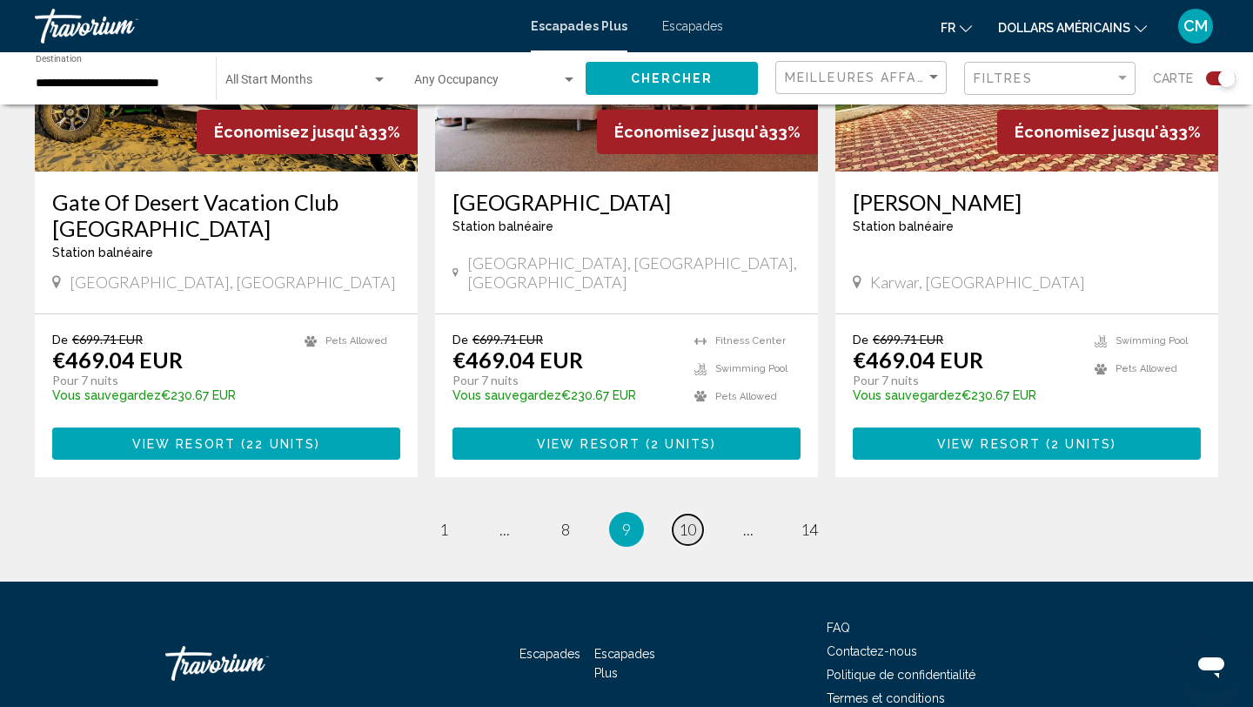
click at [685, 519] on span "10" at bounding box center [687, 528] width 17 height 19
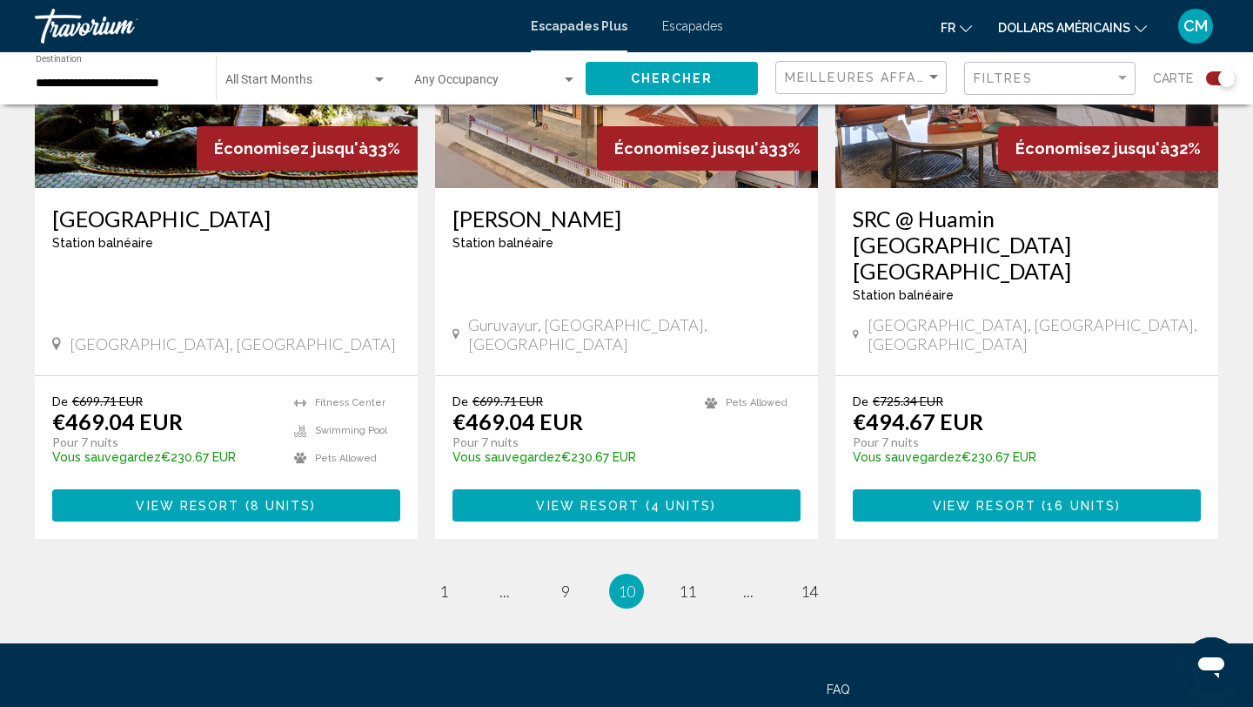
scroll to position [2669, 0]
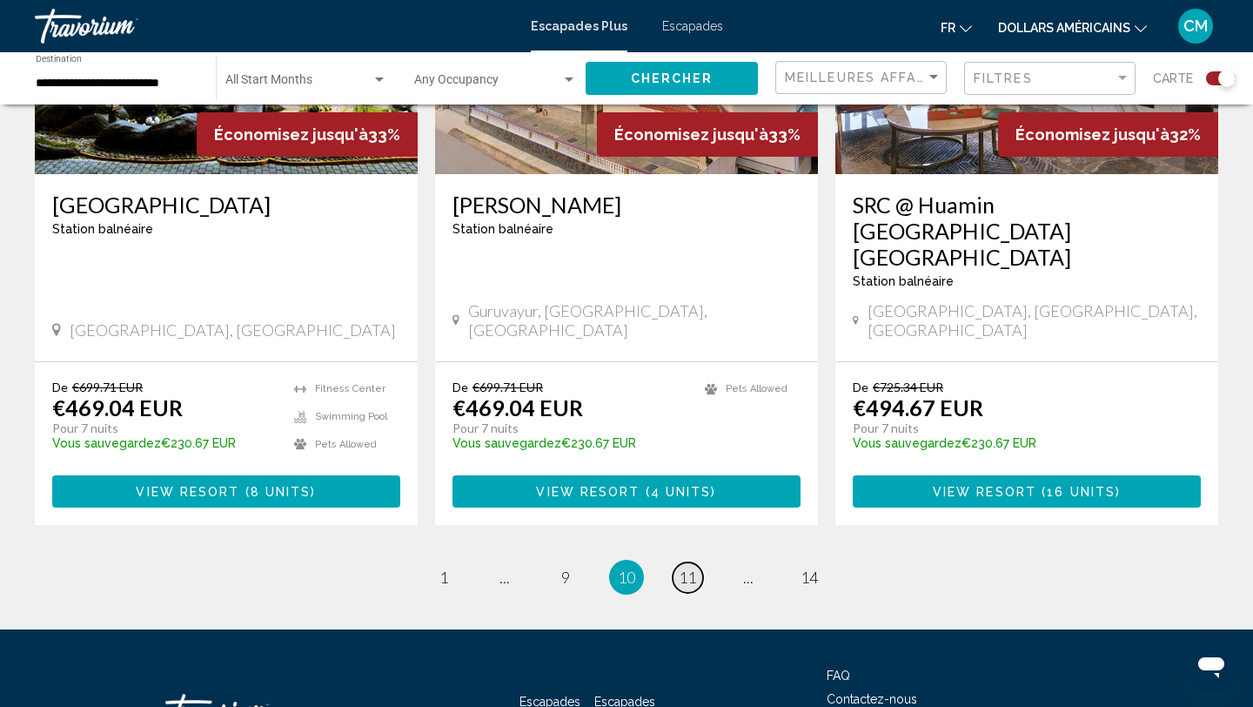
click at [686, 562] on link "page 11" at bounding box center [688, 577] width 30 height 30
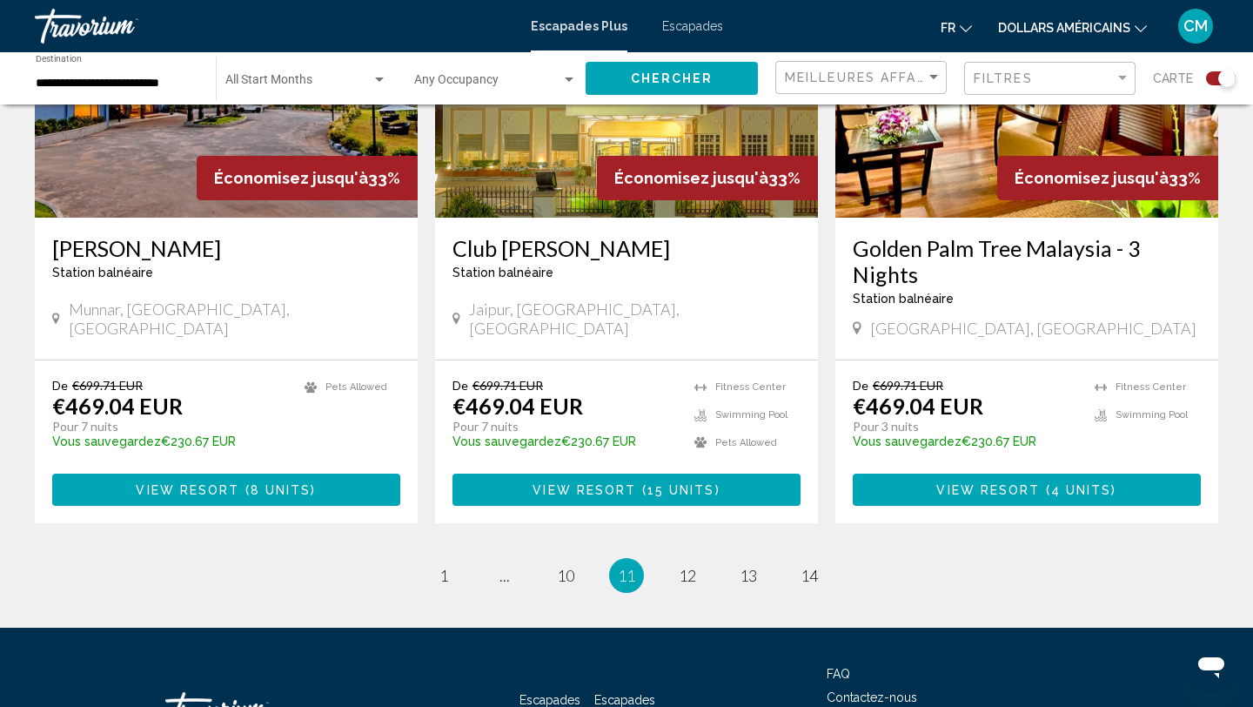
scroll to position [2689, 0]
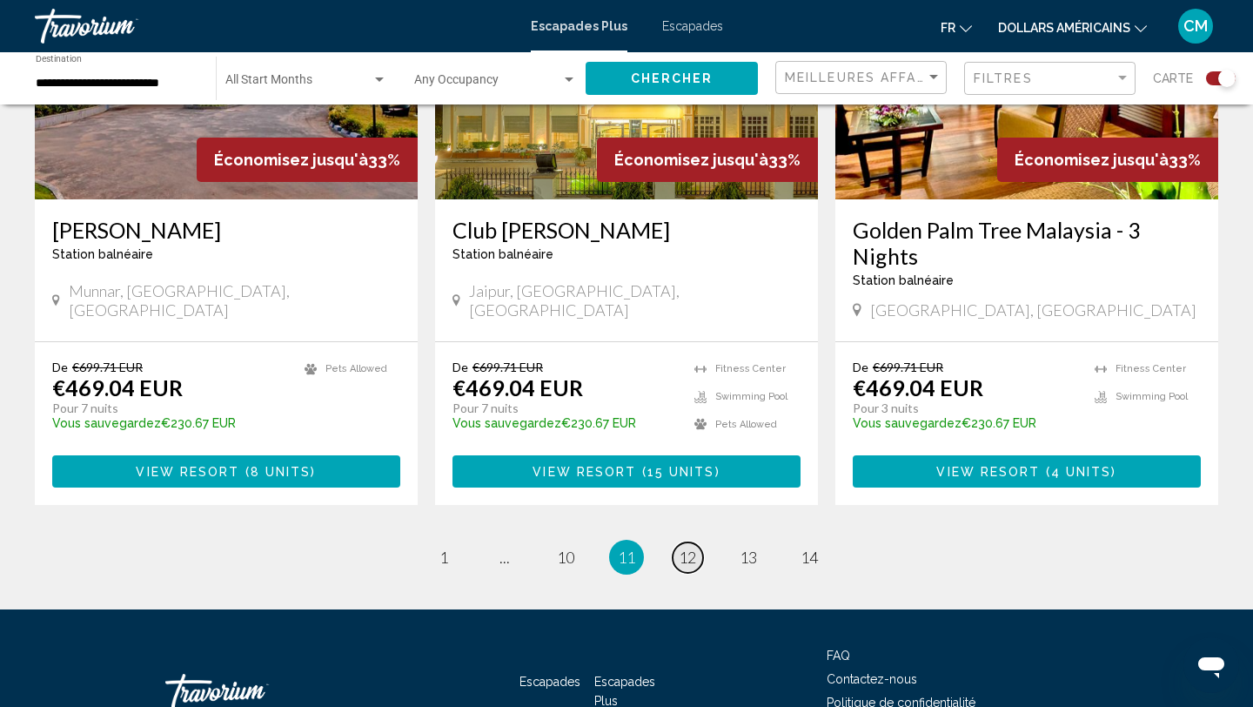
click at [685, 547] on span "12" at bounding box center [687, 556] width 17 height 19
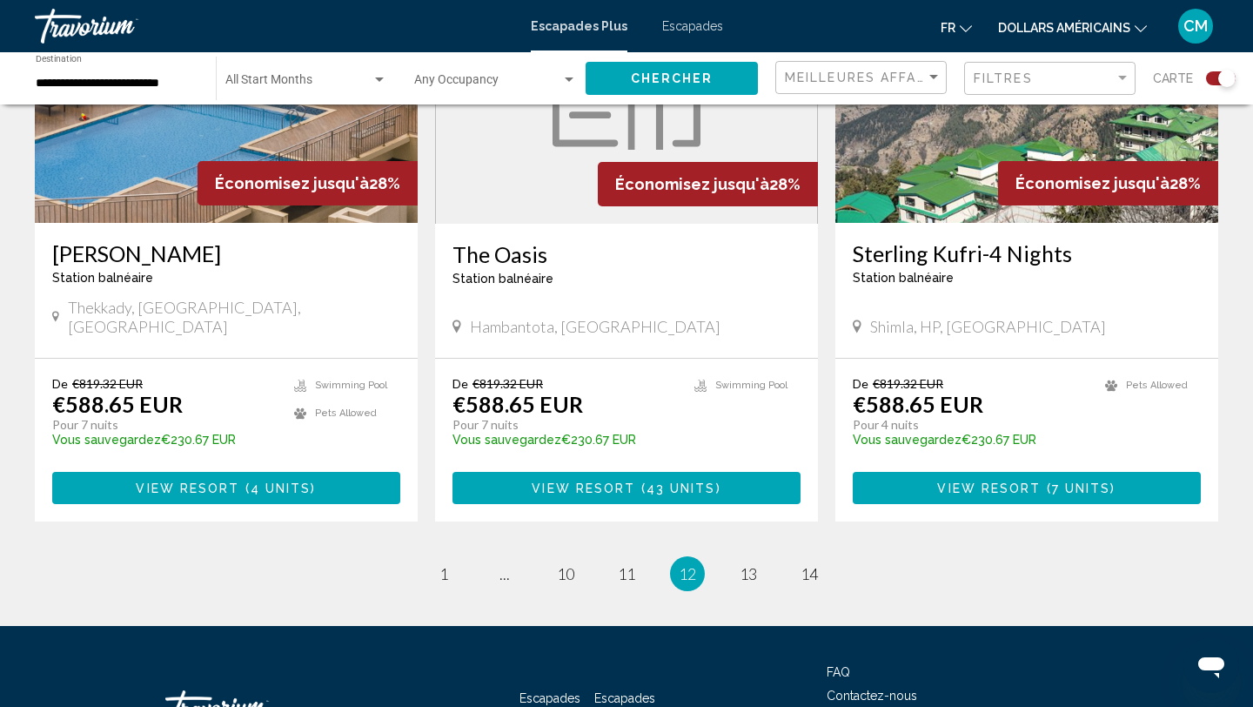
scroll to position [2695, 0]
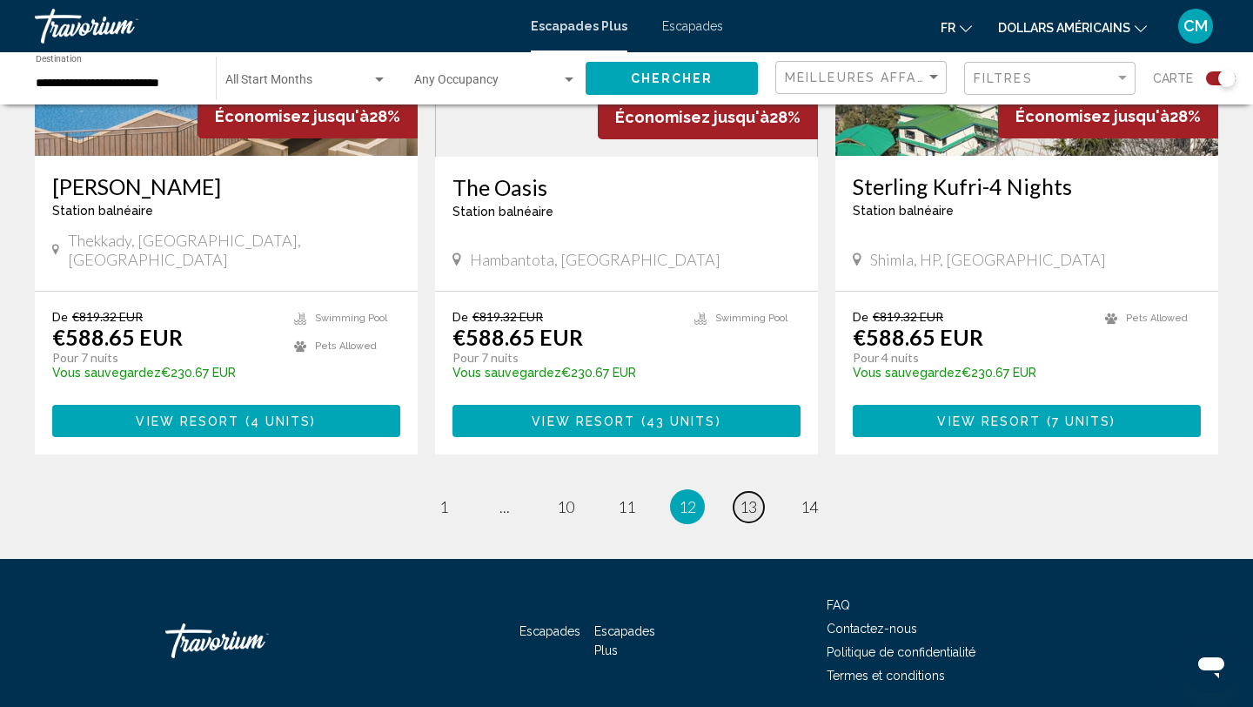
click at [733, 492] on link "page 13" at bounding box center [748, 507] width 30 height 30
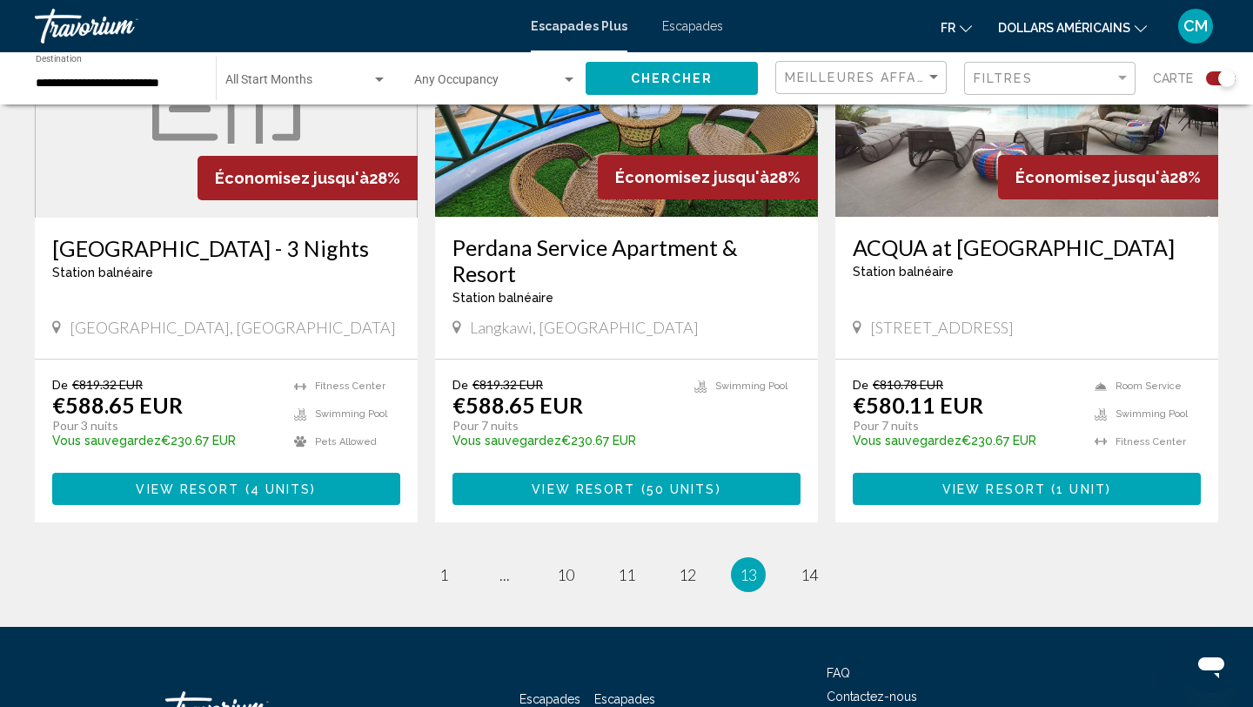
scroll to position [2704, 0]
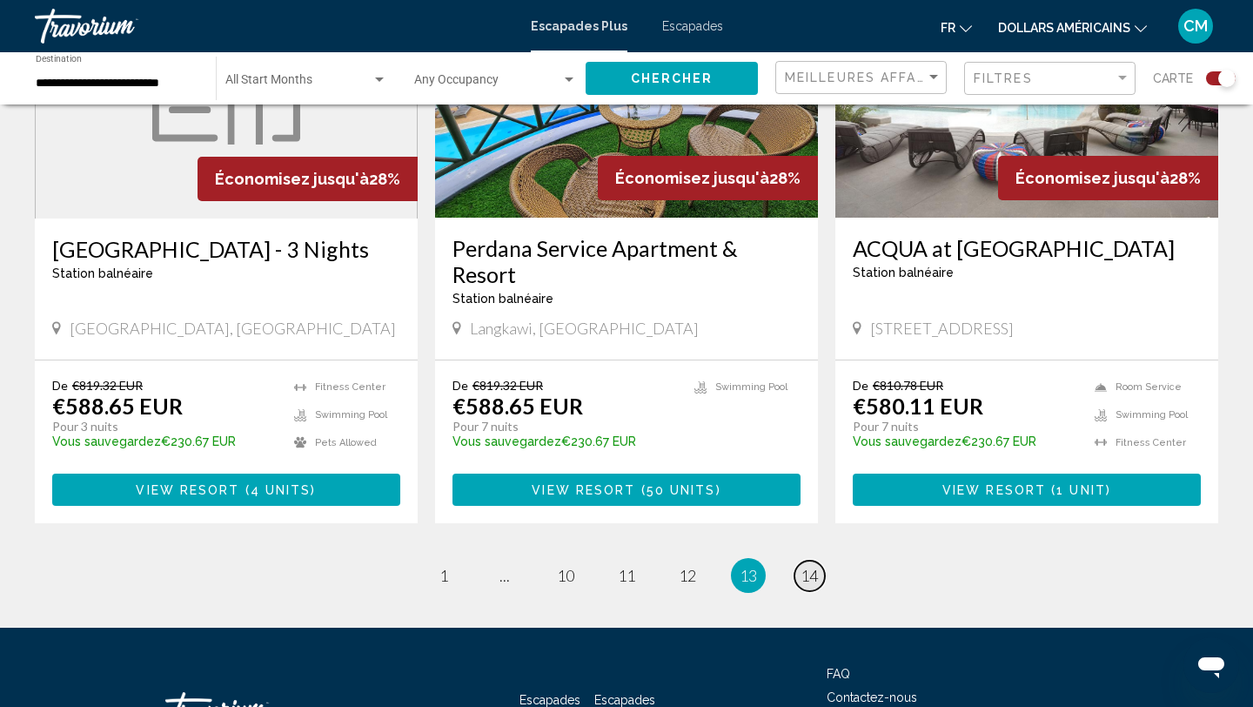
click at [802, 566] on span "14" at bounding box center [808, 575] width 17 height 19
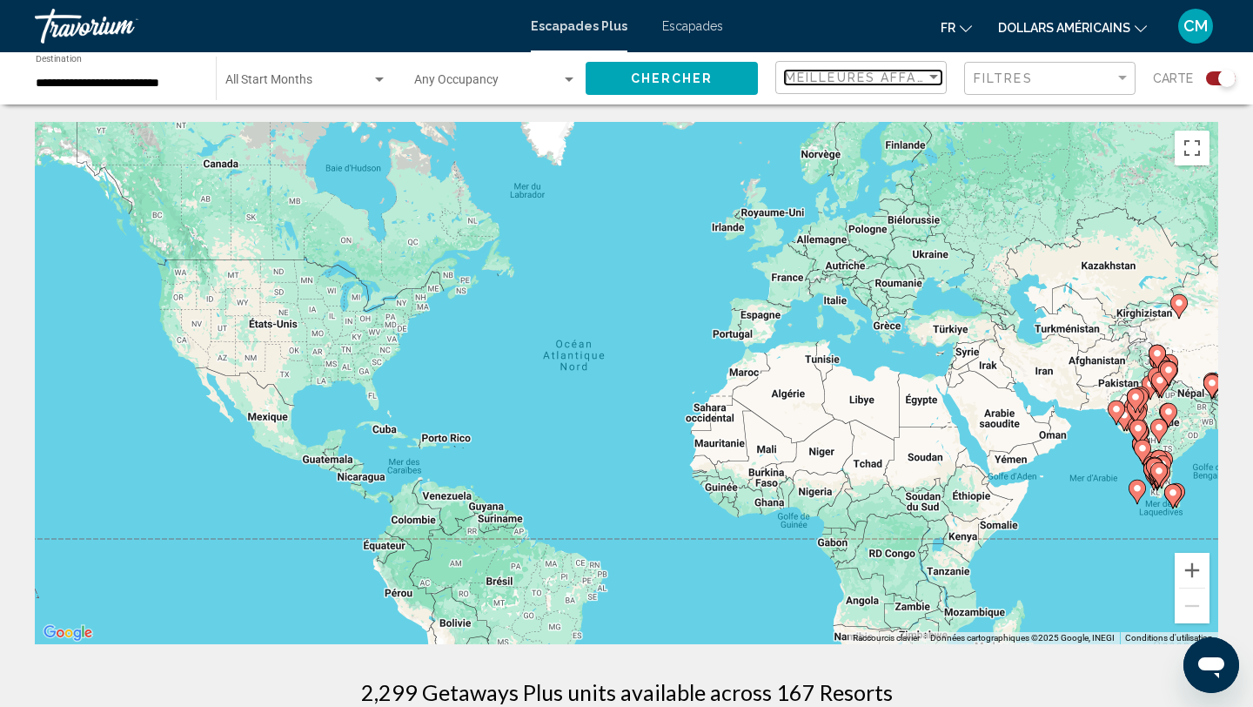
click at [857, 79] on span "Meilleures affaires" at bounding box center [867, 77] width 164 height 14
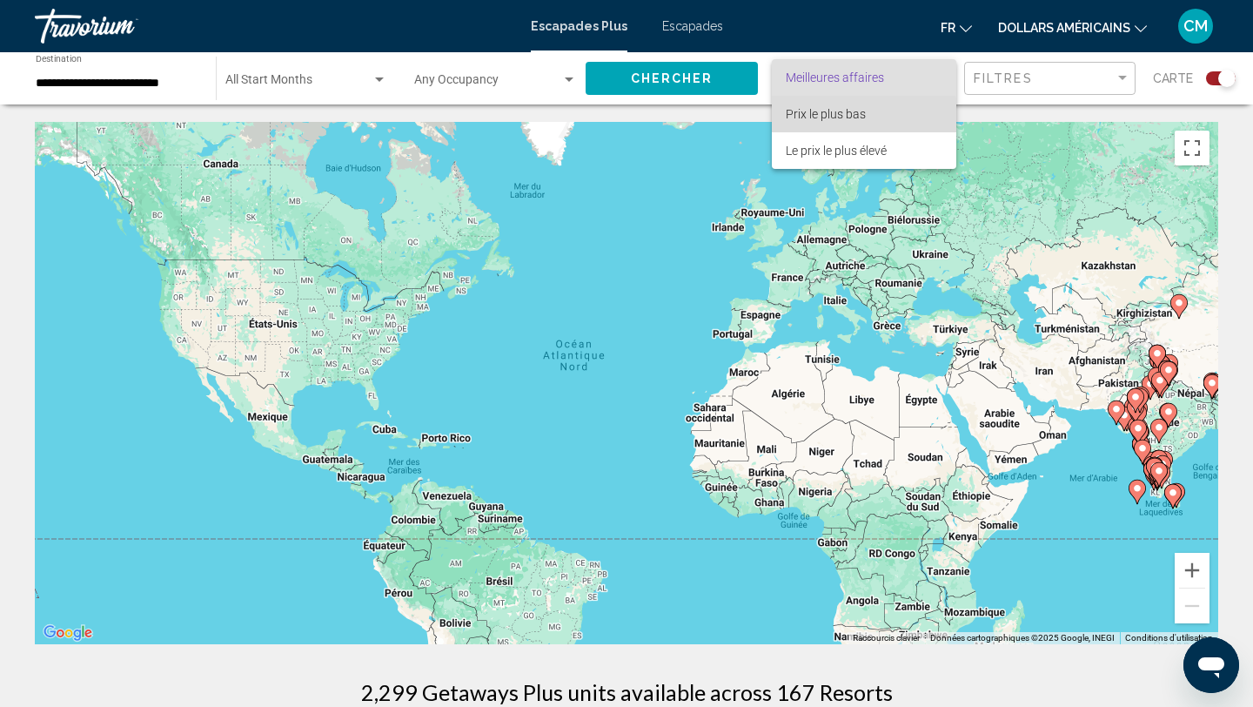
click at [855, 116] on font "Prix ​​le plus bas" at bounding box center [826, 114] width 80 height 14
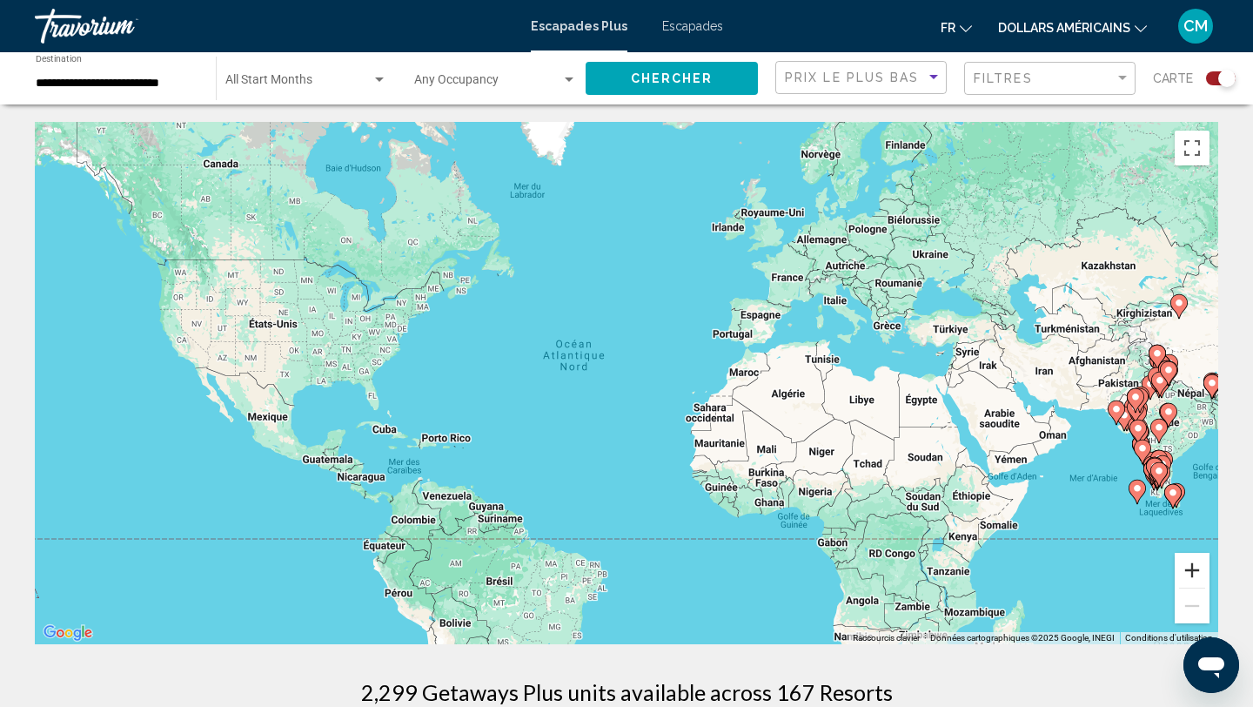
click at [1201, 561] on button "Zoom avant" at bounding box center [1192, 570] width 35 height 35
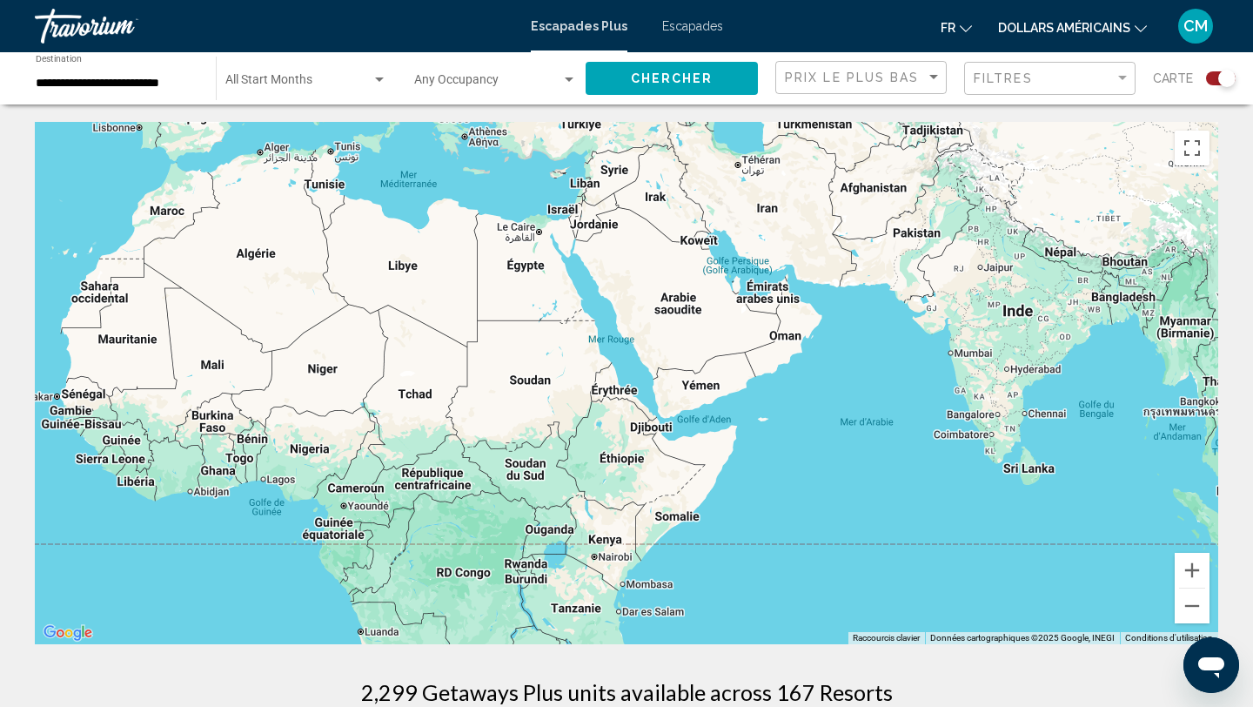
drag, startPoint x: 1139, startPoint y: 501, endPoint x: 441, endPoint y: 351, distance: 713.9
click at [441, 351] on div "Contenu principal" at bounding box center [626, 383] width 1183 height 522
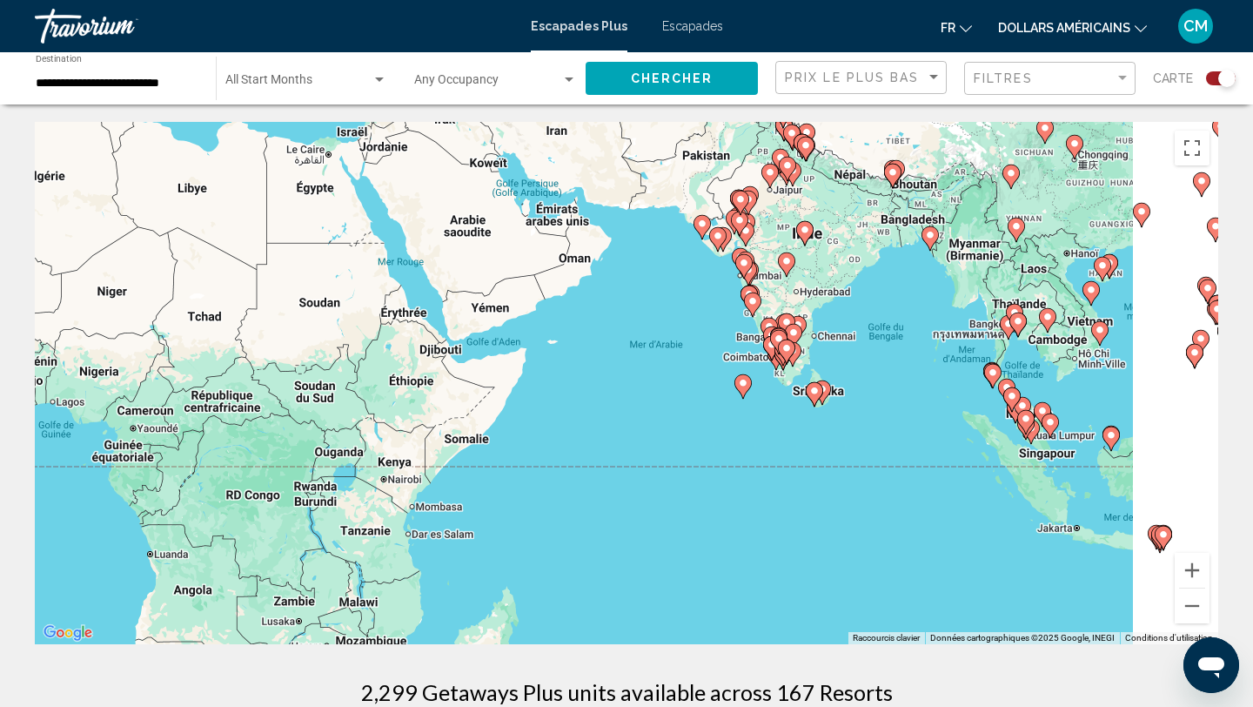
drag, startPoint x: 672, startPoint y: 360, endPoint x: 400, endPoint y: 270, distance: 286.2
click at [400, 270] on div "Pour activer le glissement avec le clavier, appuyez sur Alt+Entrée. Une fois ce…" at bounding box center [626, 383] width 1183 height 522
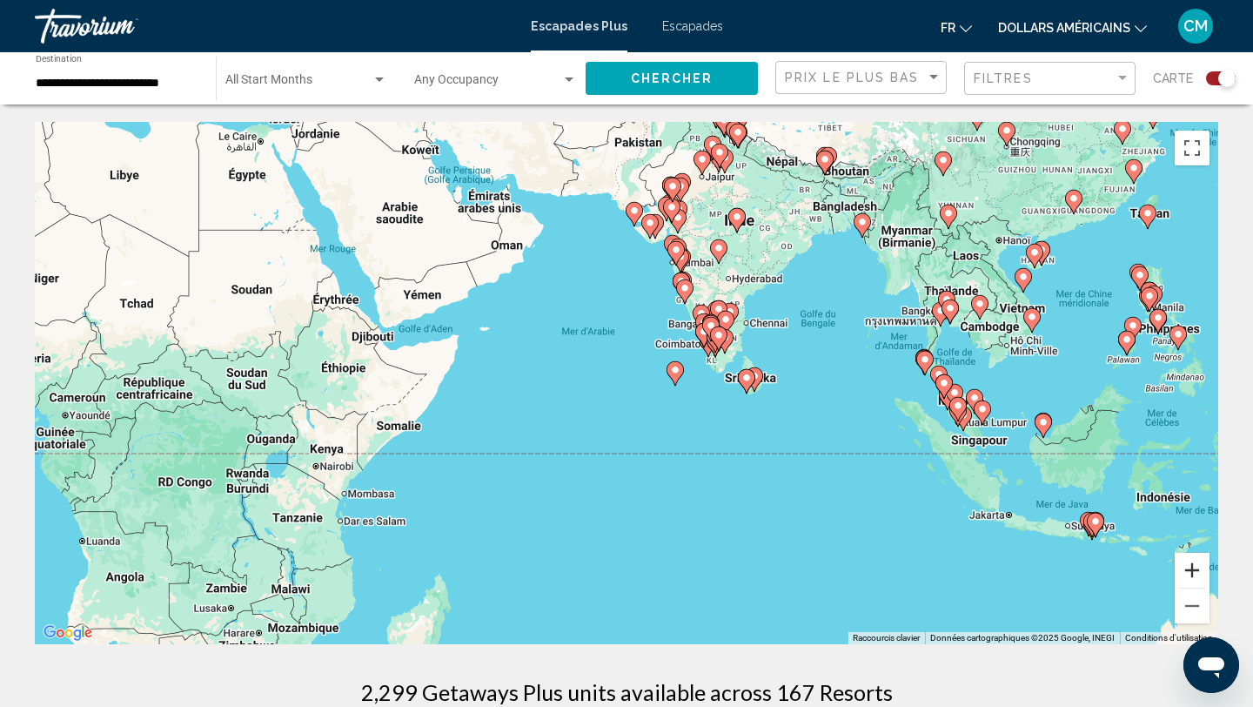
click at [1200, 579] on button "Zoom avant" at bounding box center [1192, 570] width 35 height 35
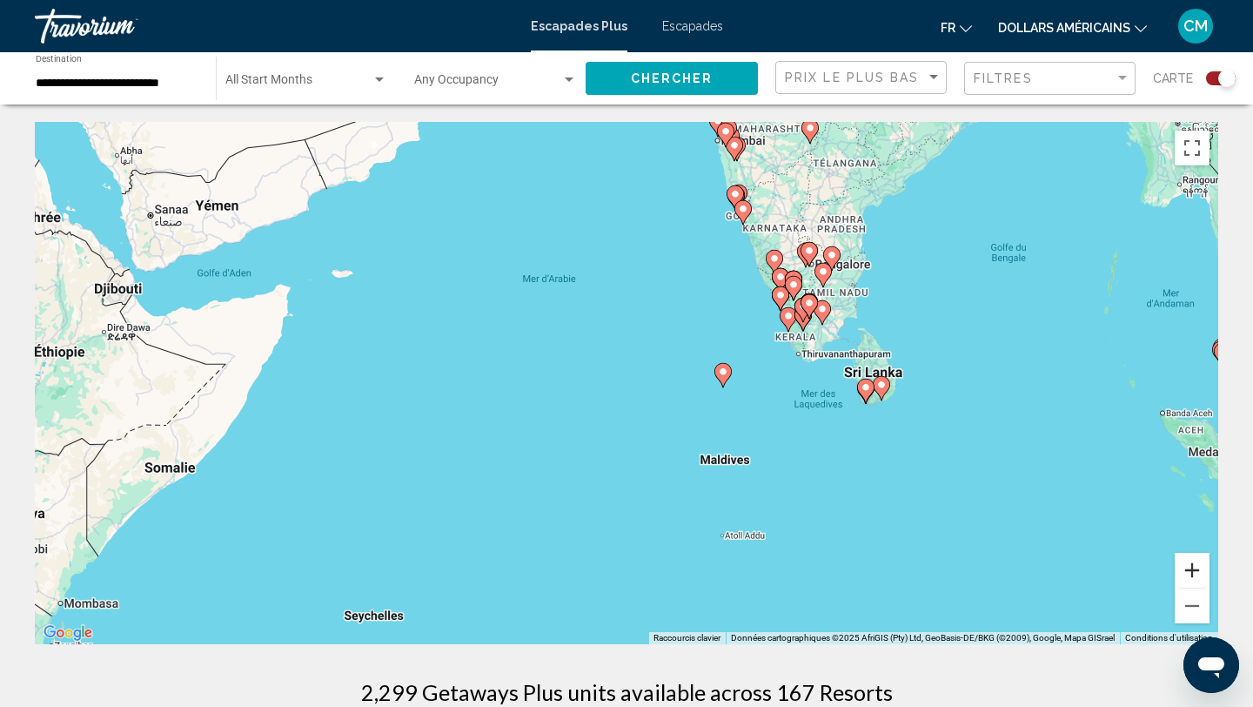
click at [1200, 579] on button "Zoom avant" at bounding box center [1192, 570] width 35 height 35
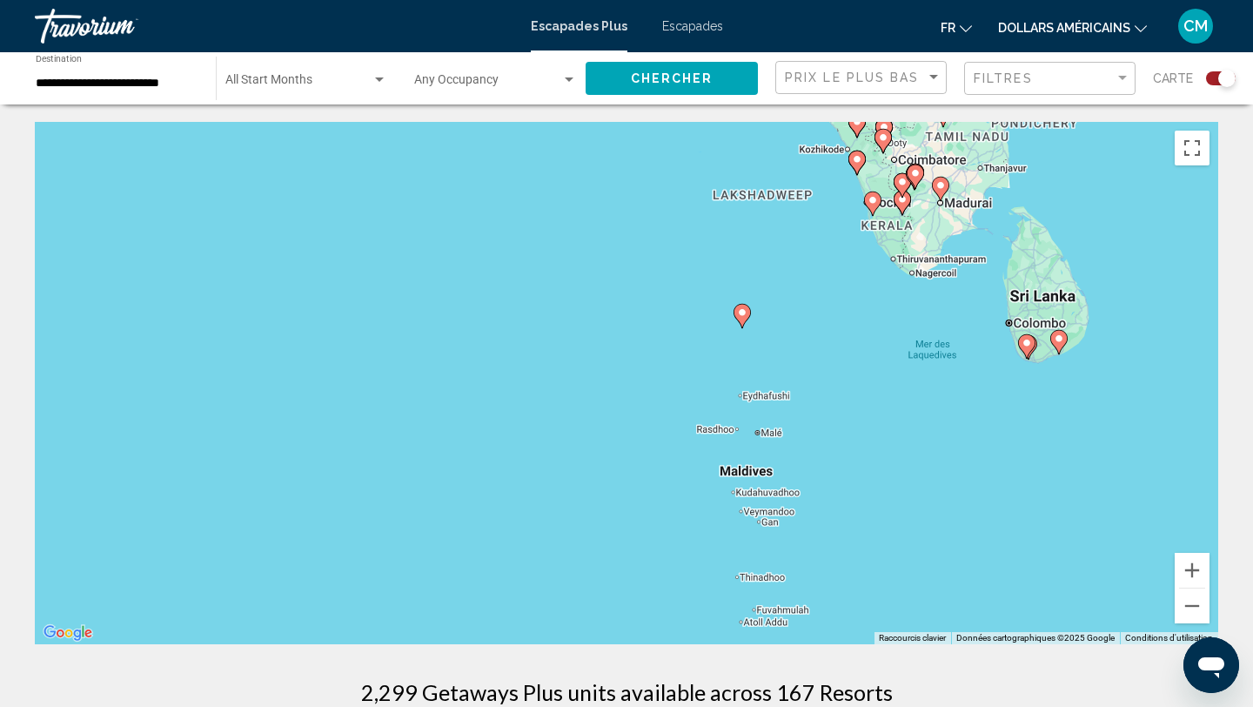
drag, startPoint x: 1065, startPoint y: 506, endPoint x: 987, endPoint y: 441, distance: 101.9
click at [987, 441] on div "Pour activer le glissement avec le clavier, appuyez sur Alt+Entrée. Une fois ce…" at bounding box center [626, 383] width 1183 height 522
